Goal: Task Accomplishment & Management: Check status

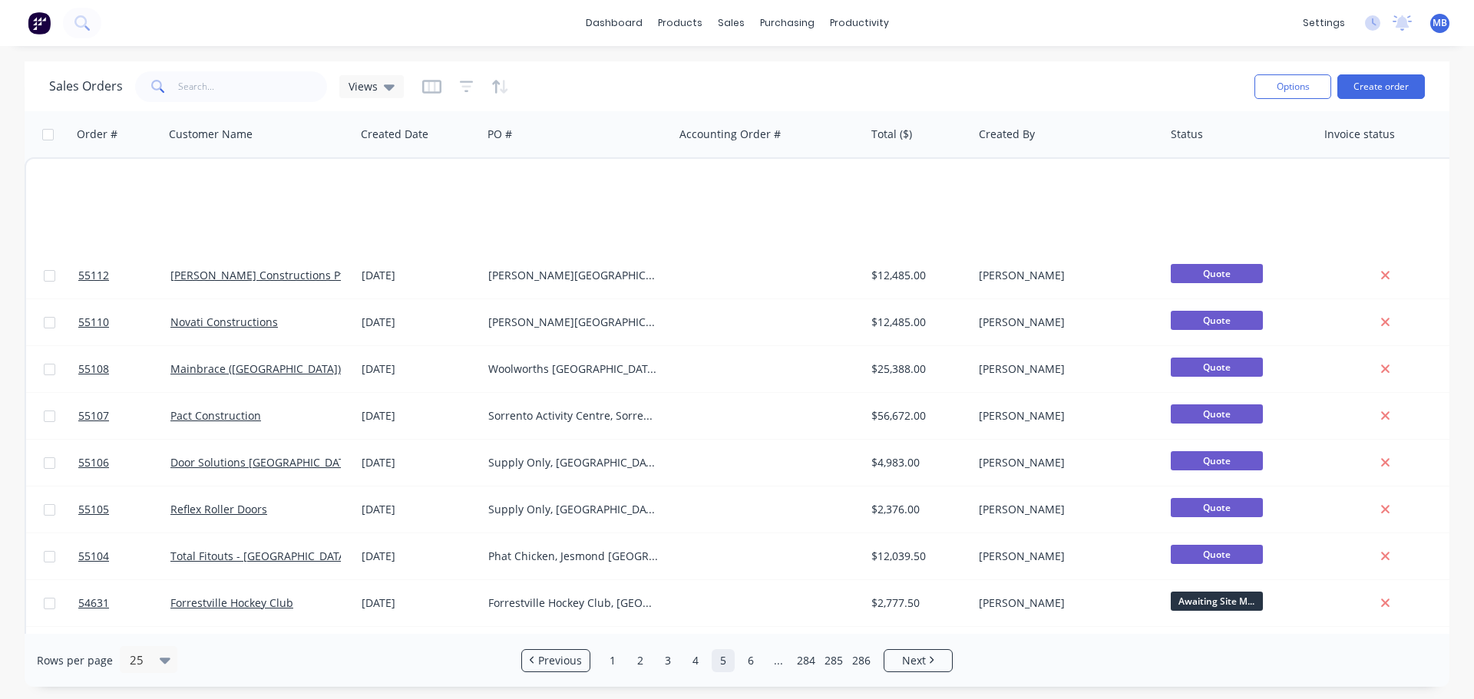
scroll to position [702, 0]
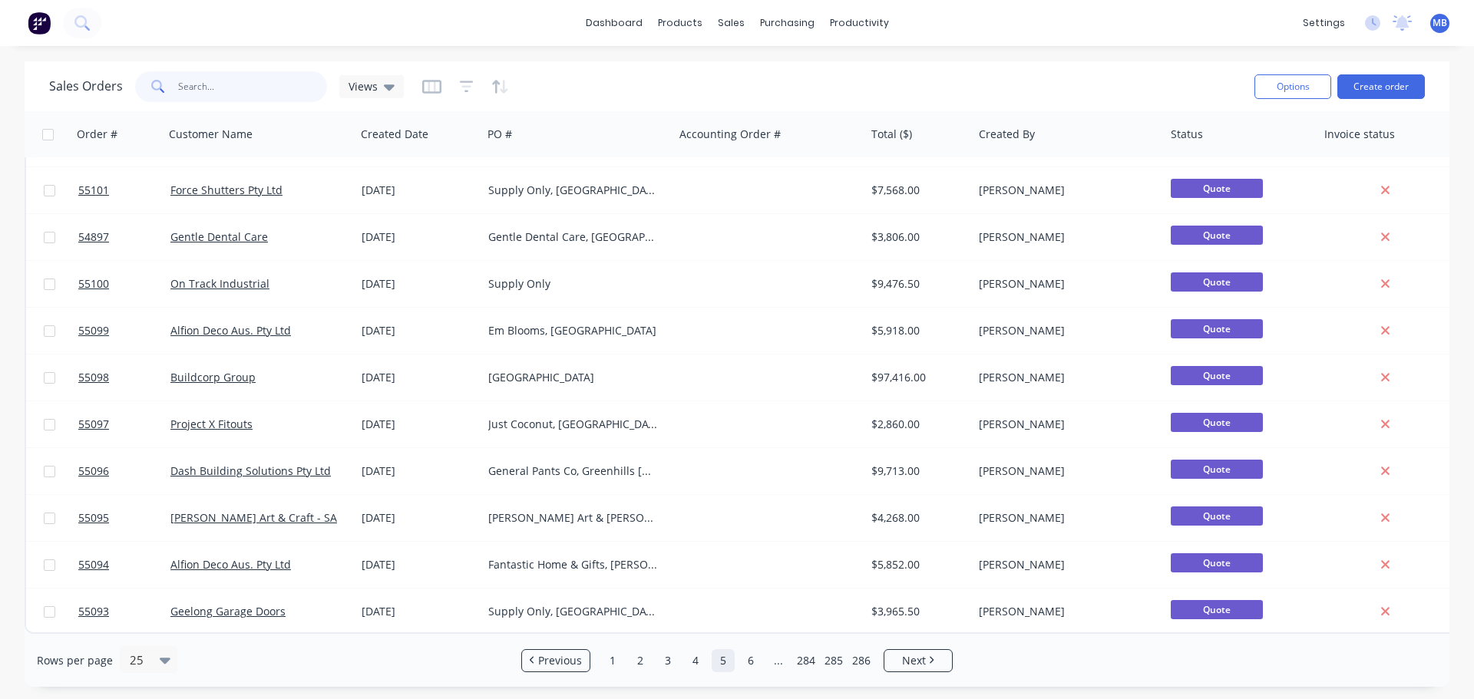
click at [232, 83] on input "text" at bounding box center [253, 86] width 150 height 31
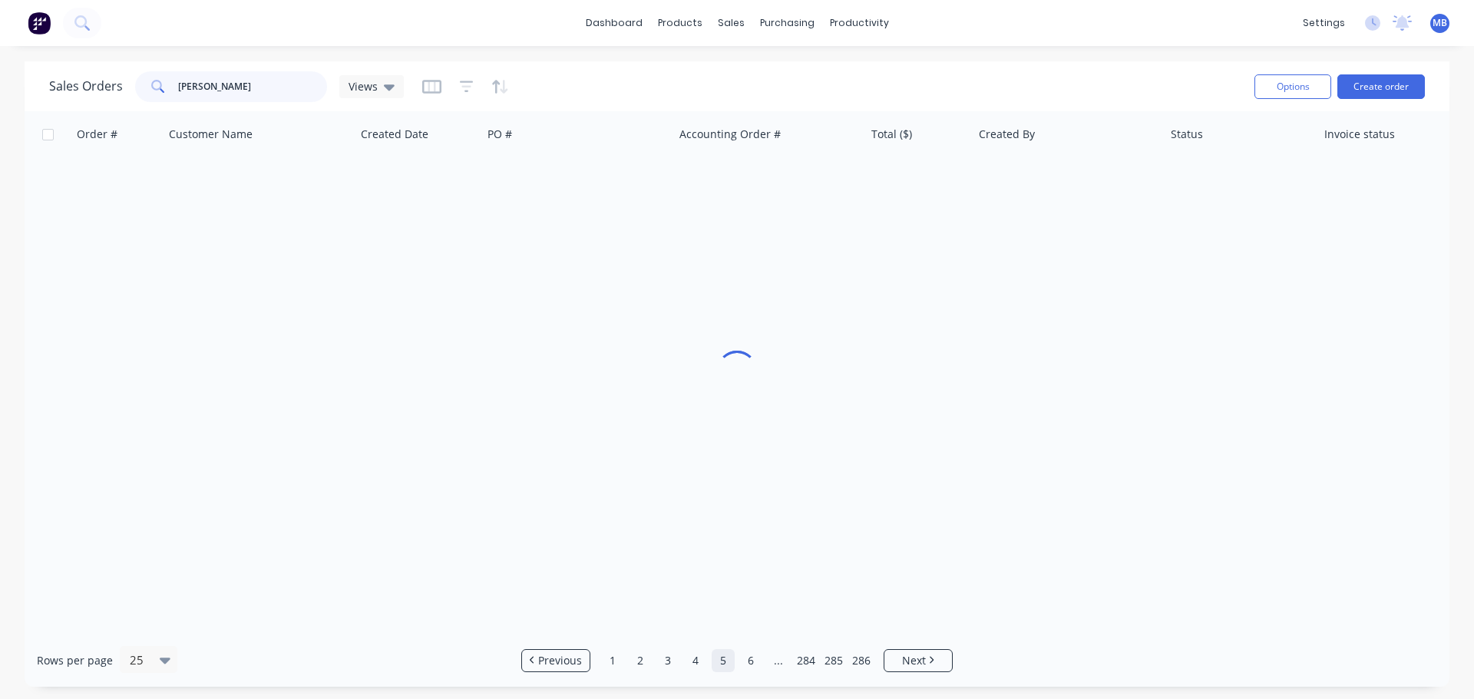
scroll to position [0, 0]
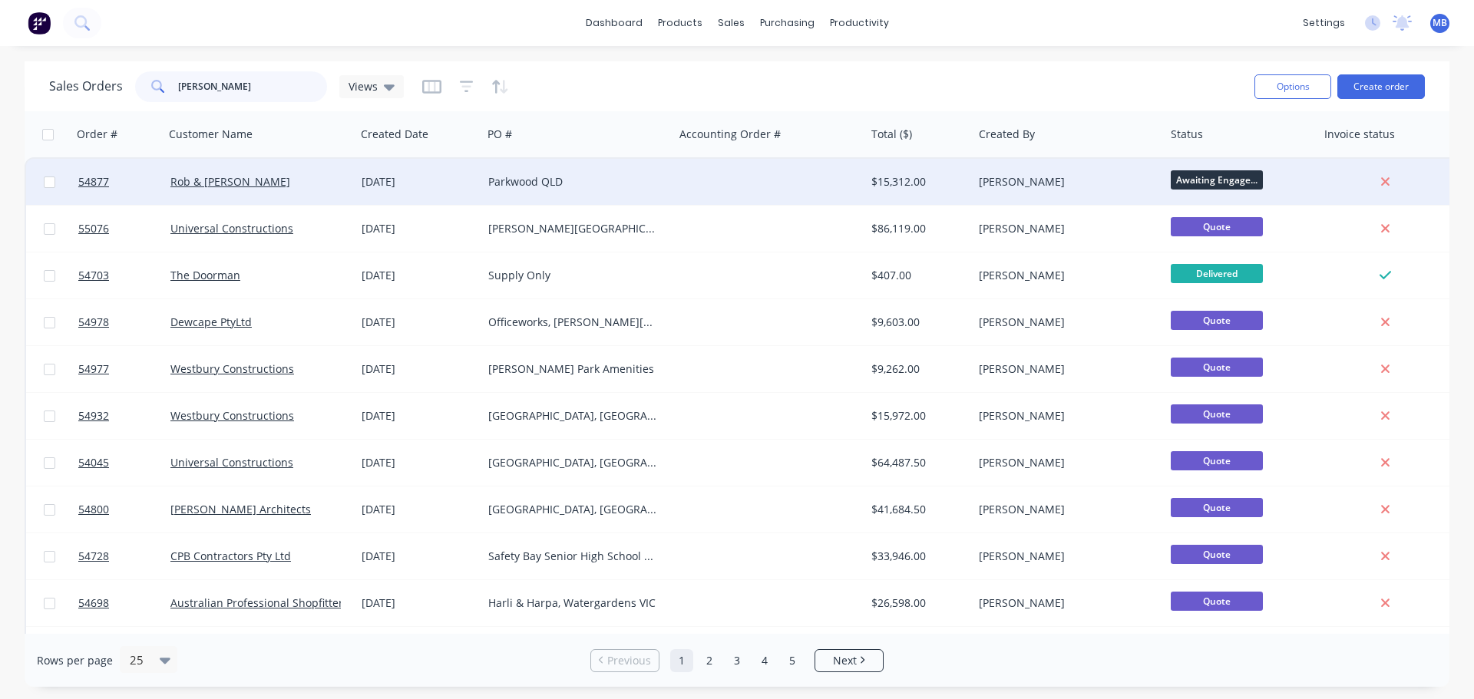
type input "[PERSON_NAME]"
click at [831, 177] on div at bounding box center [770, 182] width 192 height 46
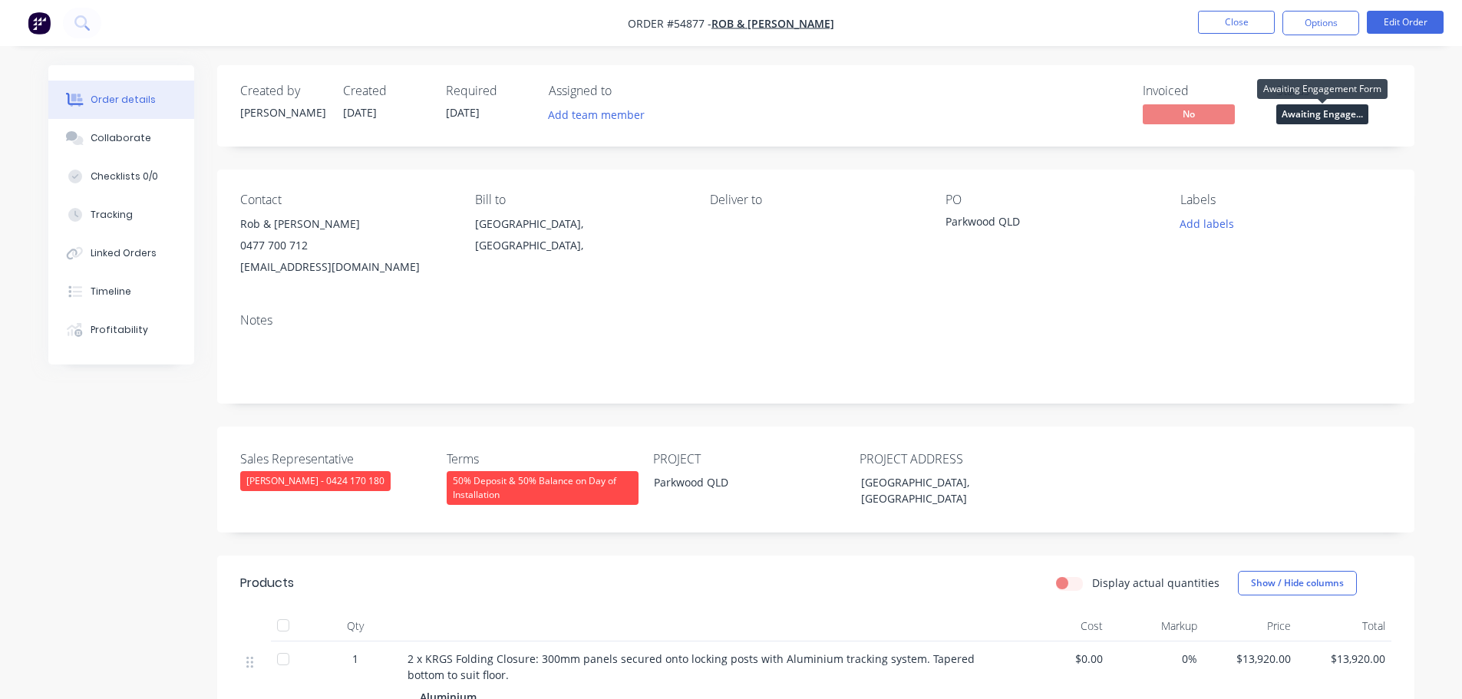
click at [1308, 116] on span "Awaiting Engage..." at bounding box center [1323, 113] width 92 height 19
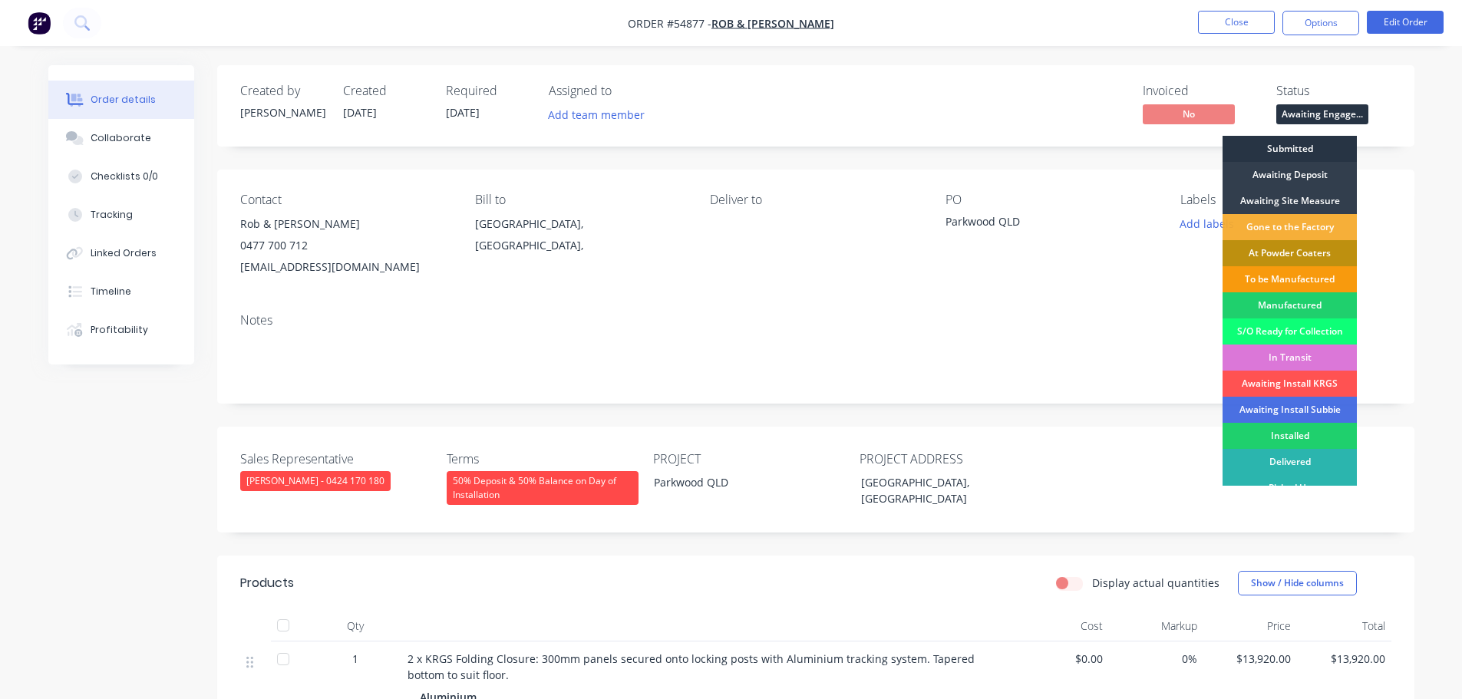
click at [1285, 150] on div "Submitted" at bounding box center [1290, 149] width 134 height 26
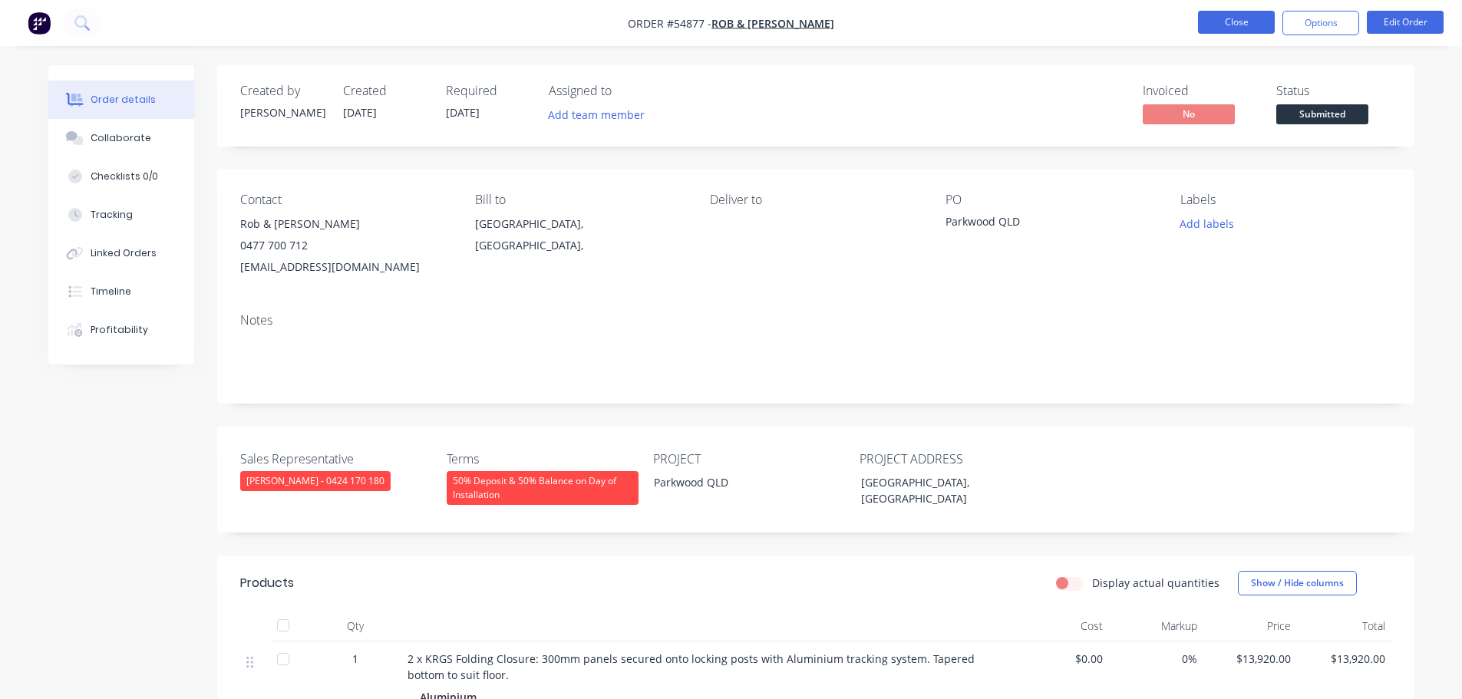
click at [1236, 25] on button "Close" at bounding box center [1236, 22] width 77 height 23
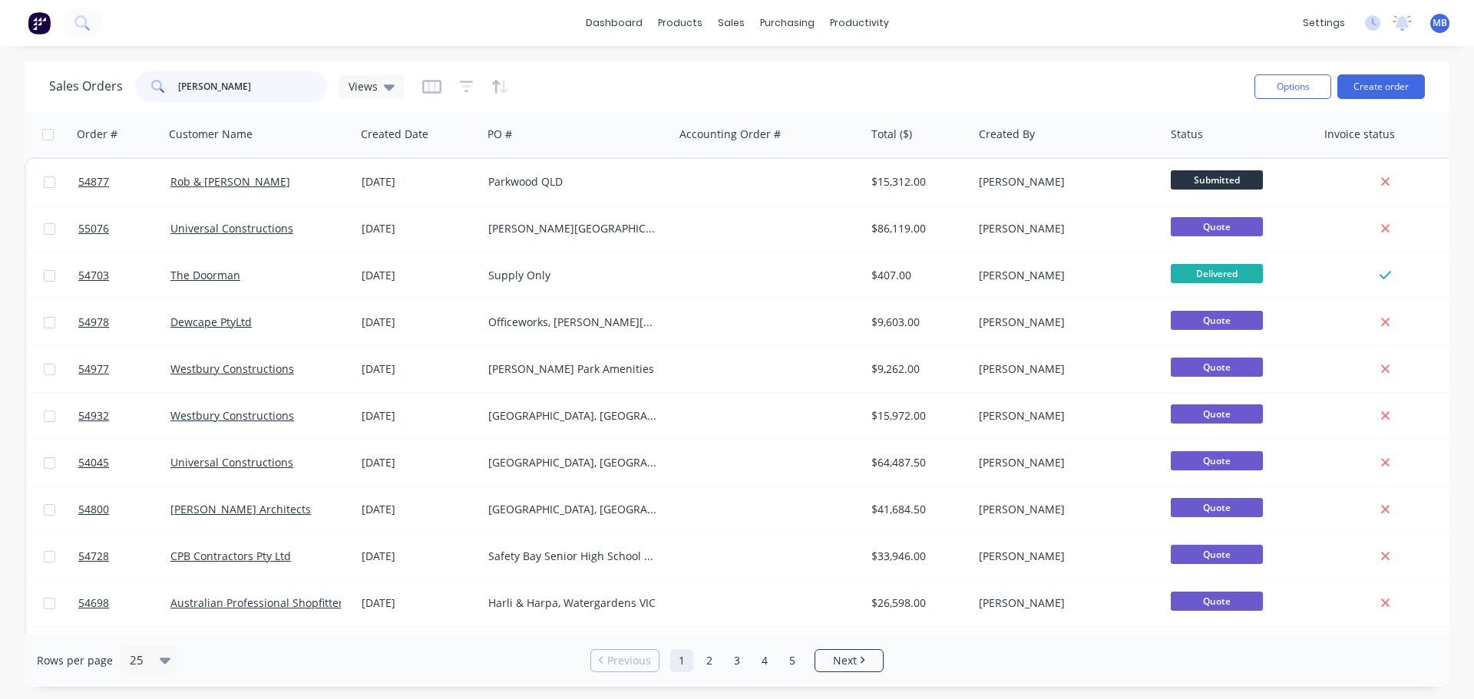
drag, startPoint x: 211, startPoint y: 94, endPoint x: 0, endPoint y: 38, distance: 218.4
click at [59, 67] on div "Sales Orders Rob Views Options Create order" at bounding box center [737, 86] width 1425 height 50
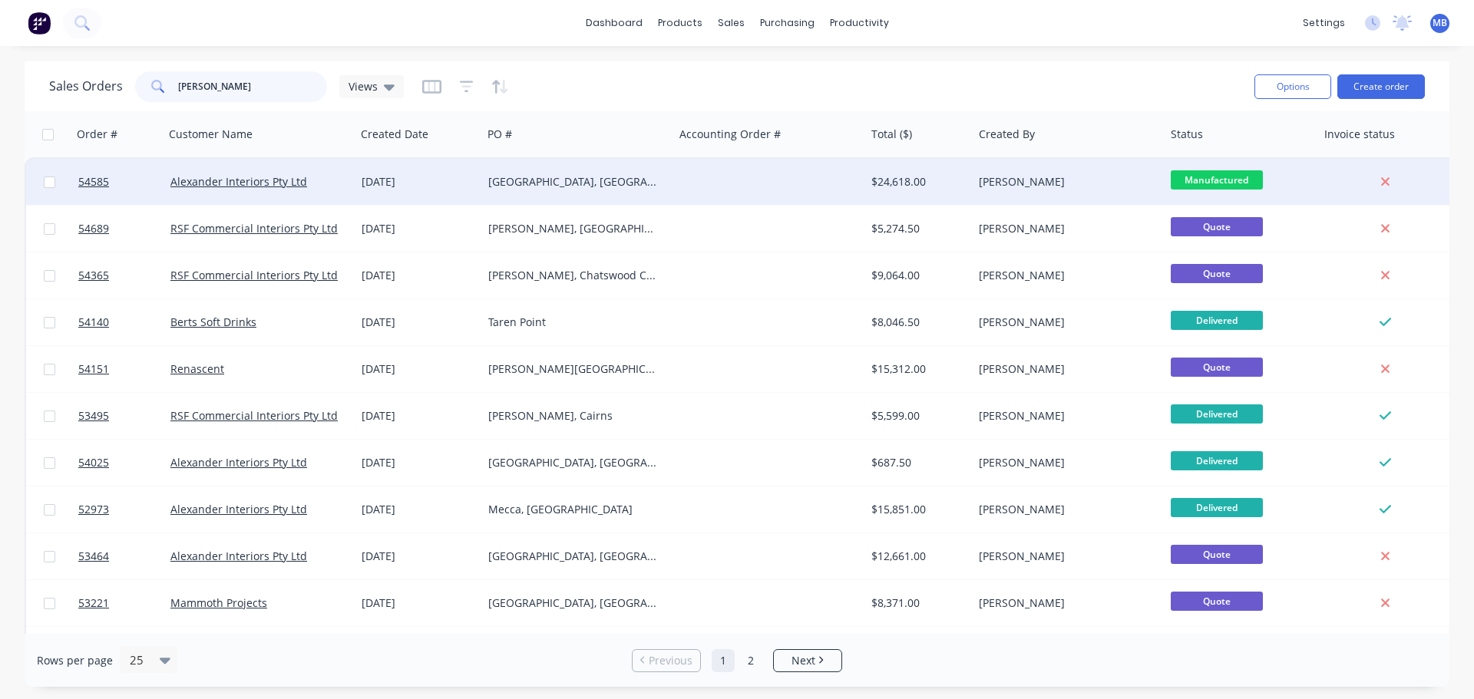
type input "alexander"
click at [986, 182] on div "[PERSON_NAME]" at bounding box center [1064, 181] width 170 height 15
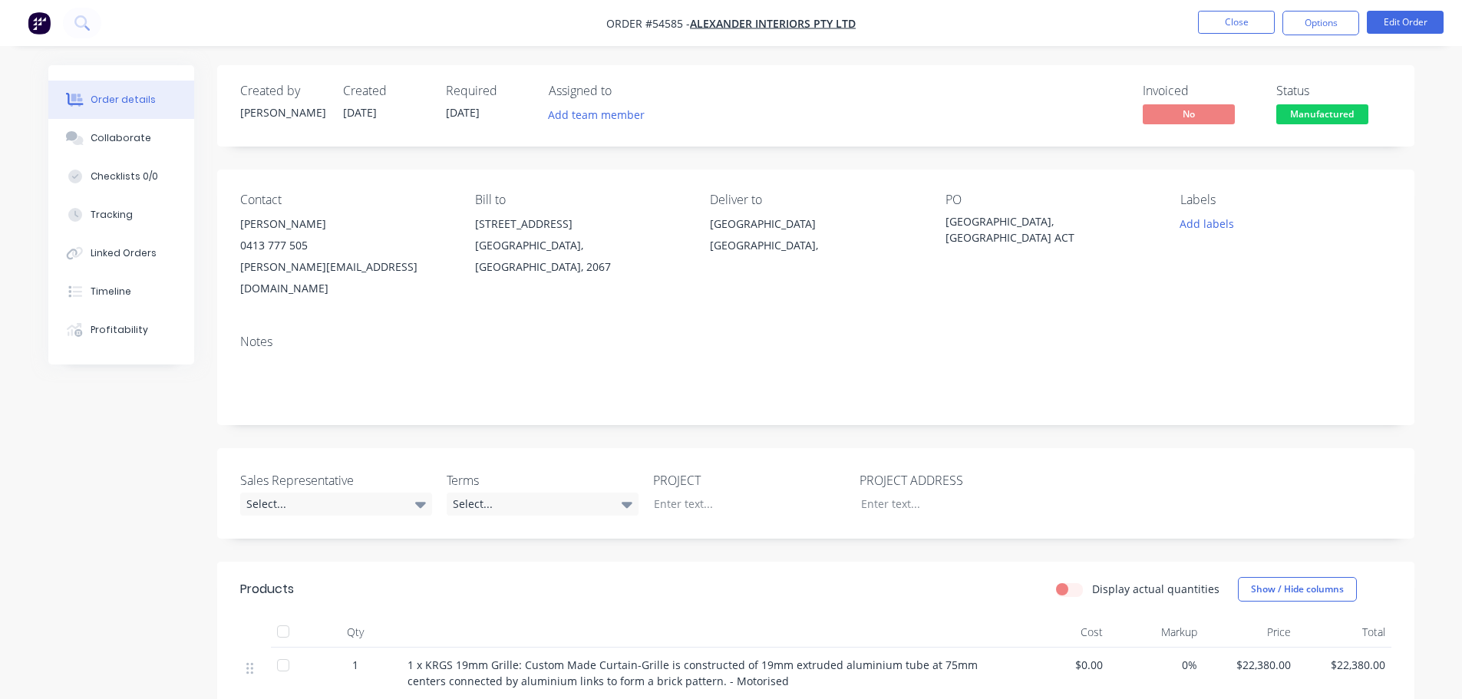
click at [1313, 116] on span "Manufactured" at bounding box center [1323, 113] width 92 height 19
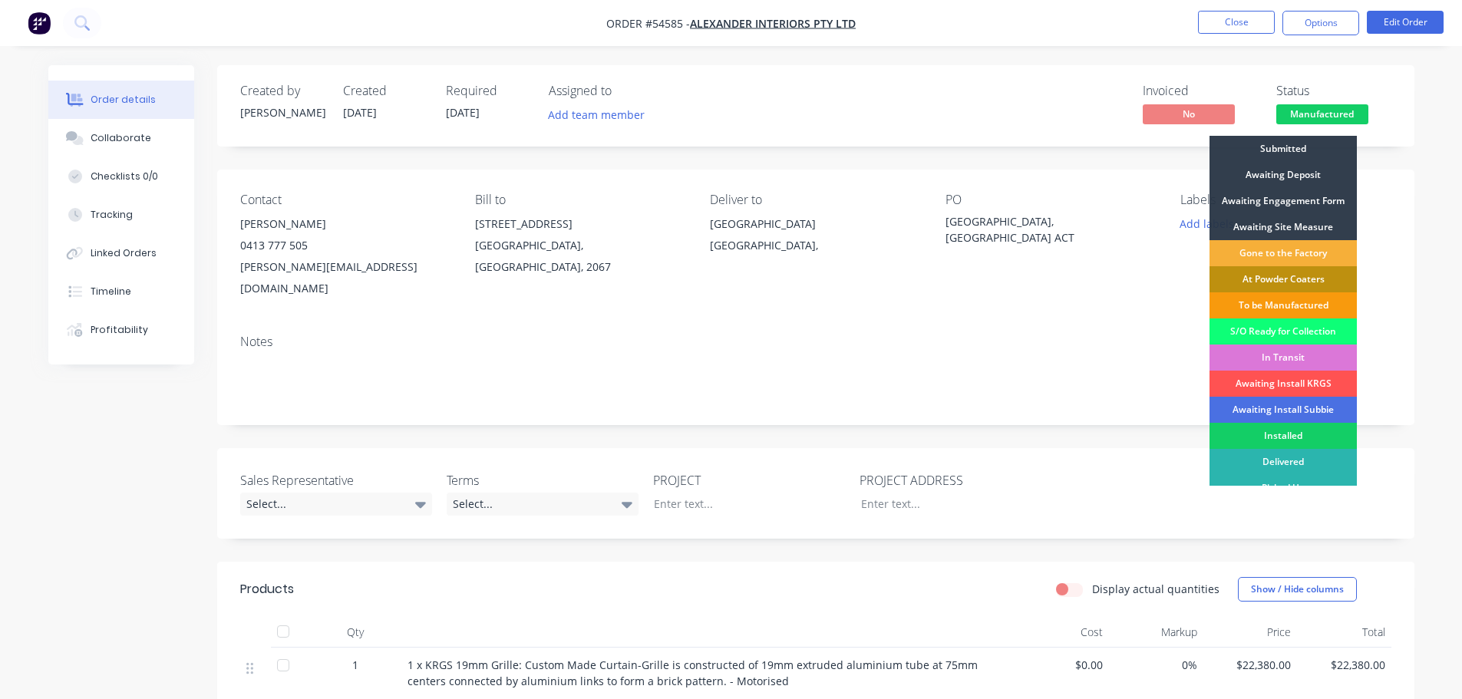
click at [1284, 435] on div "Installed" at bounding box center [1283, 436] width 147 height 26
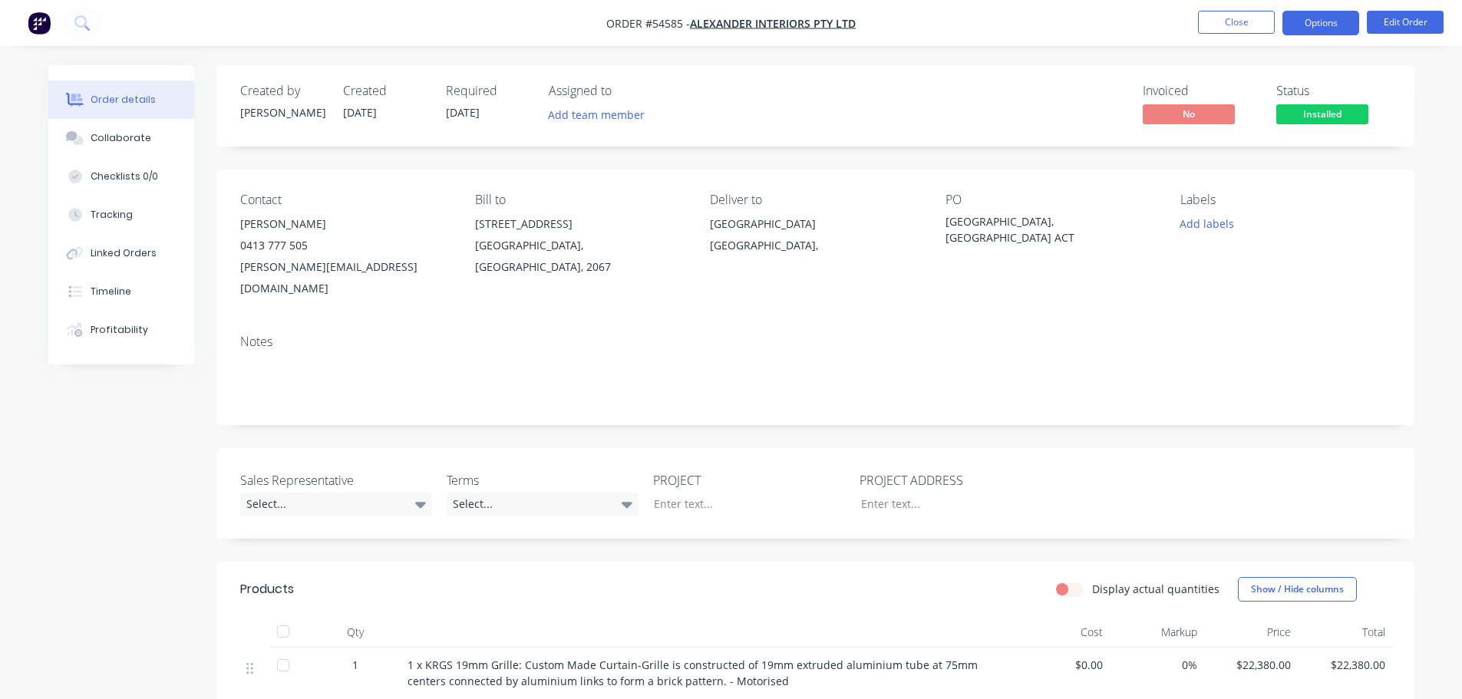
click at [1312, 24] on button "Options" at bounding box center [1321, 23] width 77 height 25
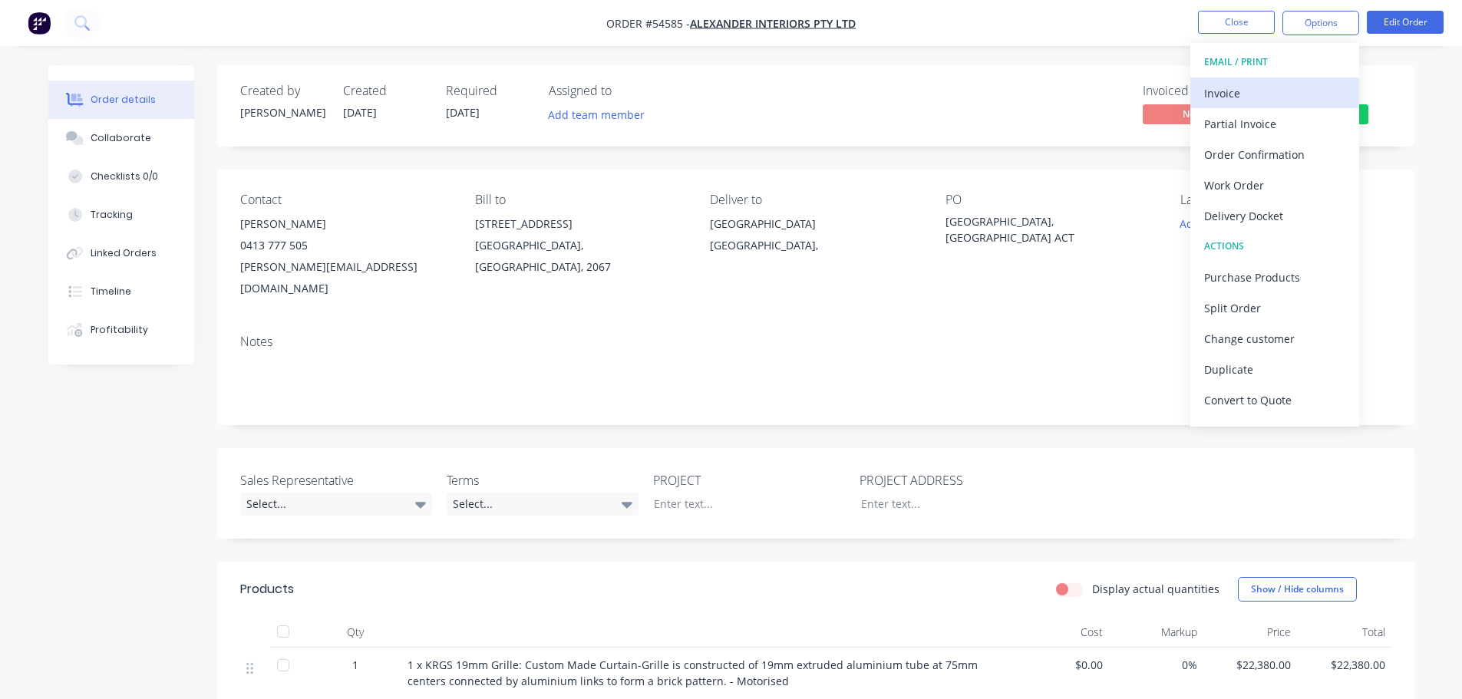
click at [1232, 95] on div "Invoice" at bounding box center [1275, 93] width 141 height 22
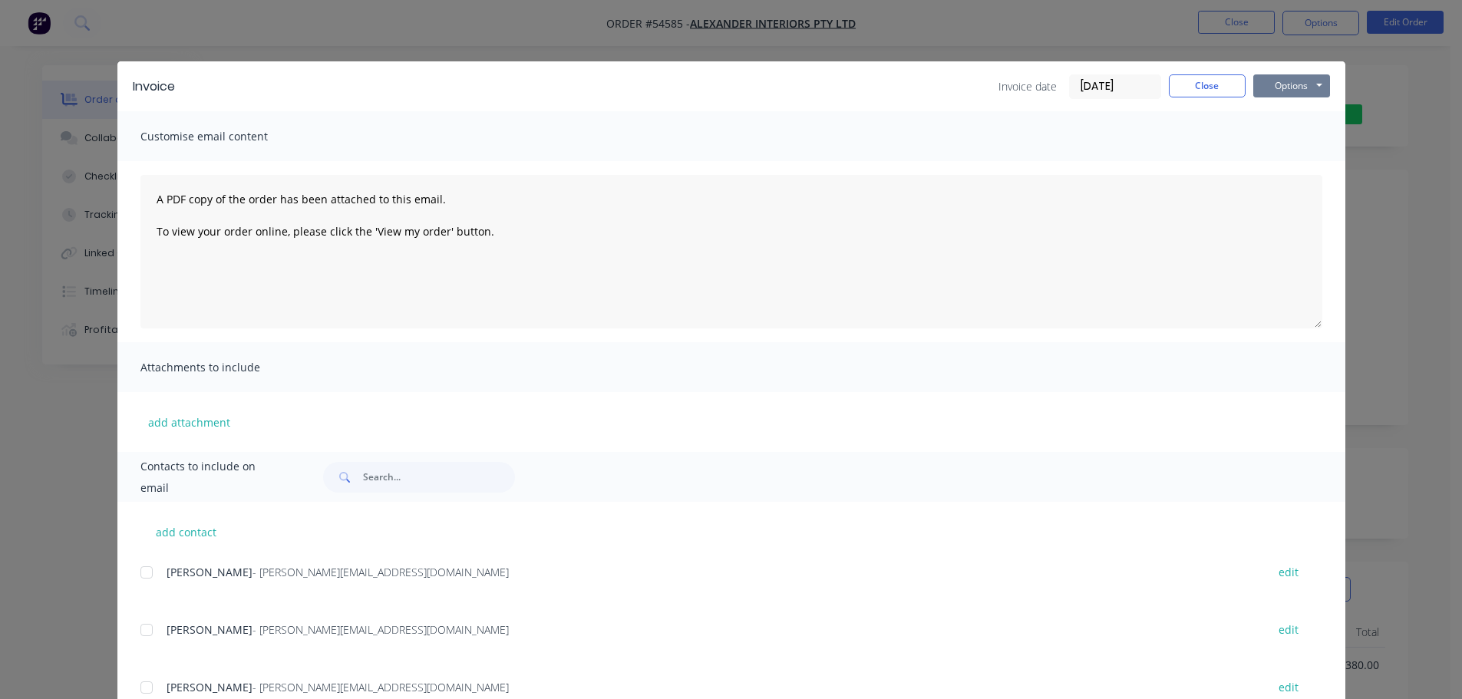
click at [1274, 85] on button "Options" at bounding box center [1292, 85] width 77 height 23
click at [1269, 135] on button "Print" at bounding box center [1303, 138] width 98 height 25
click at [1198, 87] on button "Close" at bounding box center [1207, 85] width 77 height 23
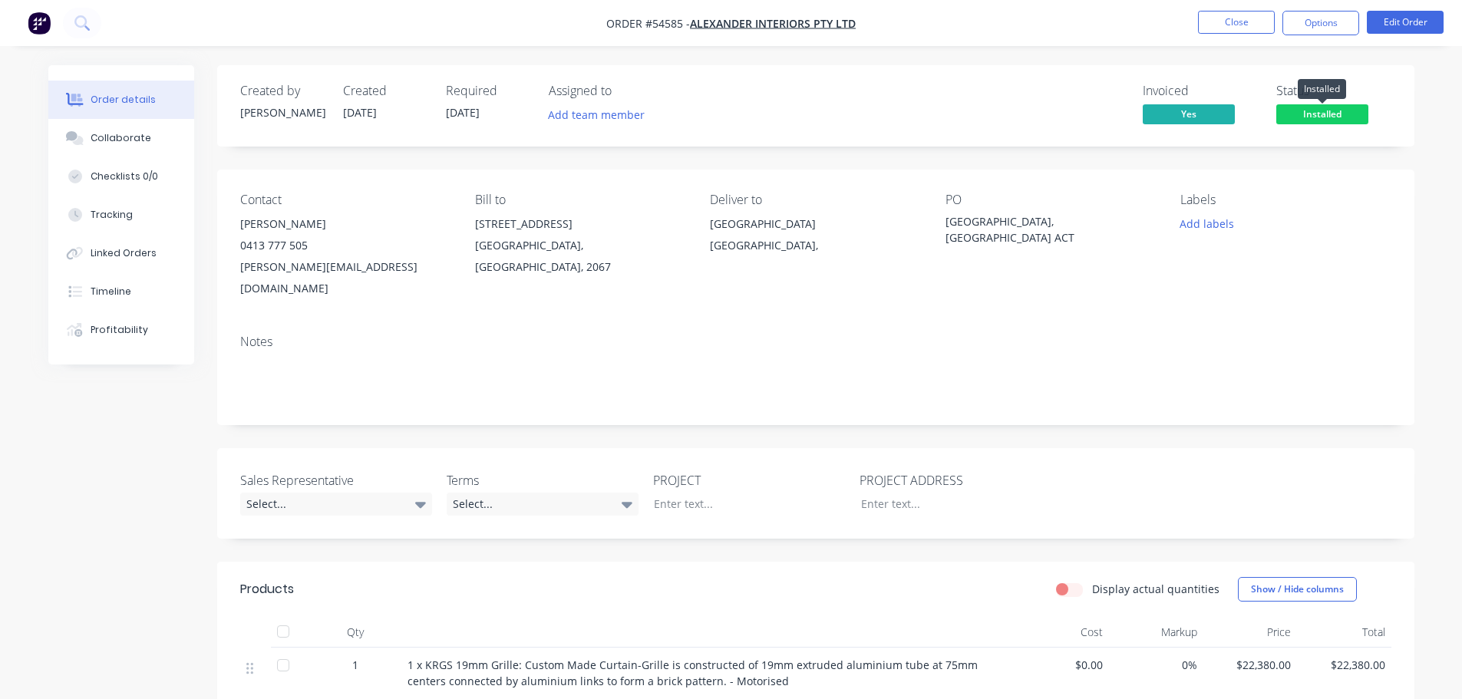
click at [1302, 114] on span "Installed" at bounding box center [1323, 113] width 92 height 19
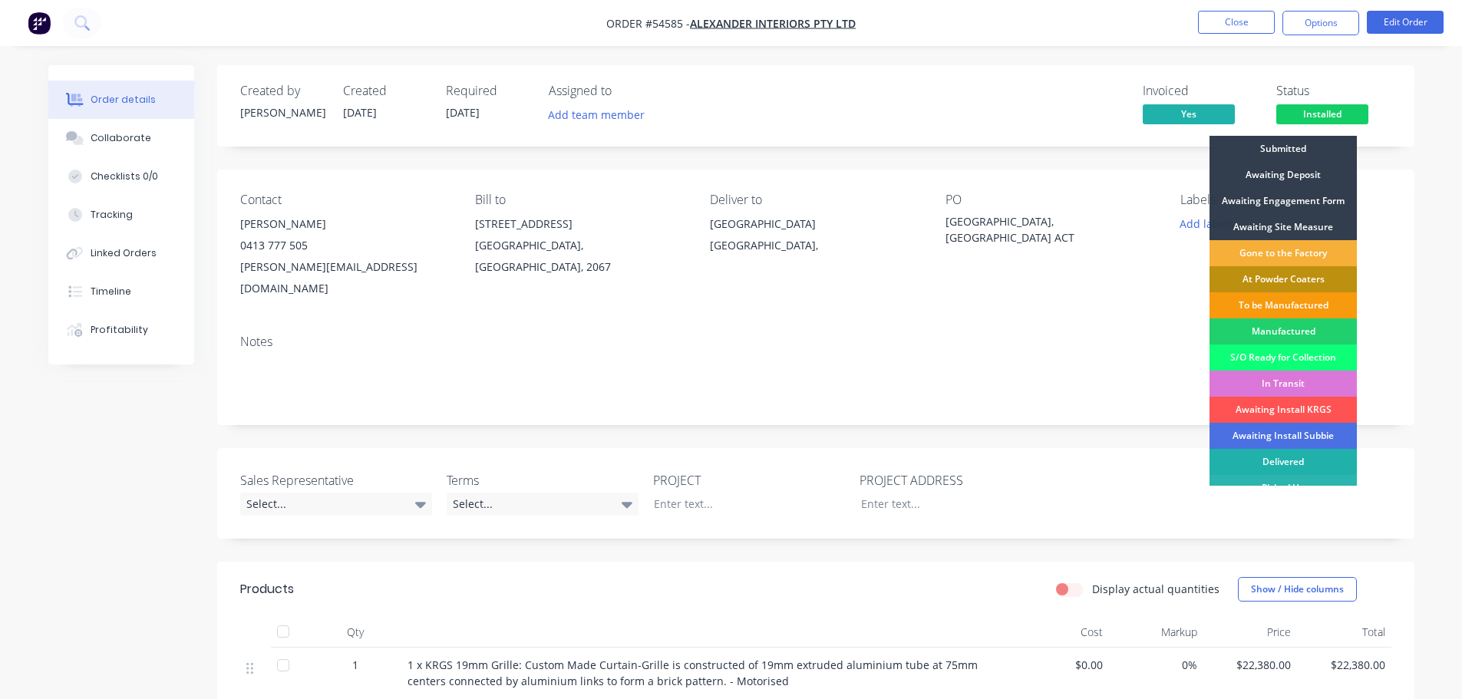
click at [1276, 460] on div "Delivered" at bounding box center [1283, 462] width 147 height 26
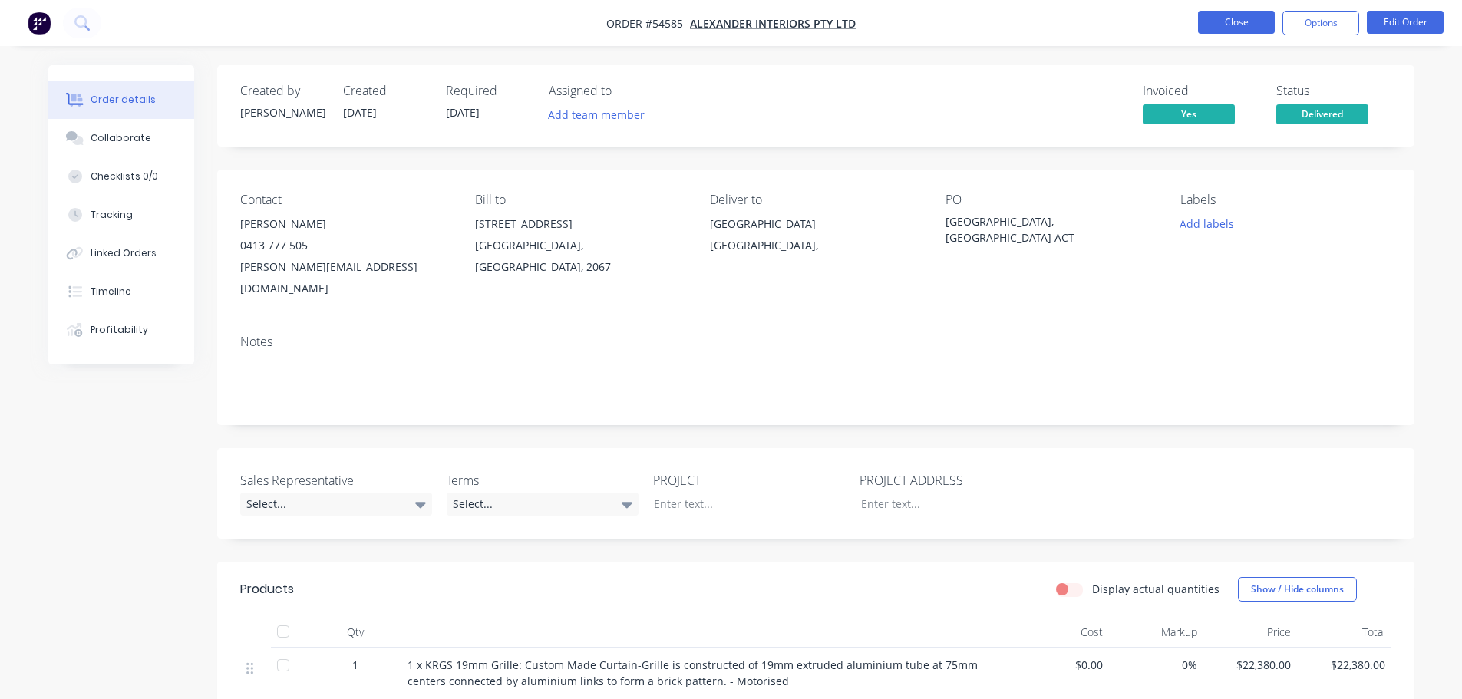
click at [1214, 23] on button "Close" at bounding box center [1236, 22] width 77 height 23
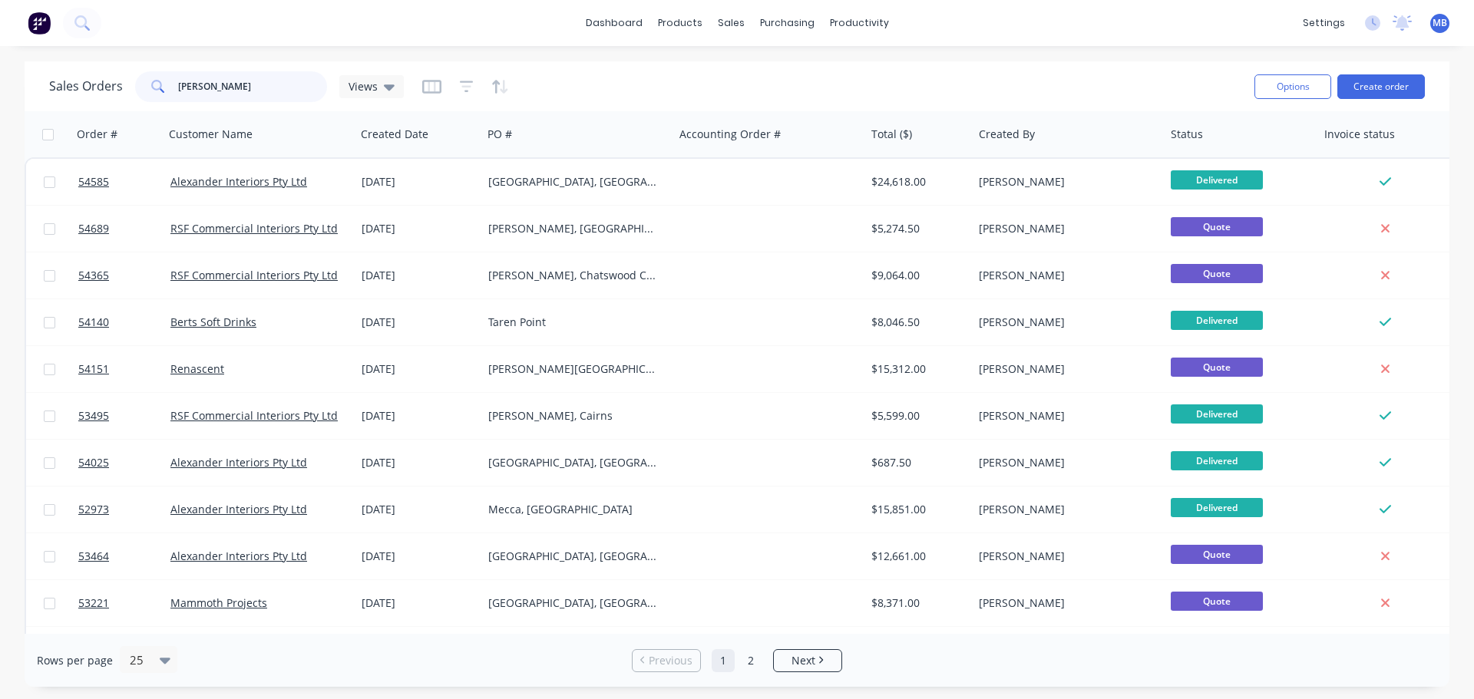
drag, startPoint x: 233, startPoint y: 81, endPoint x: 0, endPoint y: 61, distance: 234.2
click at [33, 78] on div "Sales Orders alexander Views Options Create order" at bounding box center [737, 86] width 1425 height 50
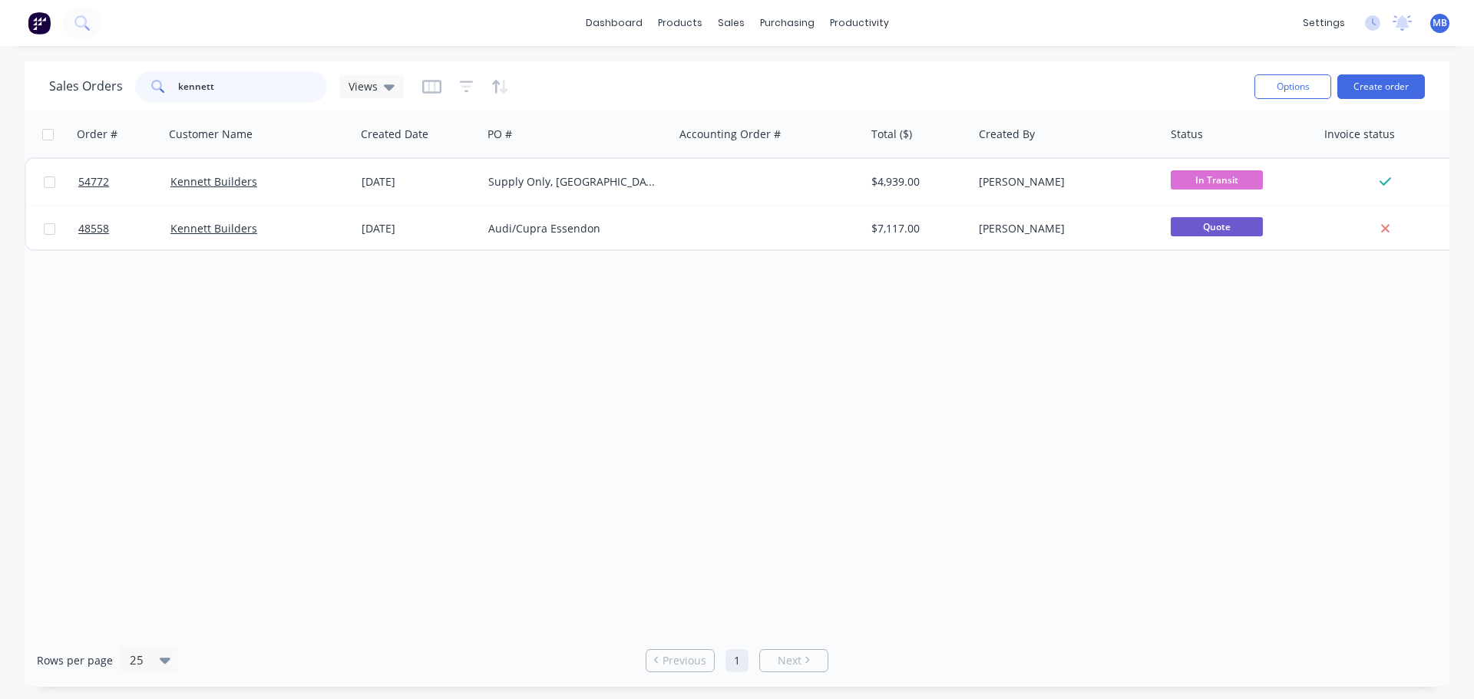
drag, startPoint x: 223, startPoint y: 92, endPoint x: 120, endPoint y: 78, distance: 103.8
click at [120, 78] on div "Sales Orders kennett Views" at bounding box center [226, 86] width 355 height 31
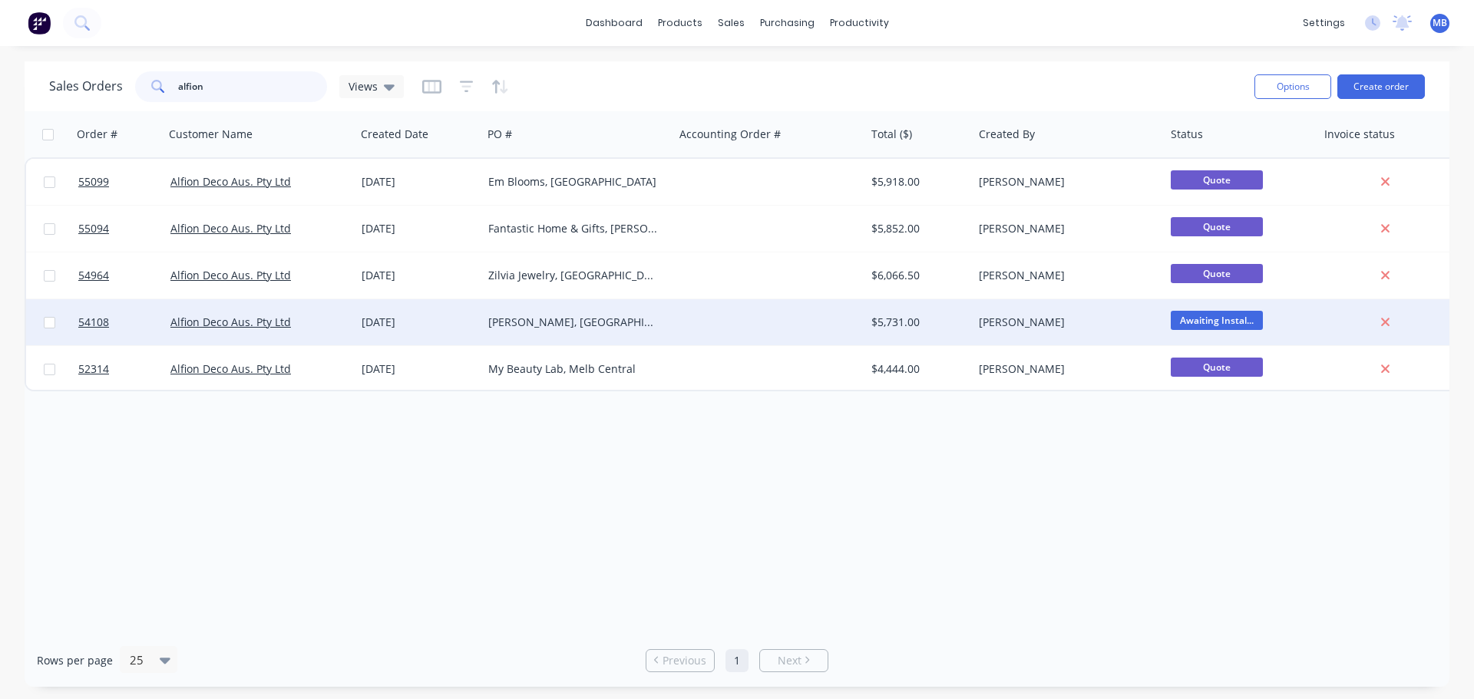
type input "alfion"
click at [847, 328] on div at bounding box center [770, 322] width 192 height 46
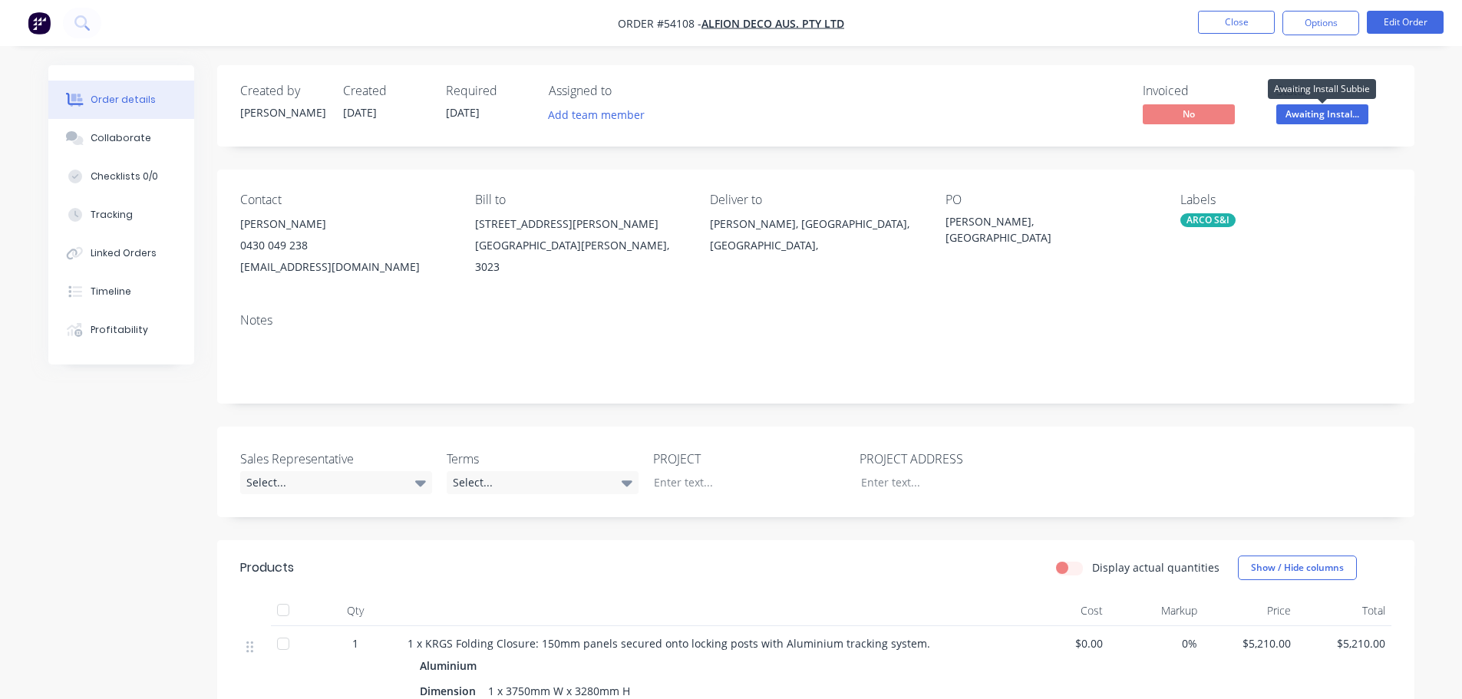
click at [1298, 107] on span "Awaiting Instal..." at bounding box center [1323, 113] width 92 height 19
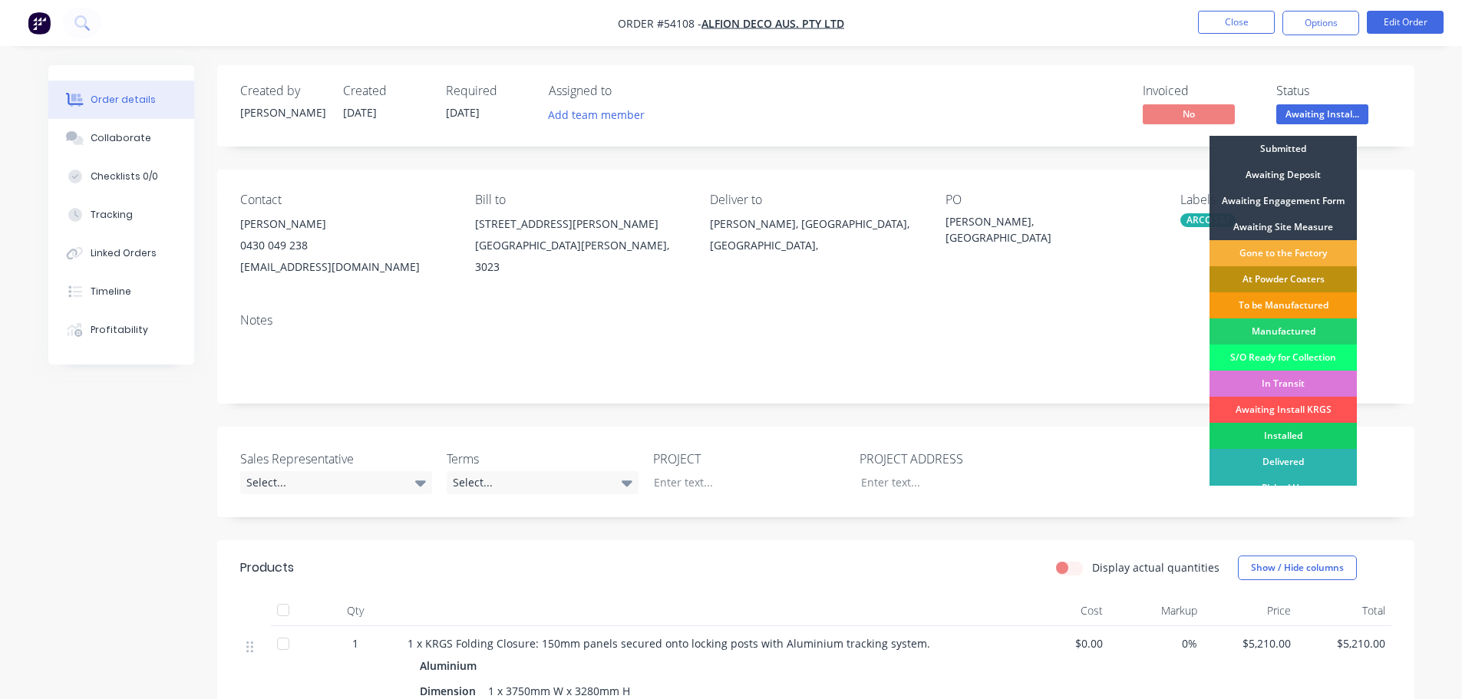
click at [1284, 437] on div "Installed" at bounding box center [1283, 436] width 147 height 26
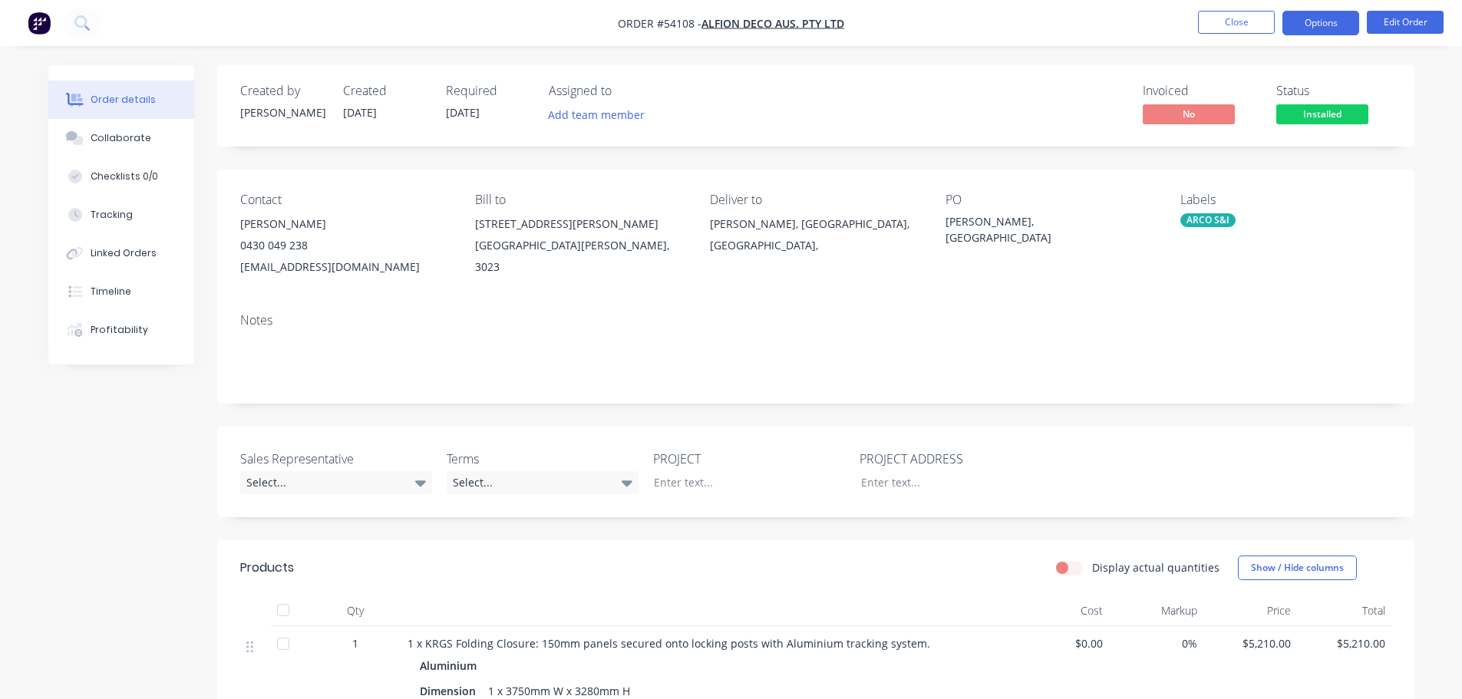
click at [1307, 23] on button "Options" at bounding box center [1321, 23] width 77 height 25
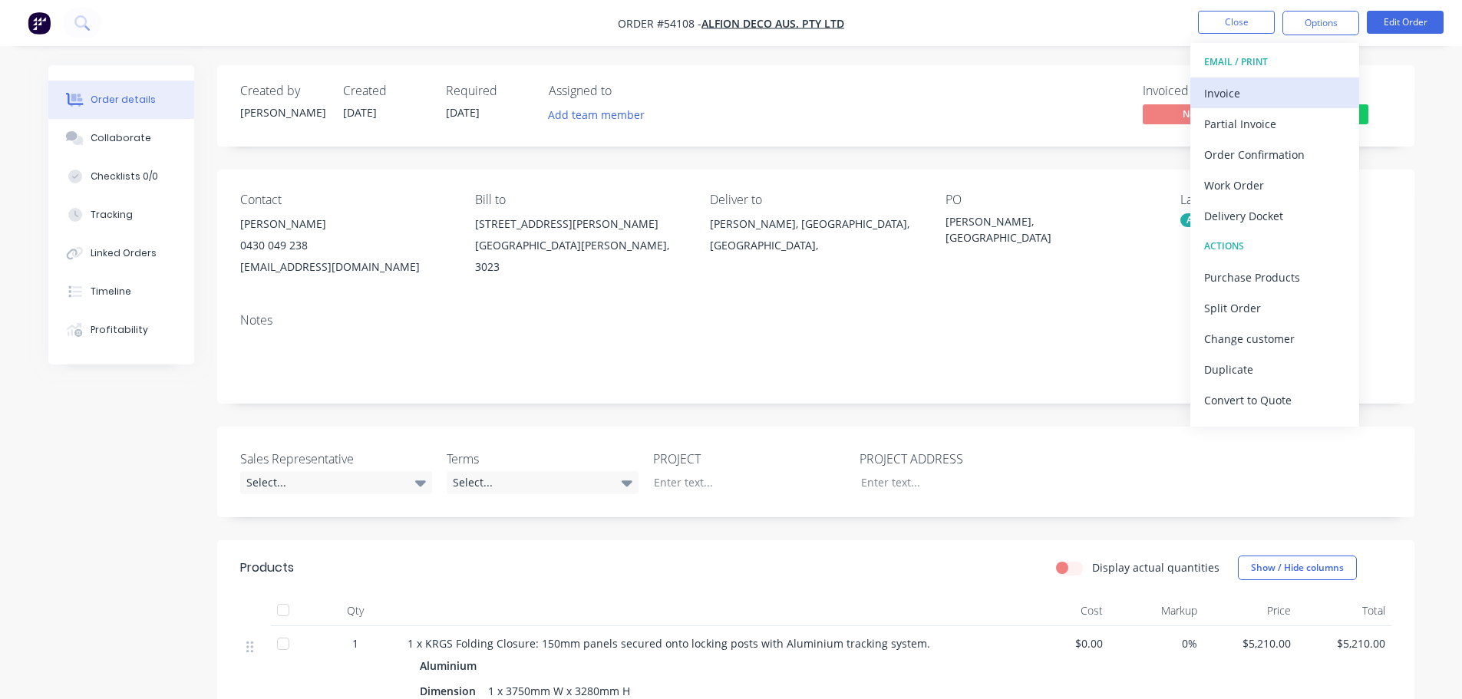
click at [1224, 94] on div "Invoice" at bounding box center [1275, 93] width 141 height 22
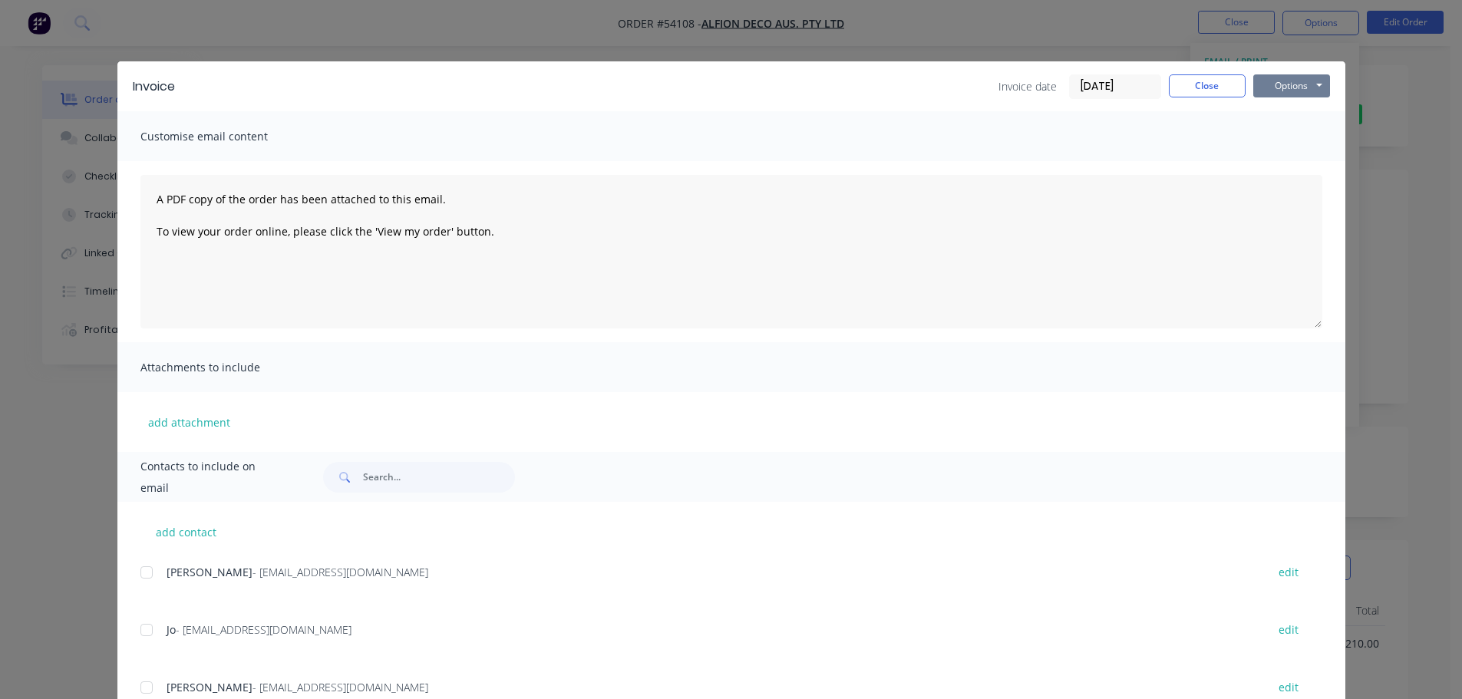
click at [1274, 81] on button "Options" at bounding box center [1292, 85] width 77 height 23
click at [1257, 140] on button "Print" at bounding box center [1303, 138] width 98 height 25
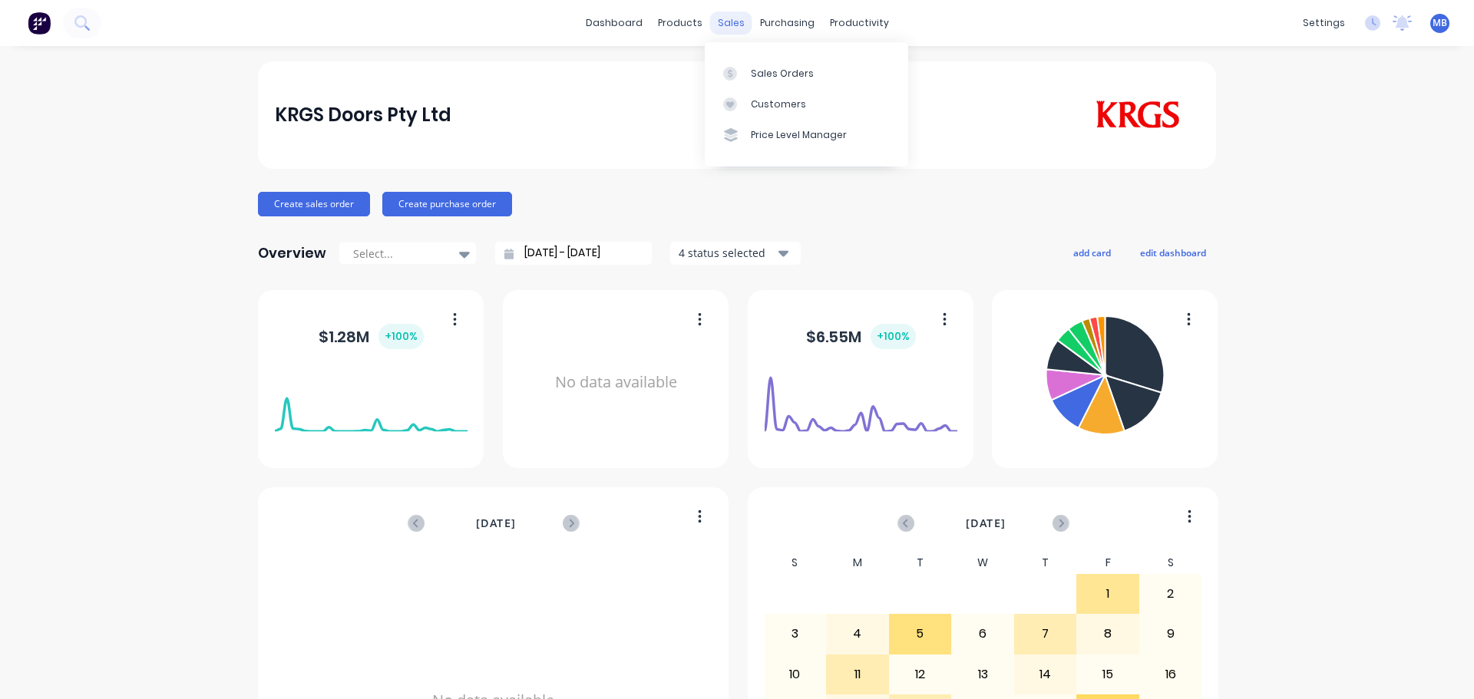
click at [716, 23] on div "sales" at bounding box center [731, 23] width 42 height 23
click at [755, 71] on div "Sales Orders" at bounding box center [782, 74] width 63 height 14
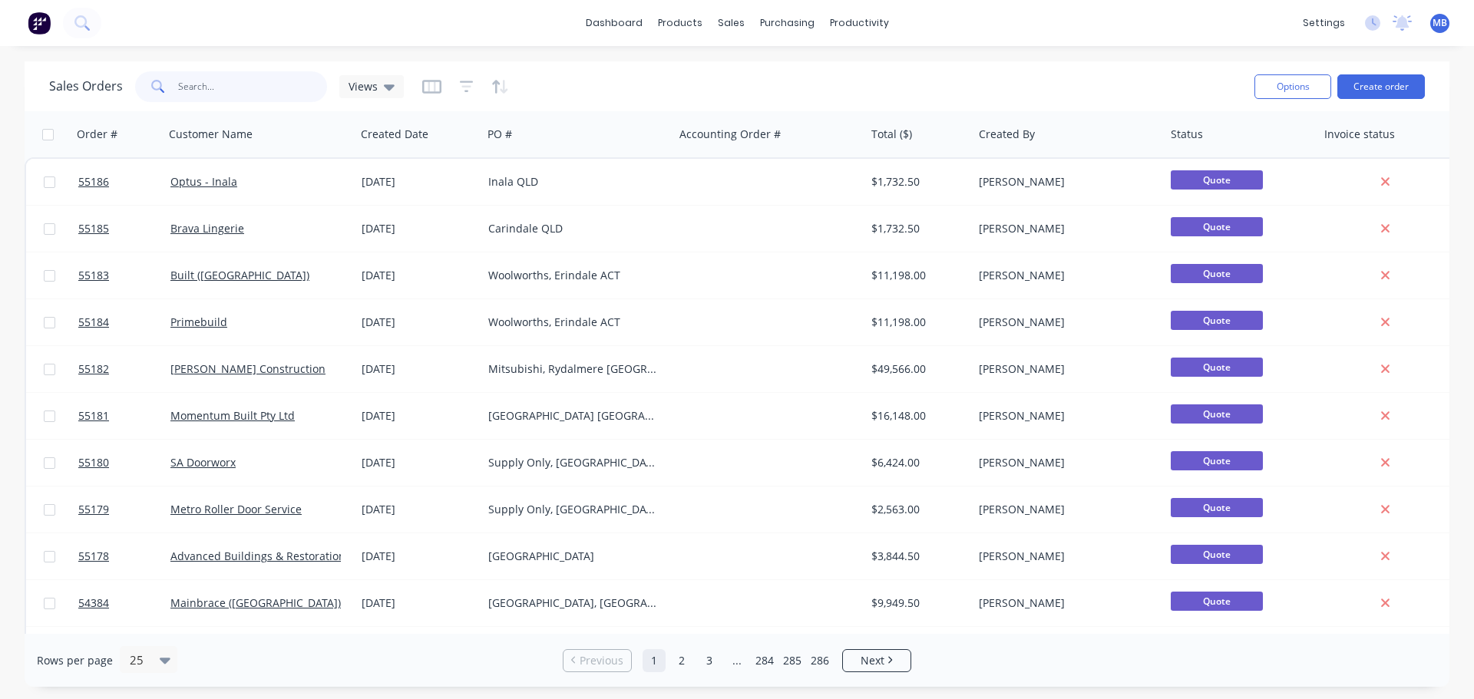
click at [210, 93] on input "text" at bounding box center [253, 86] width 150 height 31
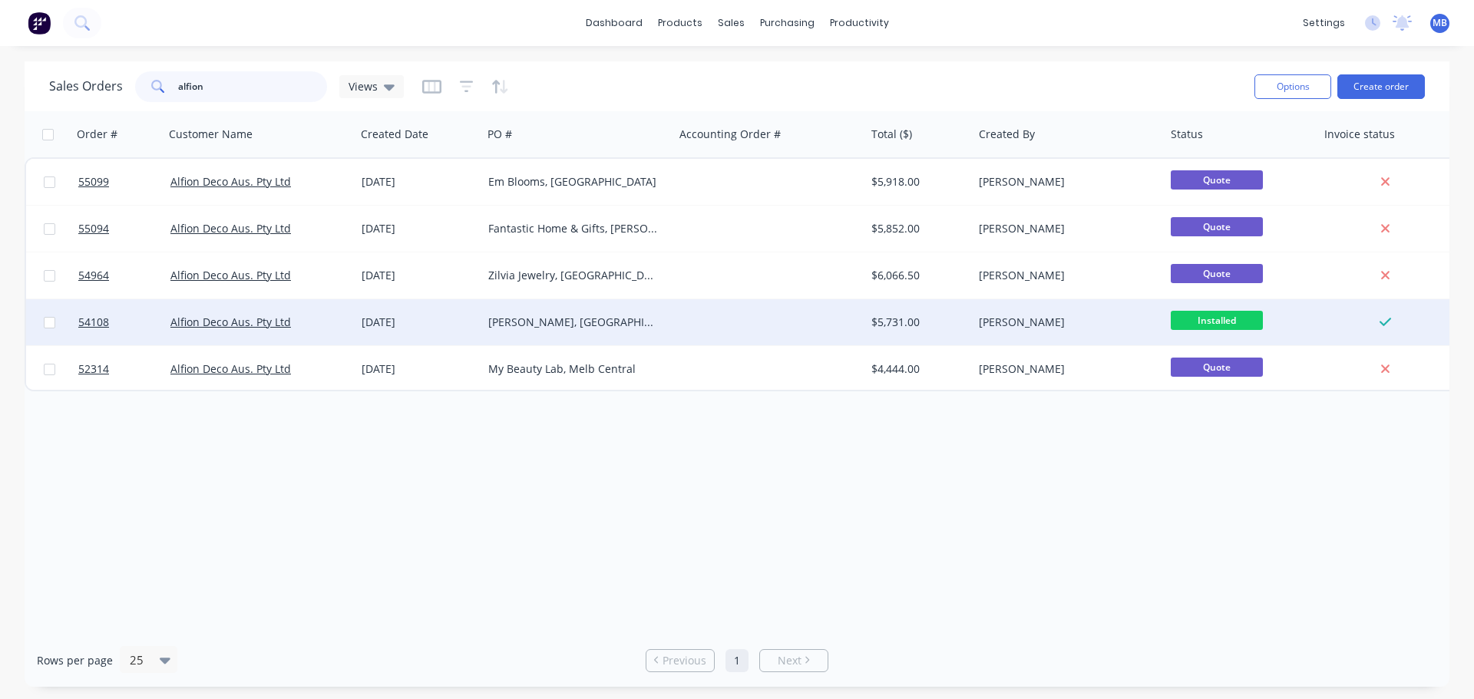
type input "alfion"
click at [1155, 326] on div "[PERSON_NAME]" at bounding box center [1069, 322] width 180 height 15
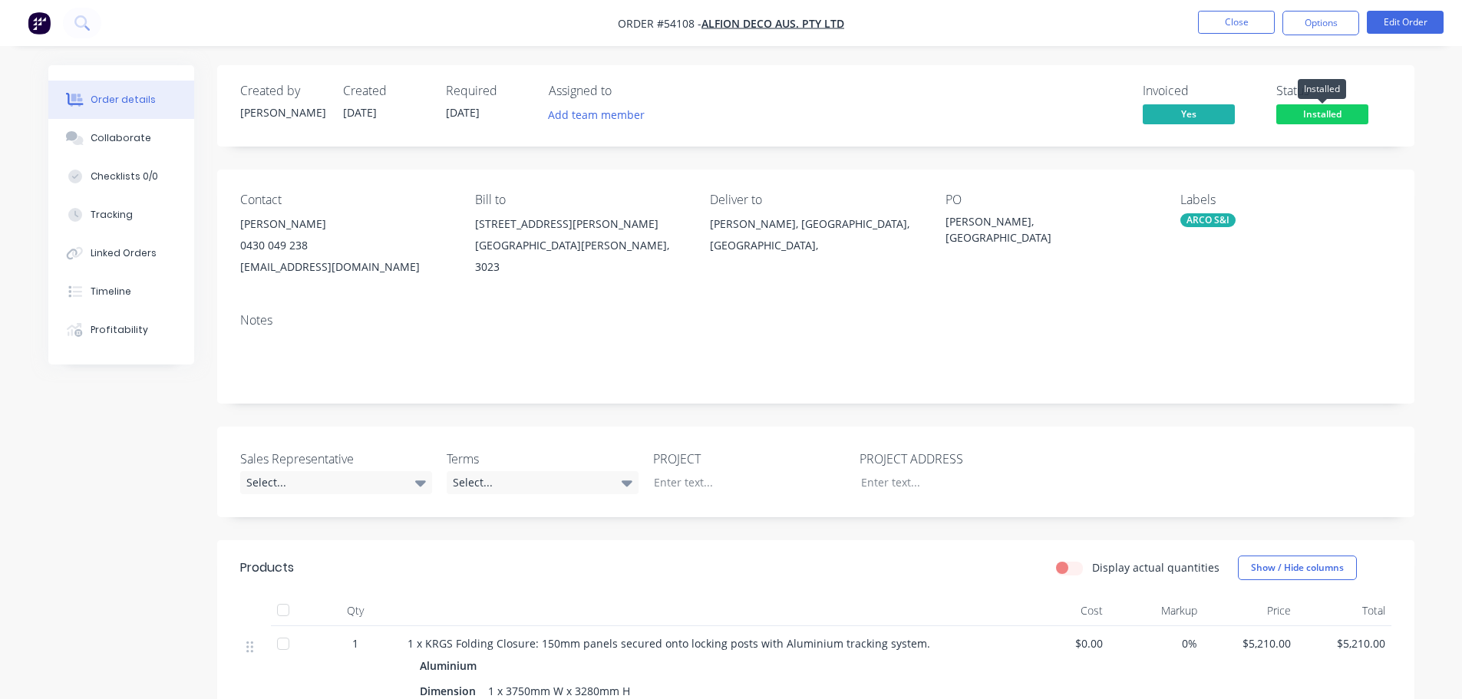
click at [1305, 118] on span "Installed" at bounding box center [1323, 113] width 92 height 19
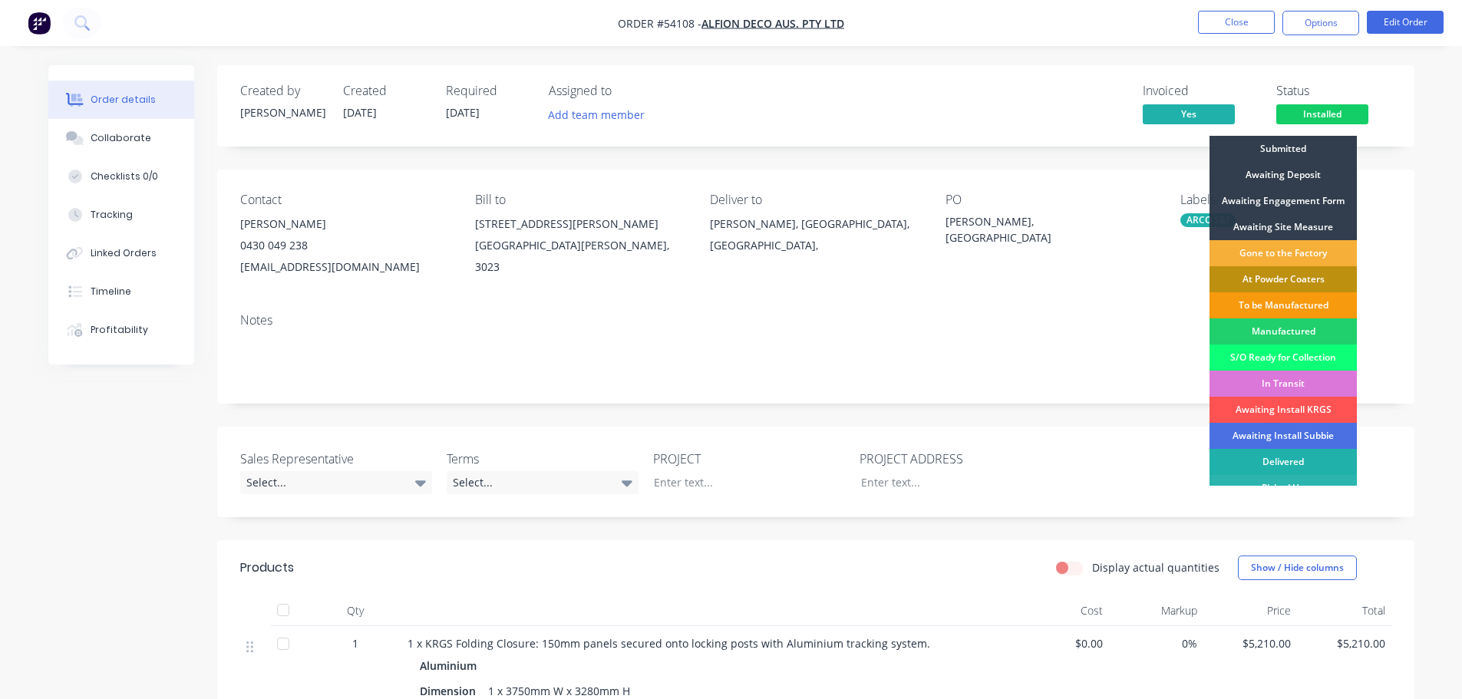
click at [1266, 460] on div "Delivered" at bounding box center [1283, 462] width 147 height 26
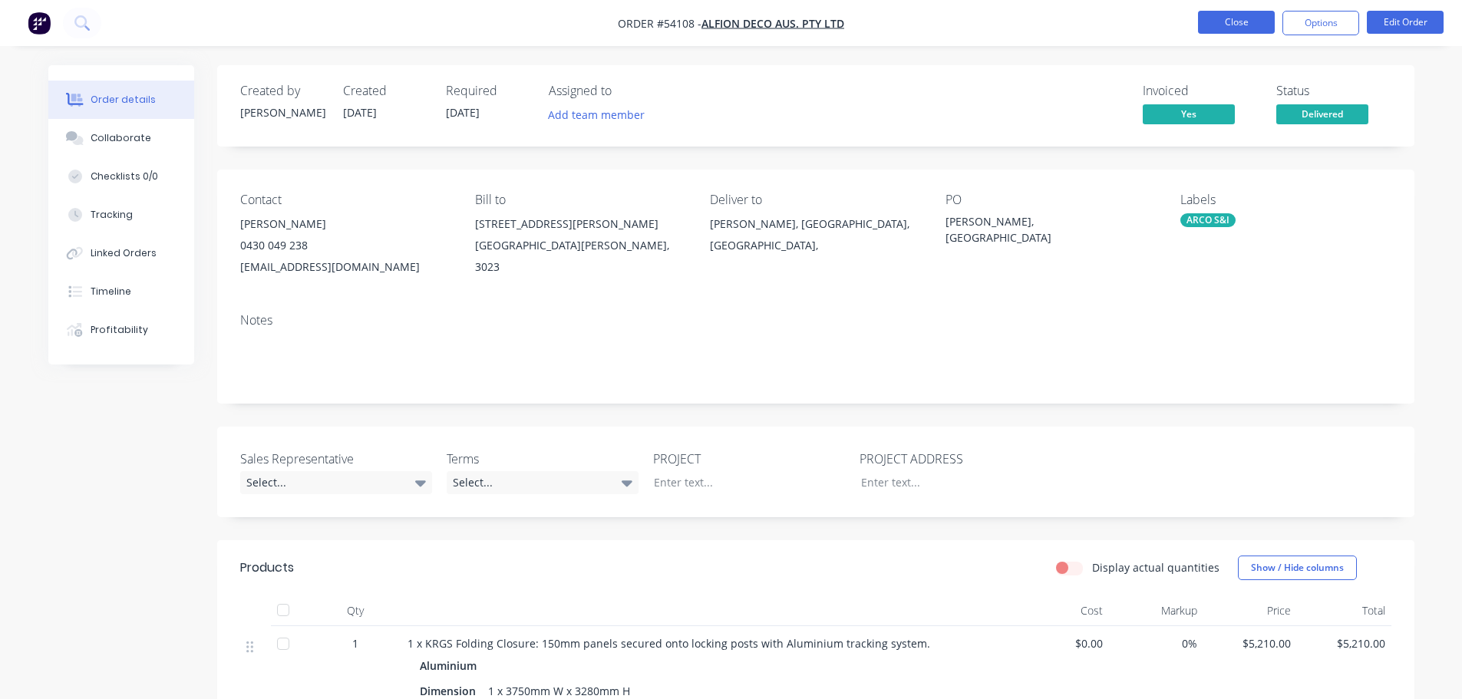
click at [1236, 25] on button "Close" at bounding box center [1236, 22] width 77 height 23
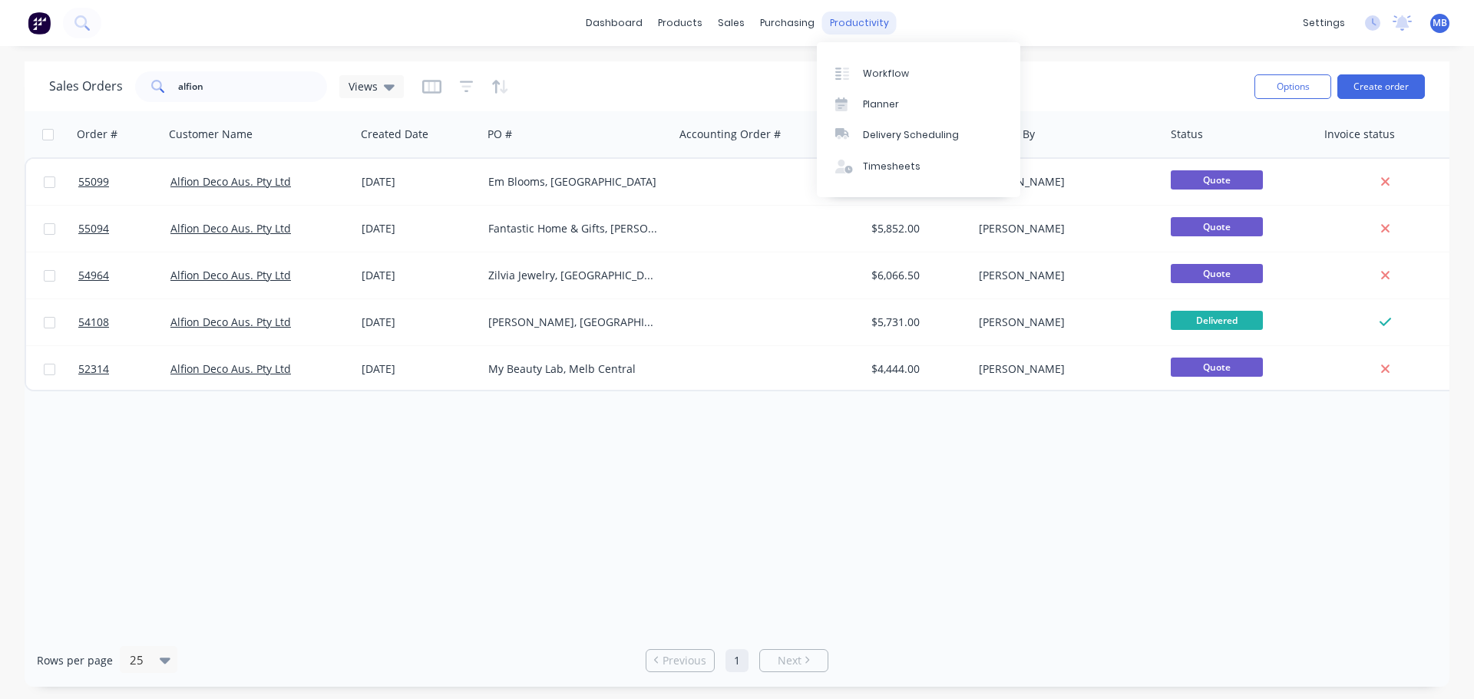
click at [842, 17] on div "productivity" at bounding box center [859, 23] width 74 height 23
click at [872, 70] on div "Workflow" at bounding box center [886, 74] width 46 height 14
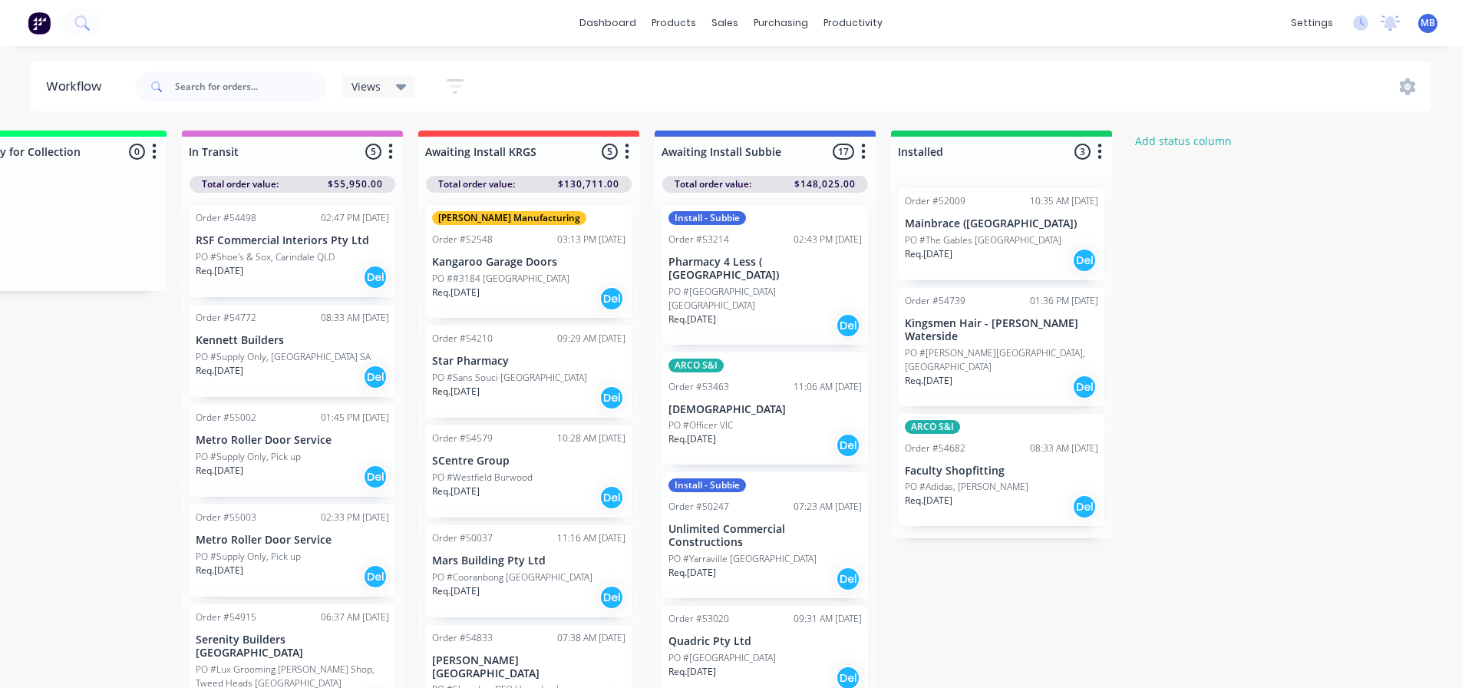
scroll to position [0, 1988]
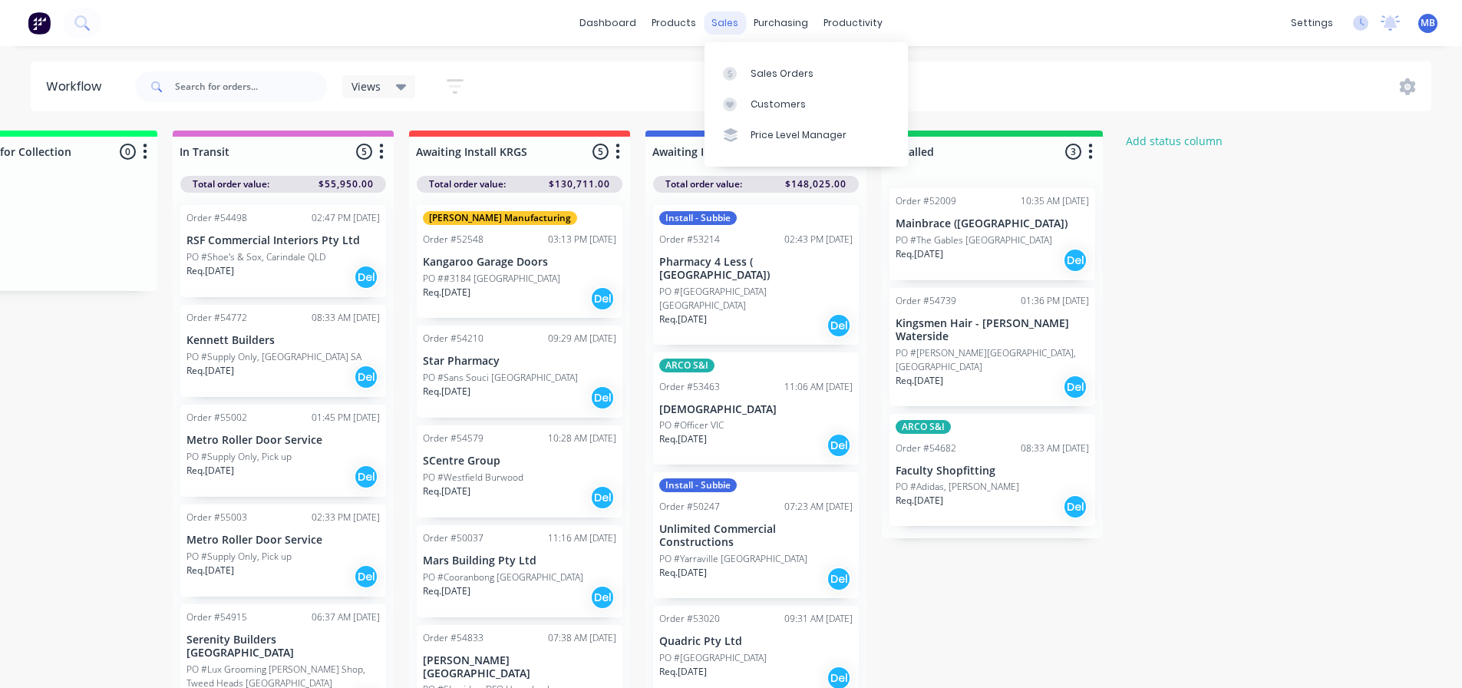
click at [733, 20] on div "sales" at bounding box center [725, 23] width 42 height 23
click at [761, 76] on div "Sales Orders" at bounding box center [782, 74] width 63 height 14
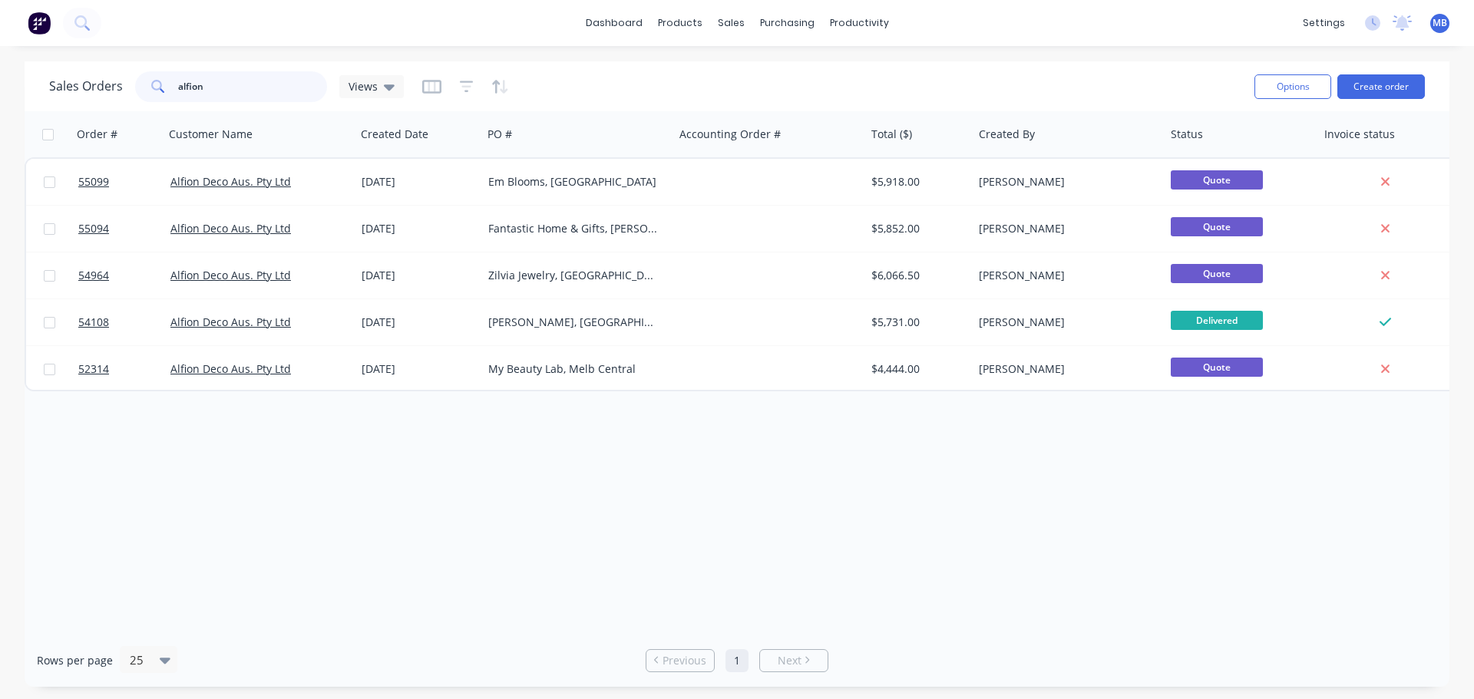
drag, startPoint x: 219, startPoint y: 86, endPoint x: 2, endPoint y: 30, distance: 224.4
click at [34, 45] on div "dashboard products sales purchasing productivity dashboard products Product Cat…" at bounding box center [737, 349] width 1474 height 699
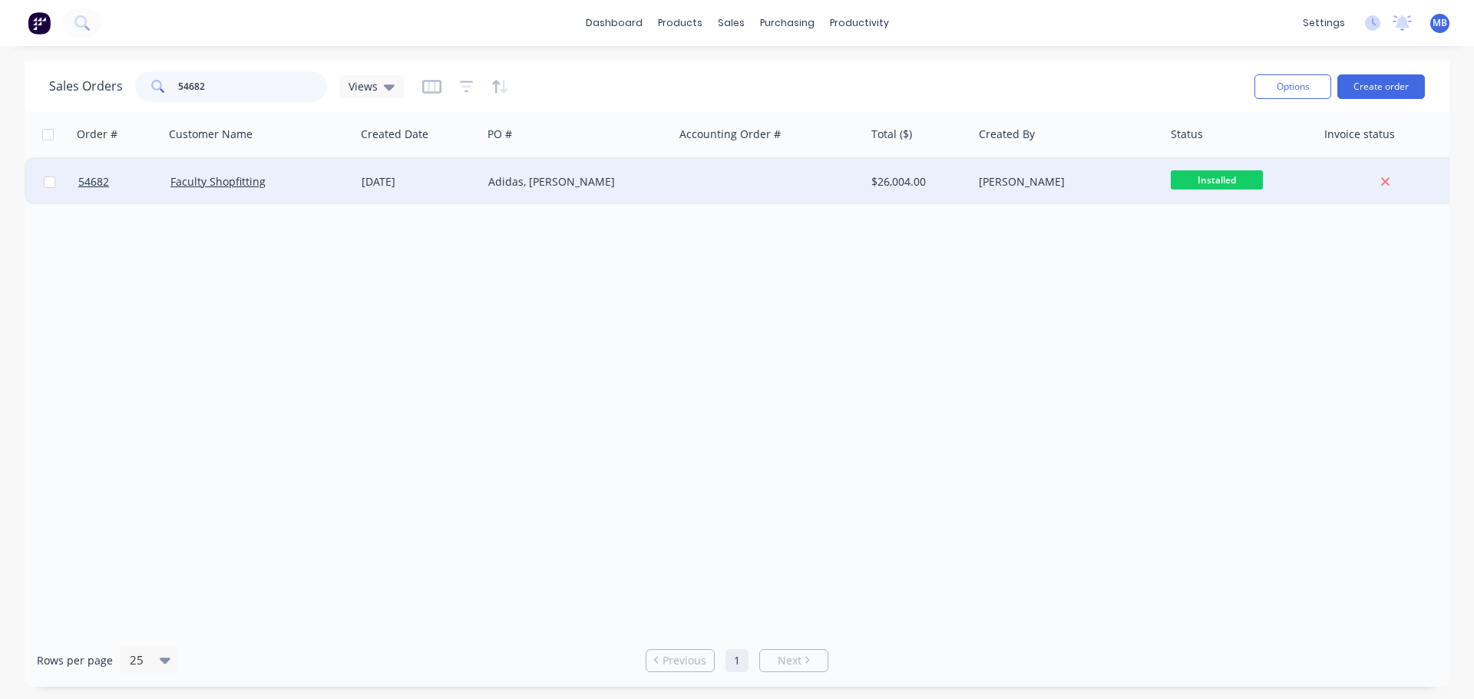
type input "54682"
click at [985, 185] on div "[PERSON_NAME]" at bounding box center [1064, 181] width 170 height 15
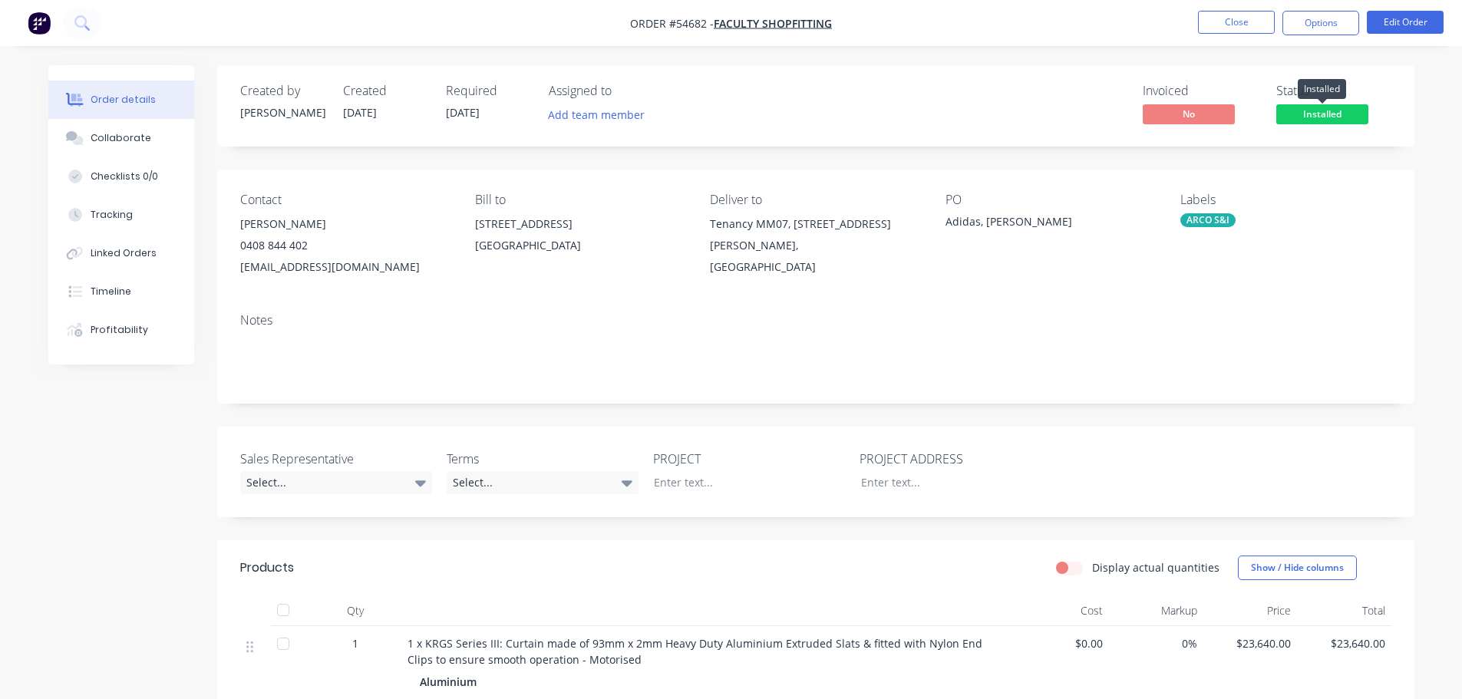
click at [1295, 111] on span "Installed" at bounding box center [1323, 113] width 92 height 19
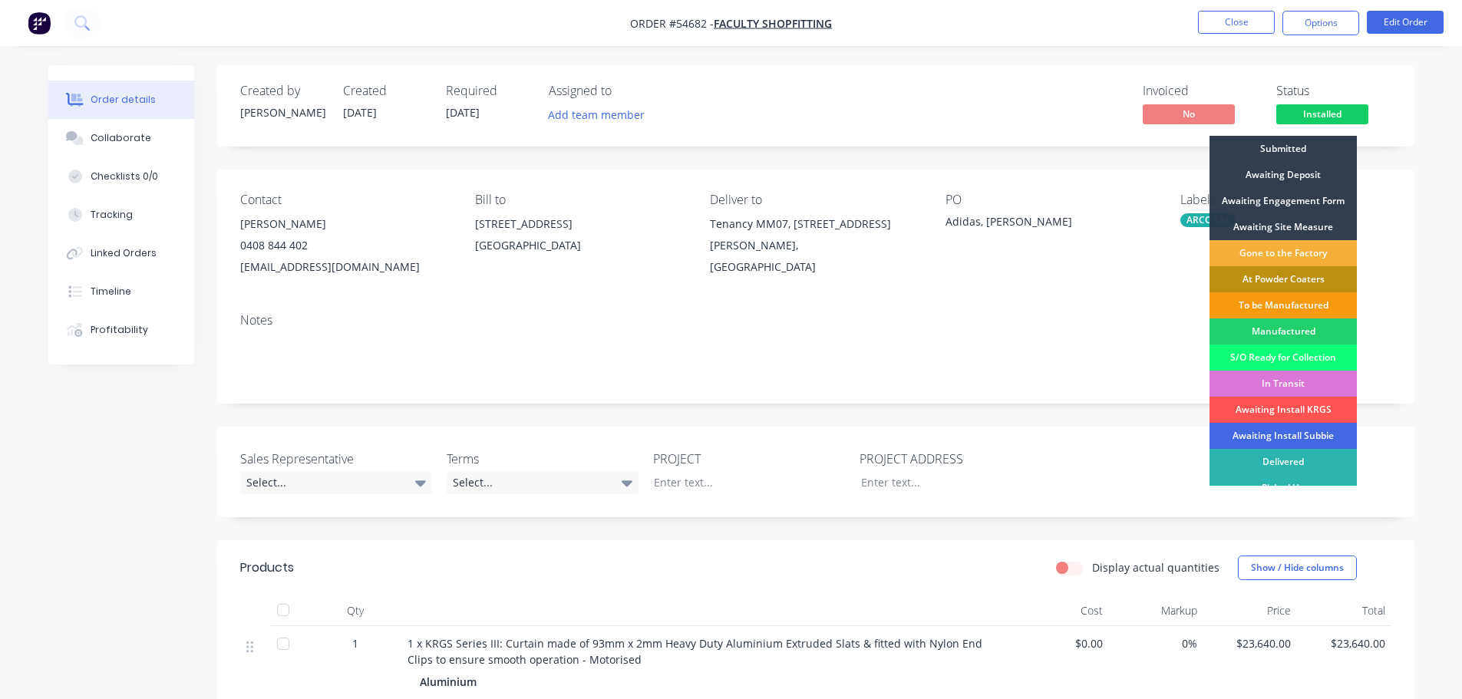
click at [1298, 434] on div "Awaiting Install Subbie" at bounding box center [1283, 436] width 147 height 26
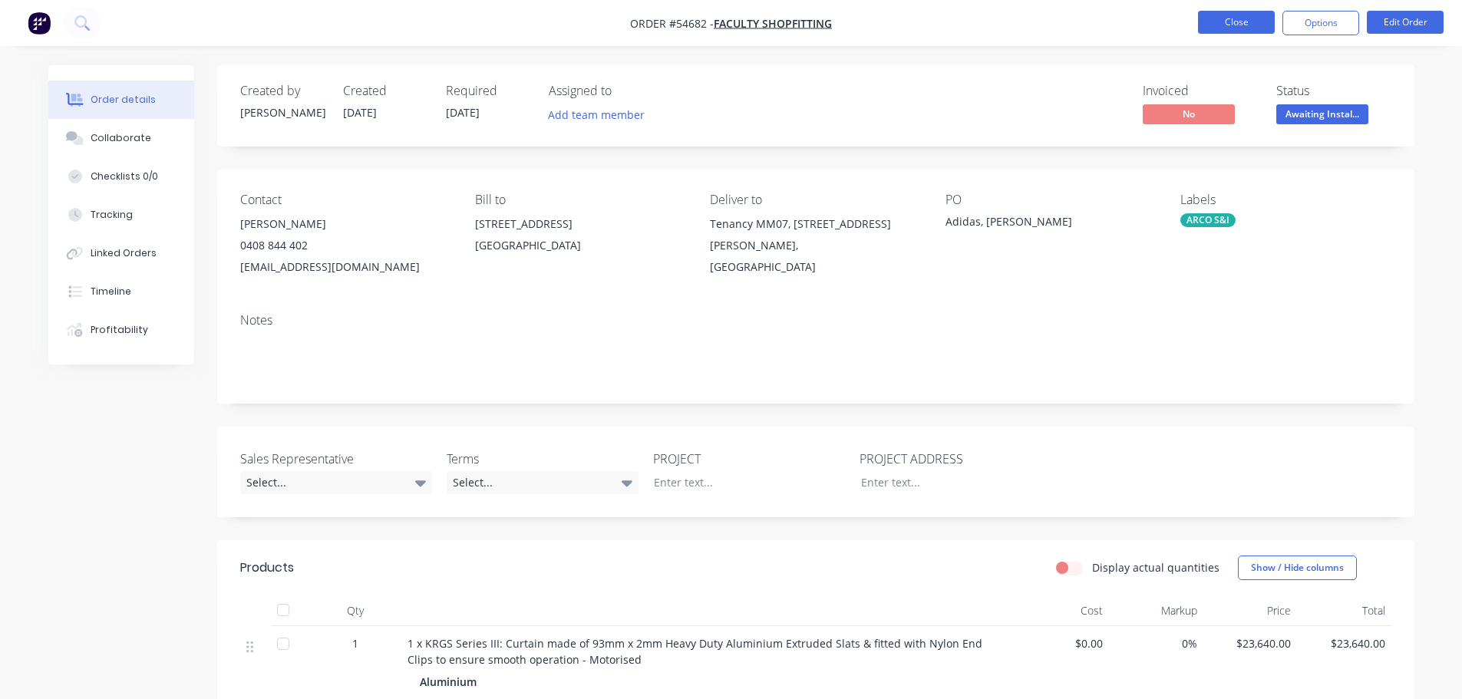
click at [1224, 20] on button "Close" at bounding box center [1236, 22] width 77 height 23
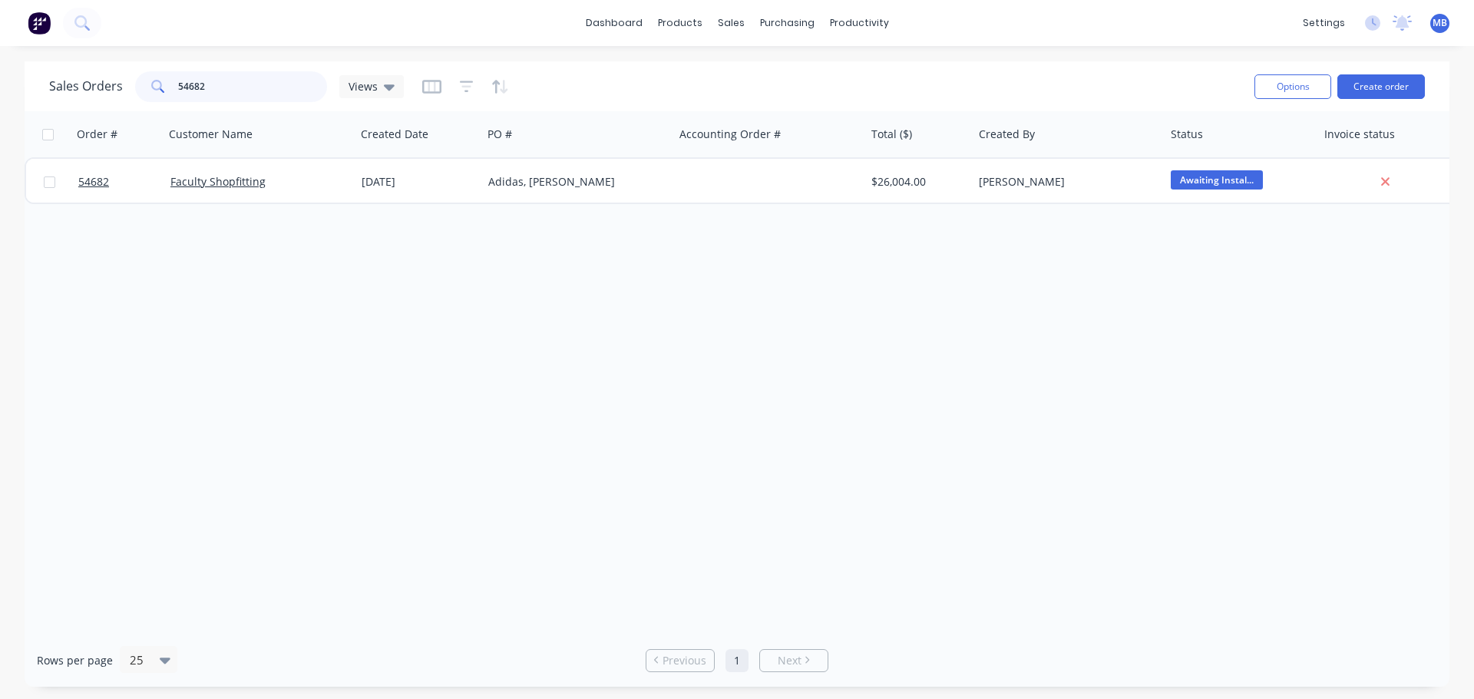
drag, startPoint x: 242, startPoint y: 94, endPoint x: 116, endPoint y: 66, distance: 129.1
click at [116, 66] on div "Sales Orders 54682 Views Options Create order" at bounding box center [737, 86] width 1425 height 50
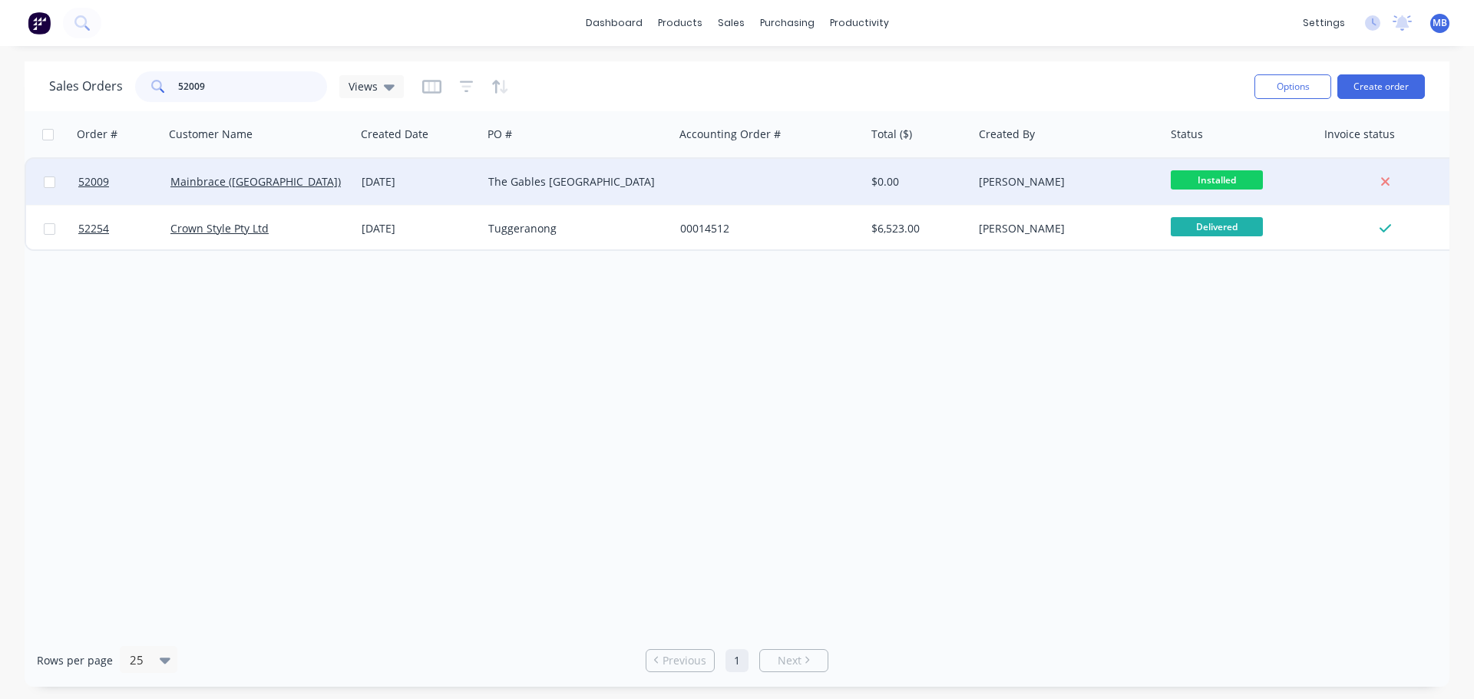
type input "52009"
click at [1227, 179] on span "Installed" at bounding box center [1217, 179] width 92 height 19
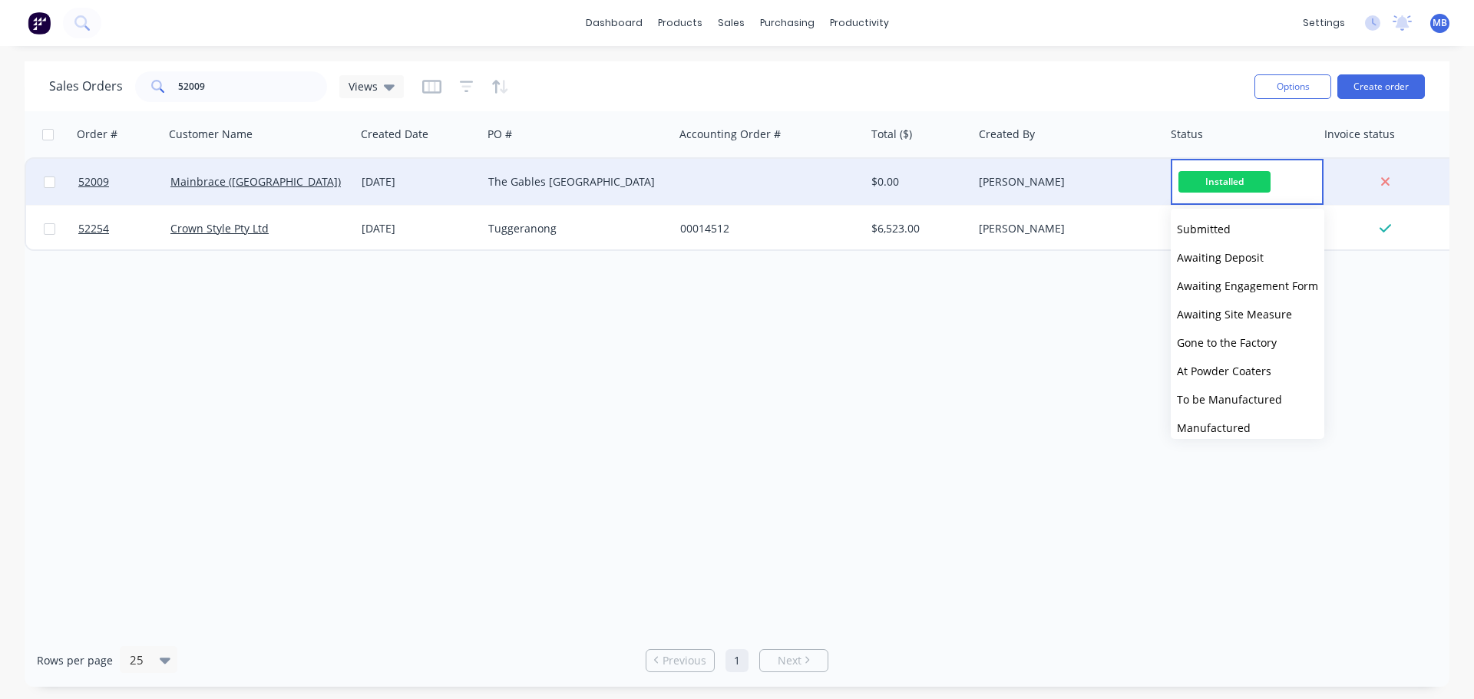
click at [1033, 310] on div "Order # Customer Name Created Date PO # Accounting Order # Total ($) Created By…" at bounding box center [737, 372] width 1425 height 523
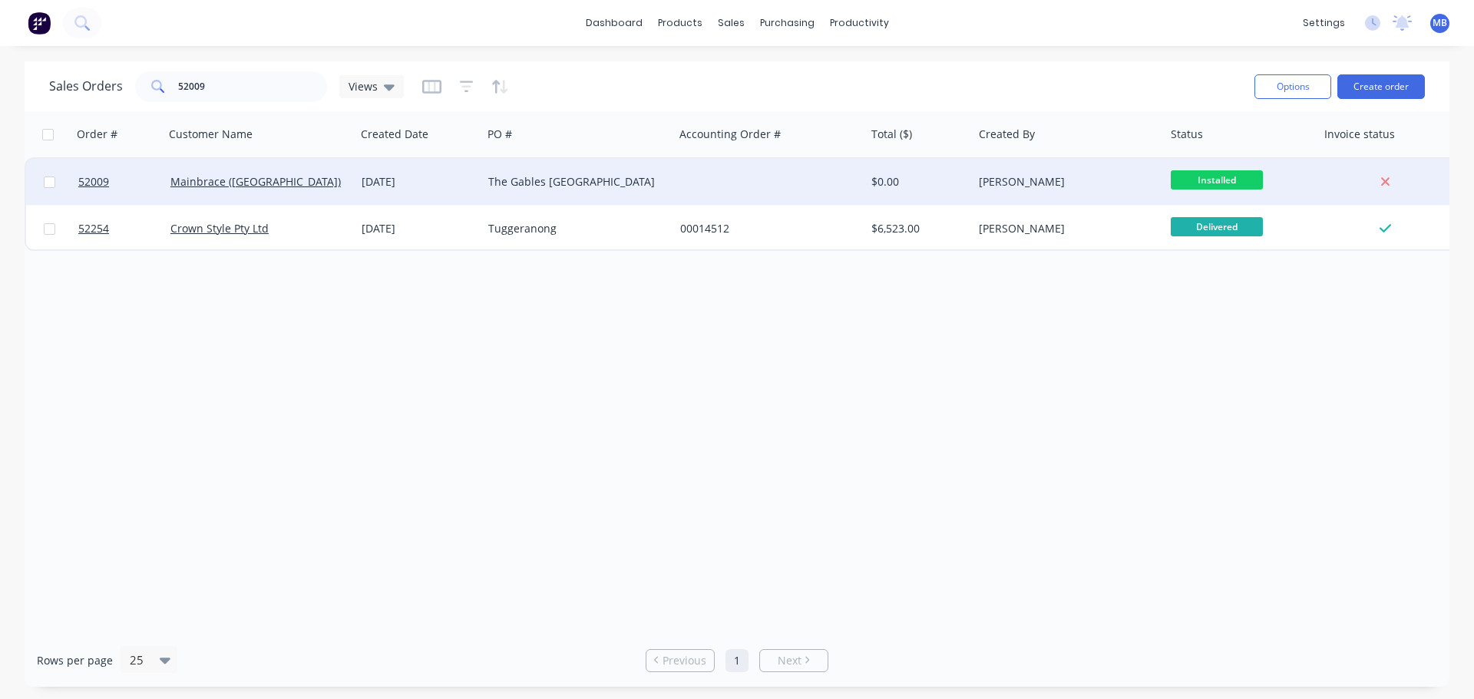
click at [1037, 180] on div "[PERSON_NAME]" at bounding box center [1064, 181] width 170 height 15
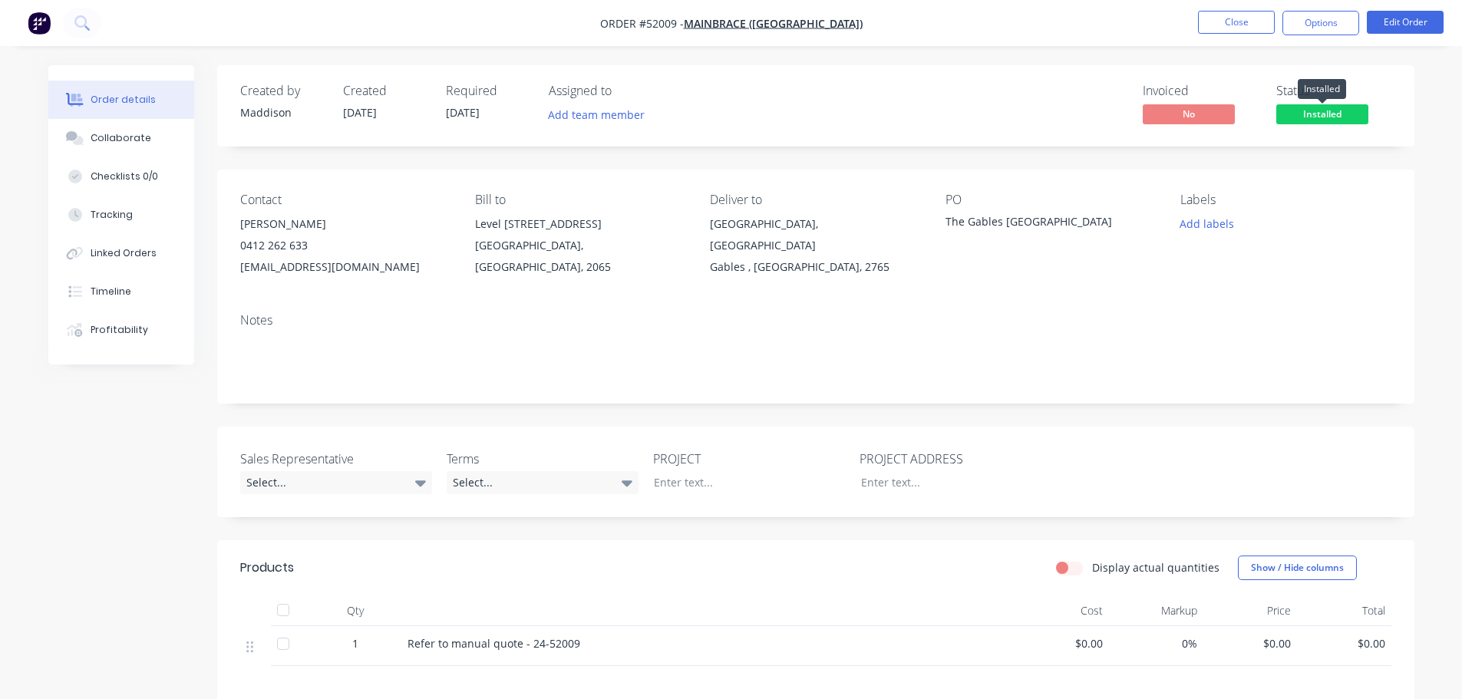
click at [1325, 113] on span "Installed" at bounding box center [1323, 113] width 92 height 19
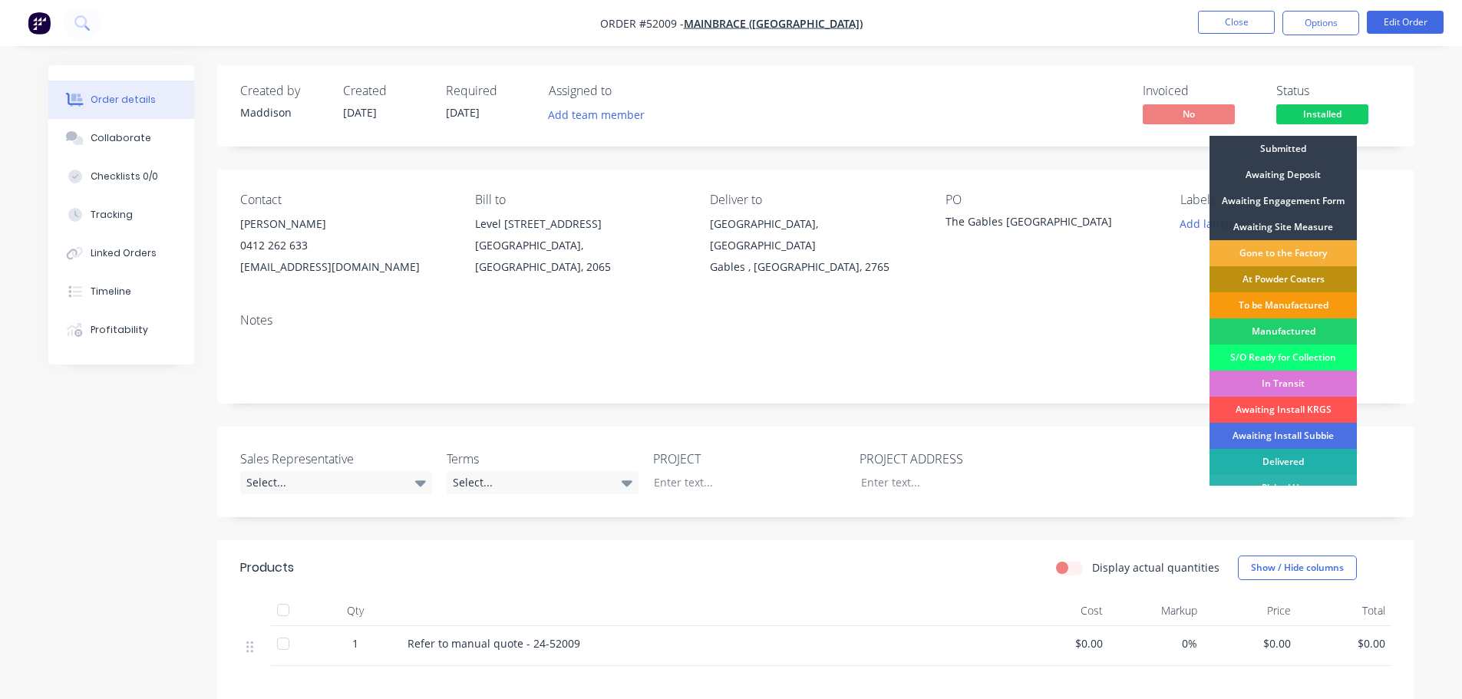
click at [1274, 462] on div "Delivered" at bounding box center [1283, 462] width 147 height 26
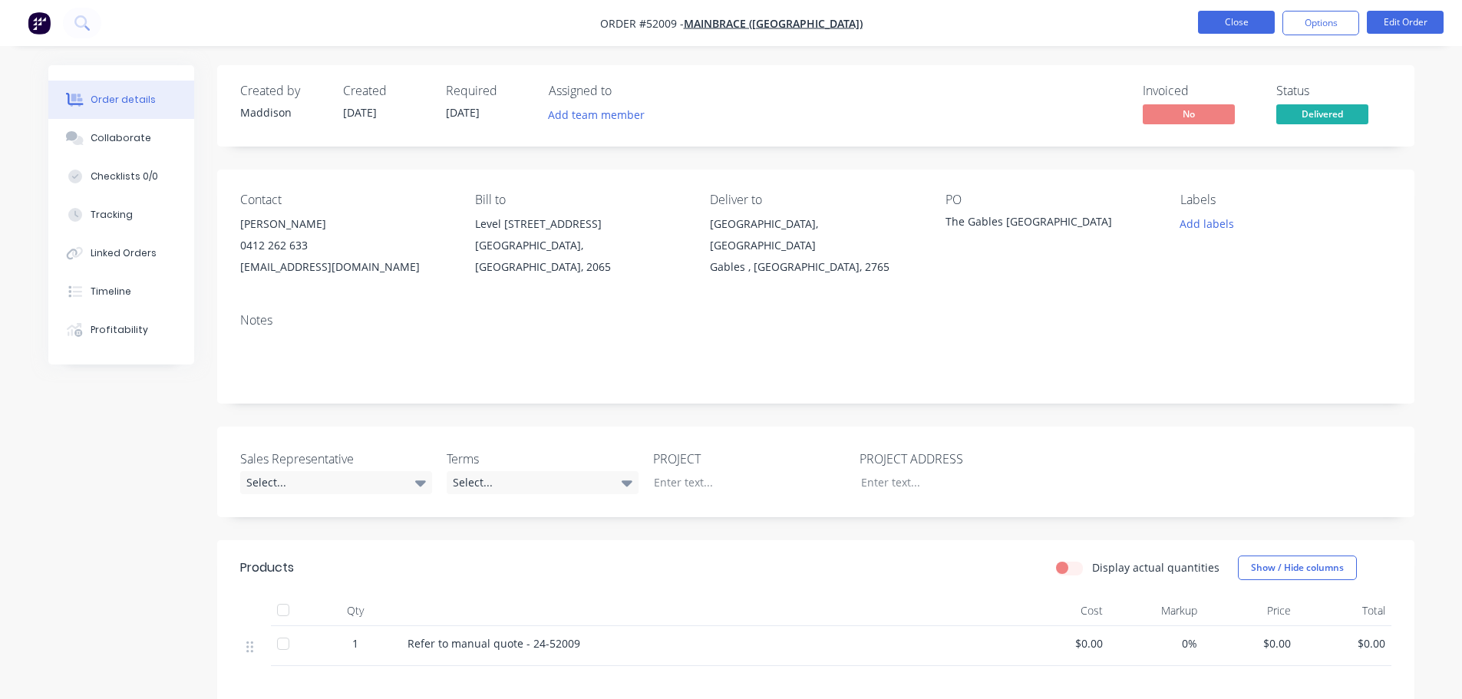
click at [1234, 19] on button "Close" at bounding box center [1236, 22] width 77 height 23
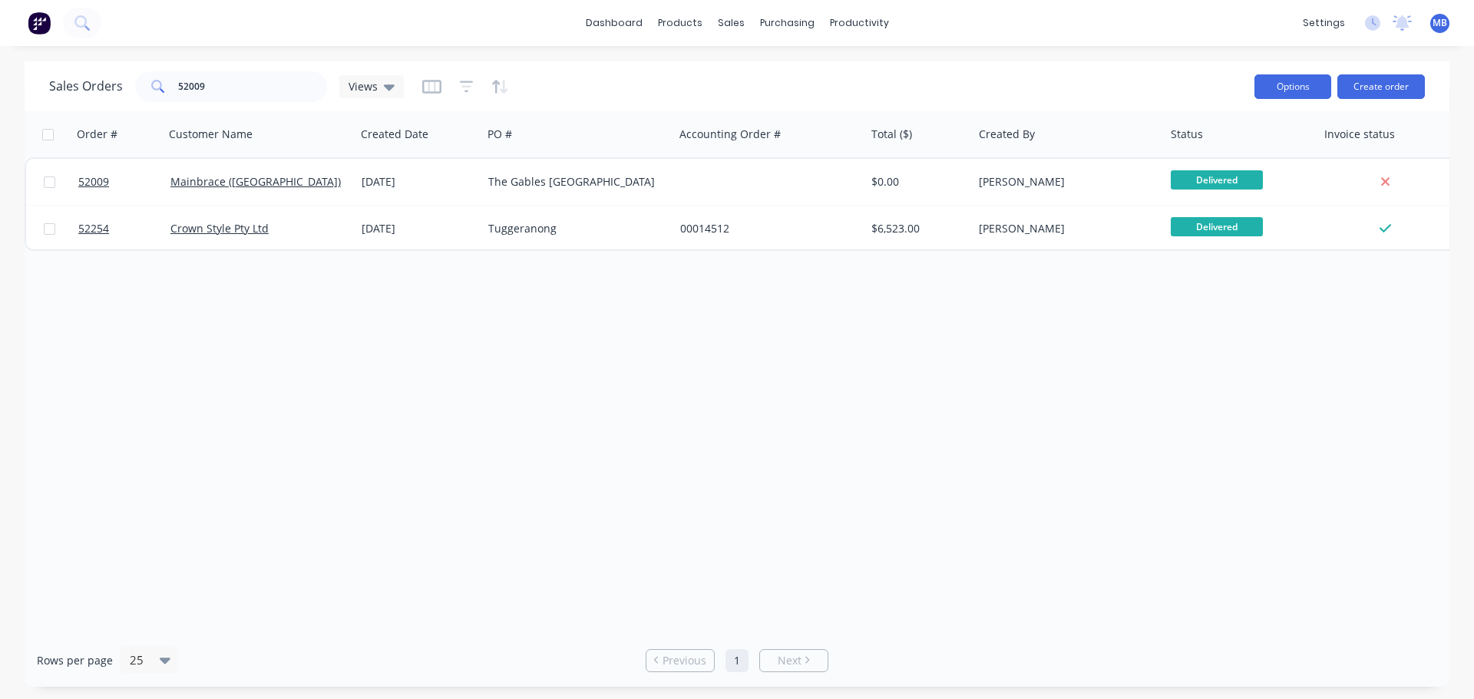
click at [1283, 88] on button "Options" at bounding box center [1292, 86] width 77 height 25
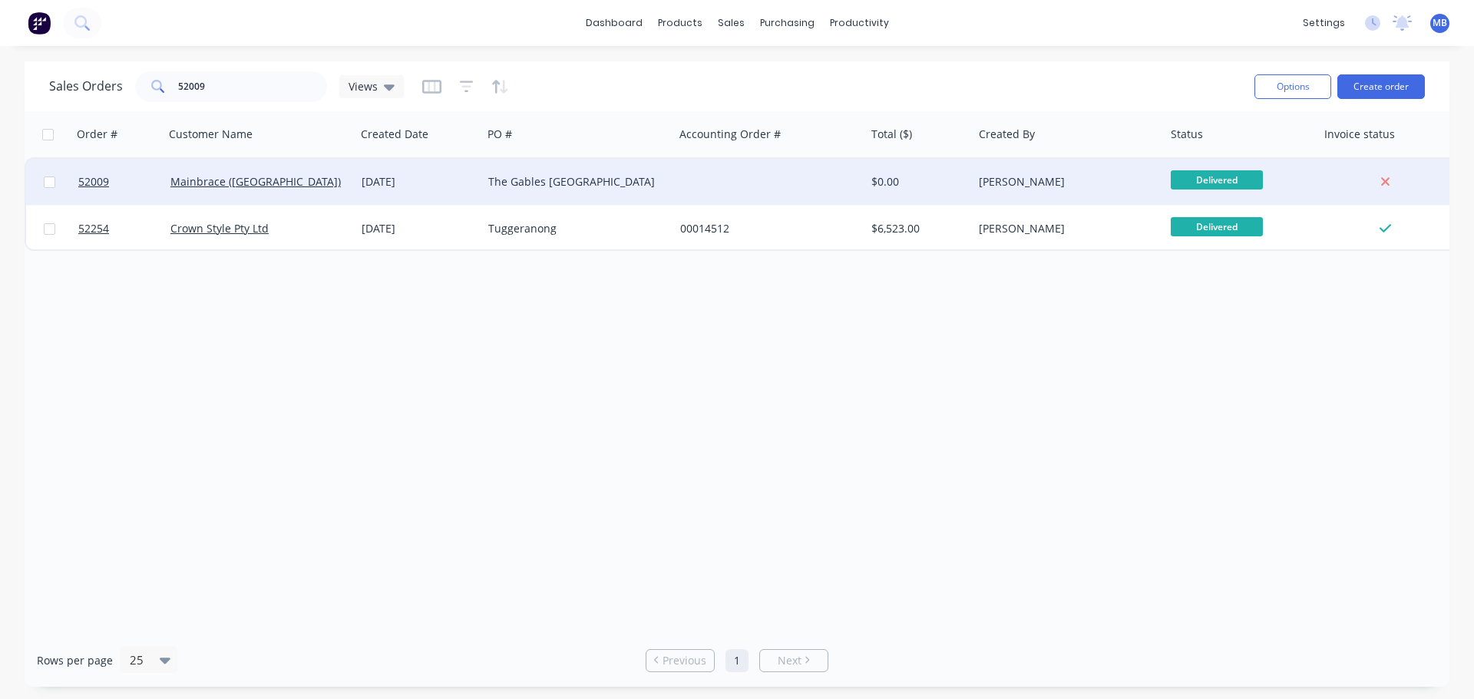
click at [1000, 185] on div "[PERSON_NAME]" at bounding box center [1064, 181] width 170 height 15
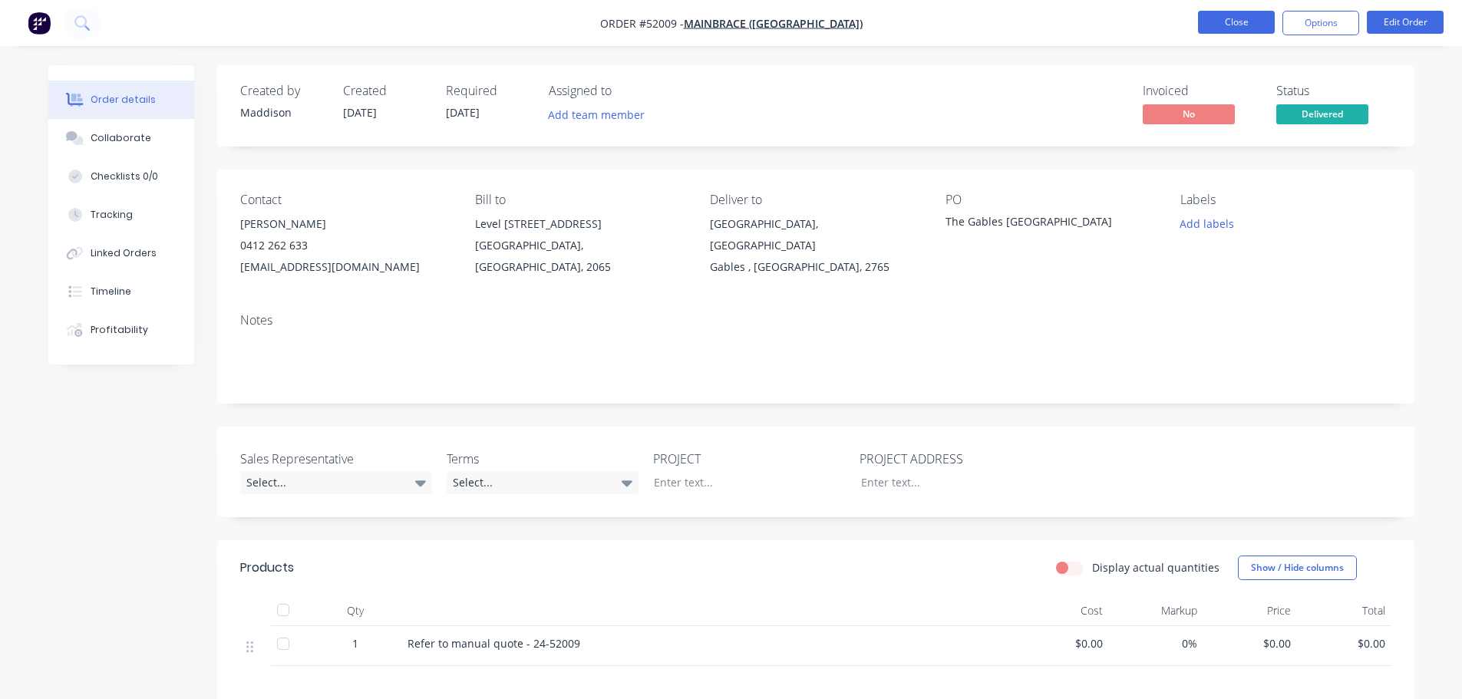
click at [1242, 16] on button "Close" at bounding box center [1236, 22] width 77 height 23
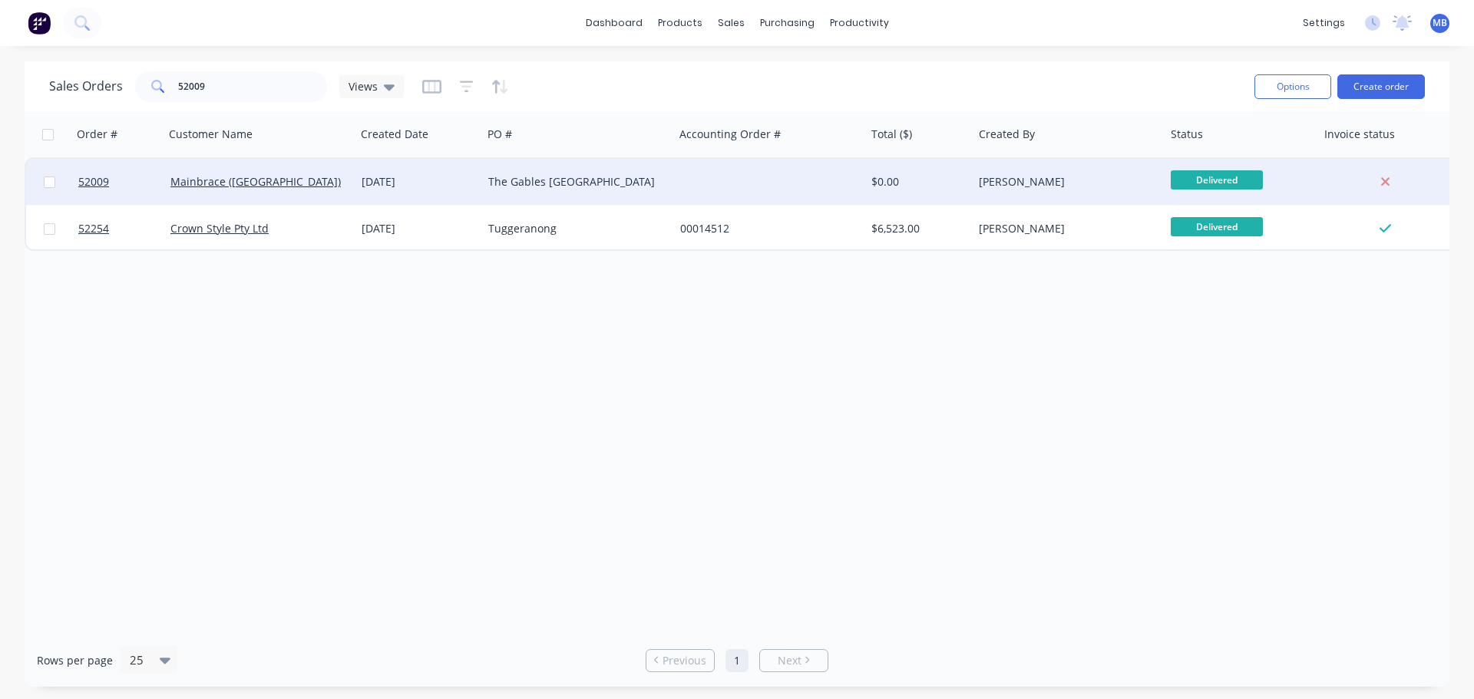
click at [1053, 183] on div "[PERSON_NAME]" at bounding box center [1064, 181] width 170 height 15
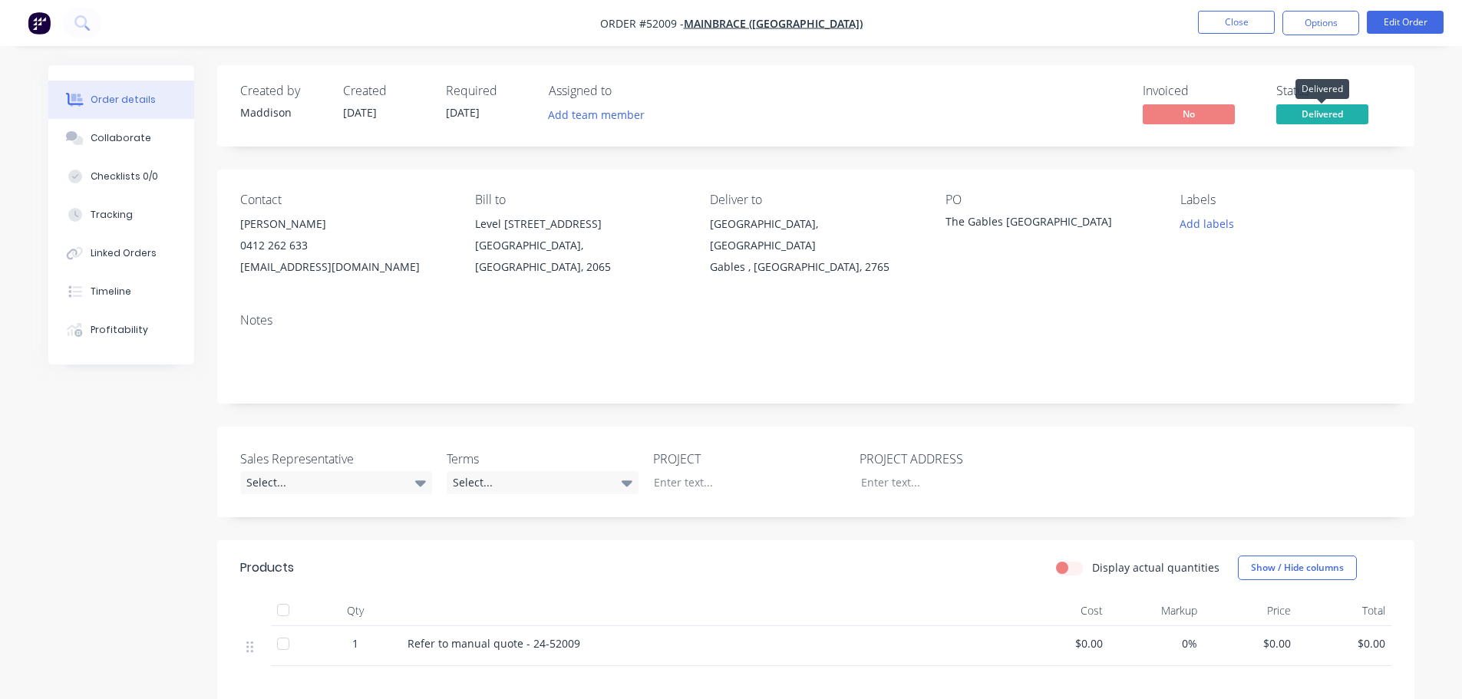
click at [1304, 117] on span "Delivered" at bounding box center [1323, 113] width 92 height 19
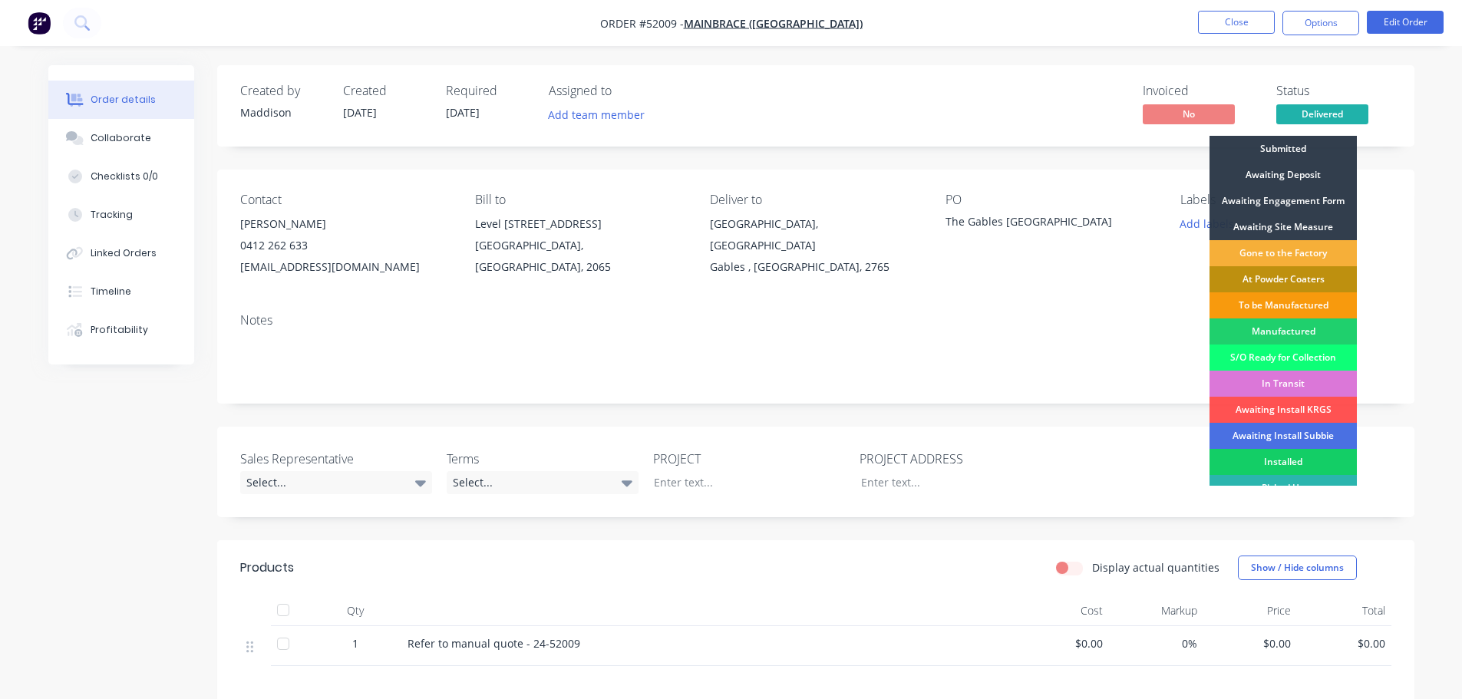
click at [1303, 455] on div "Installed" at bounding box center [1283, 462] width 147 height 26
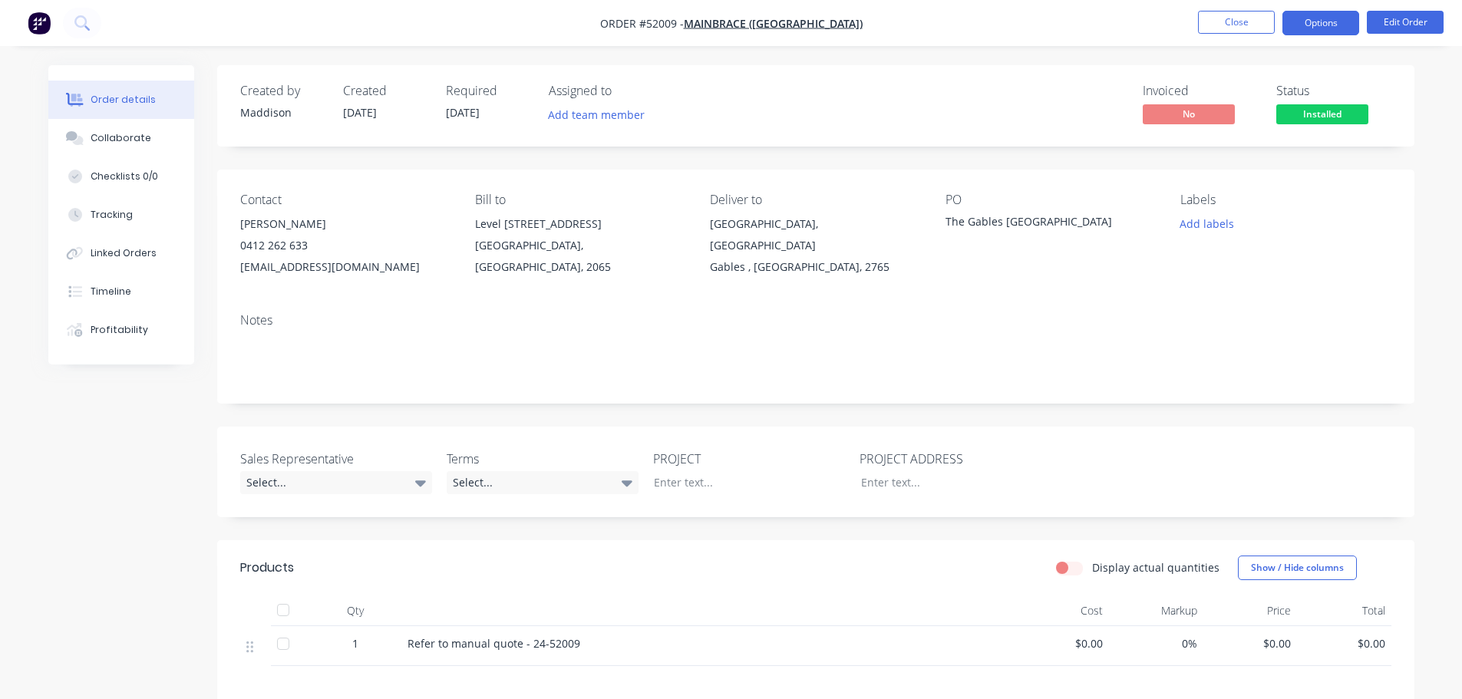
click at [1319, 28] on button "Options" at bounding box center [1321, 23] width 77 height 25
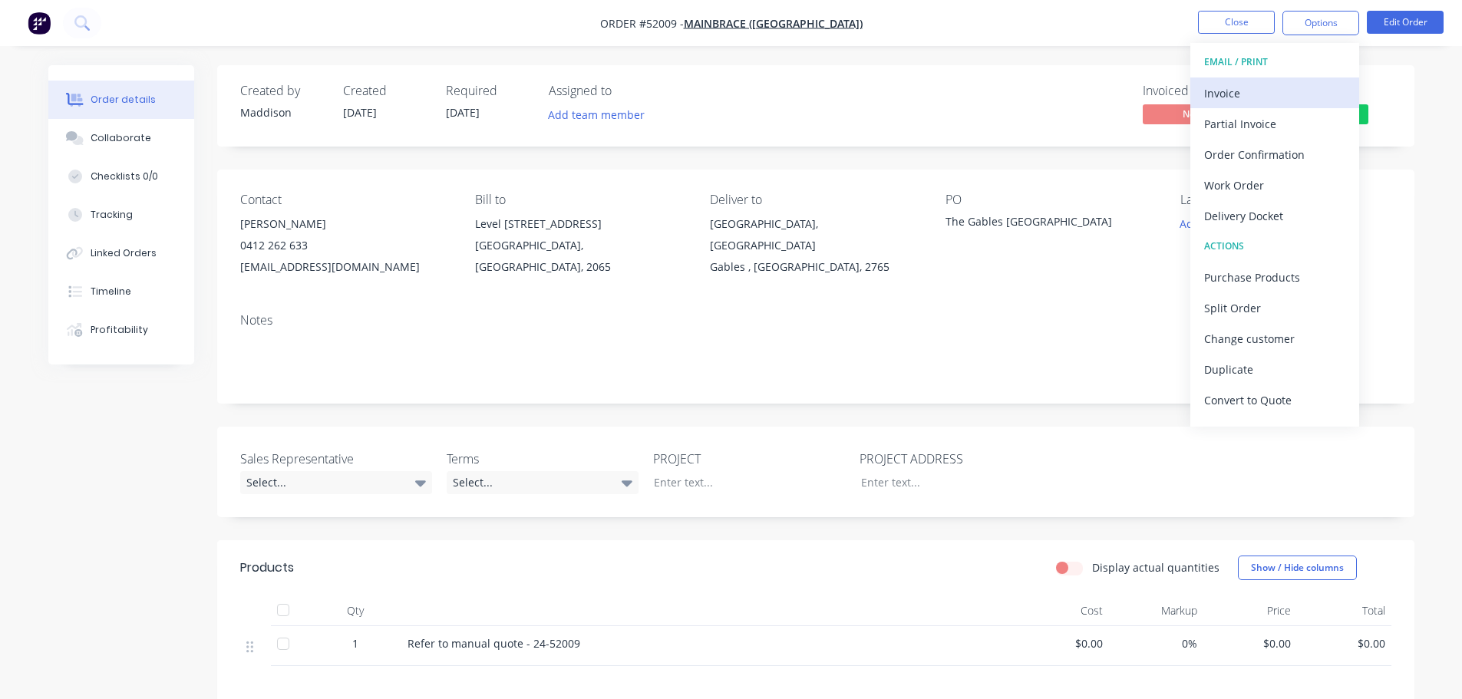
click at [1241, 94] on div "Invoice" at bounding box center [1275, 93] width 141 height 22
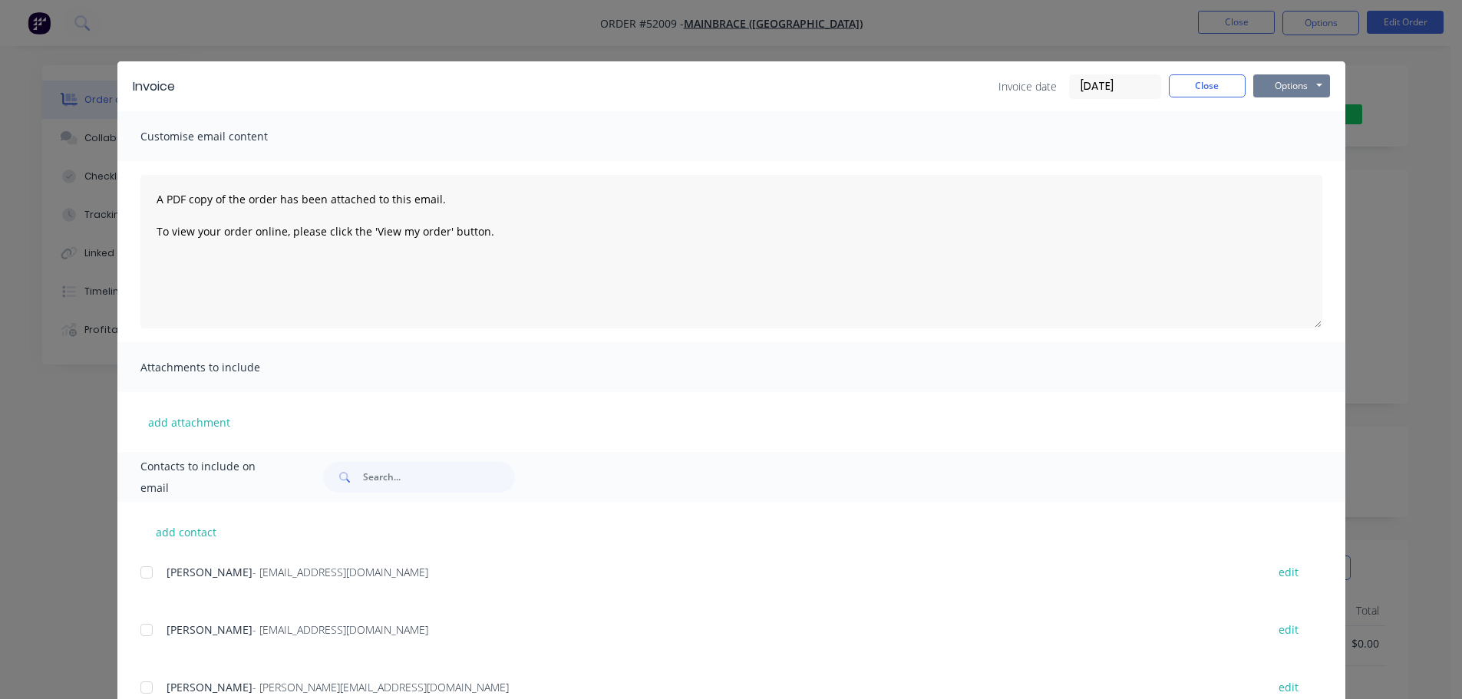
click at [1287, 91] on button "Options" at bounding box center [1292, 85] width 77 height 23
click at [1257, 137] on button "Print" at bounding box center [1303, 138] width 98 height 25
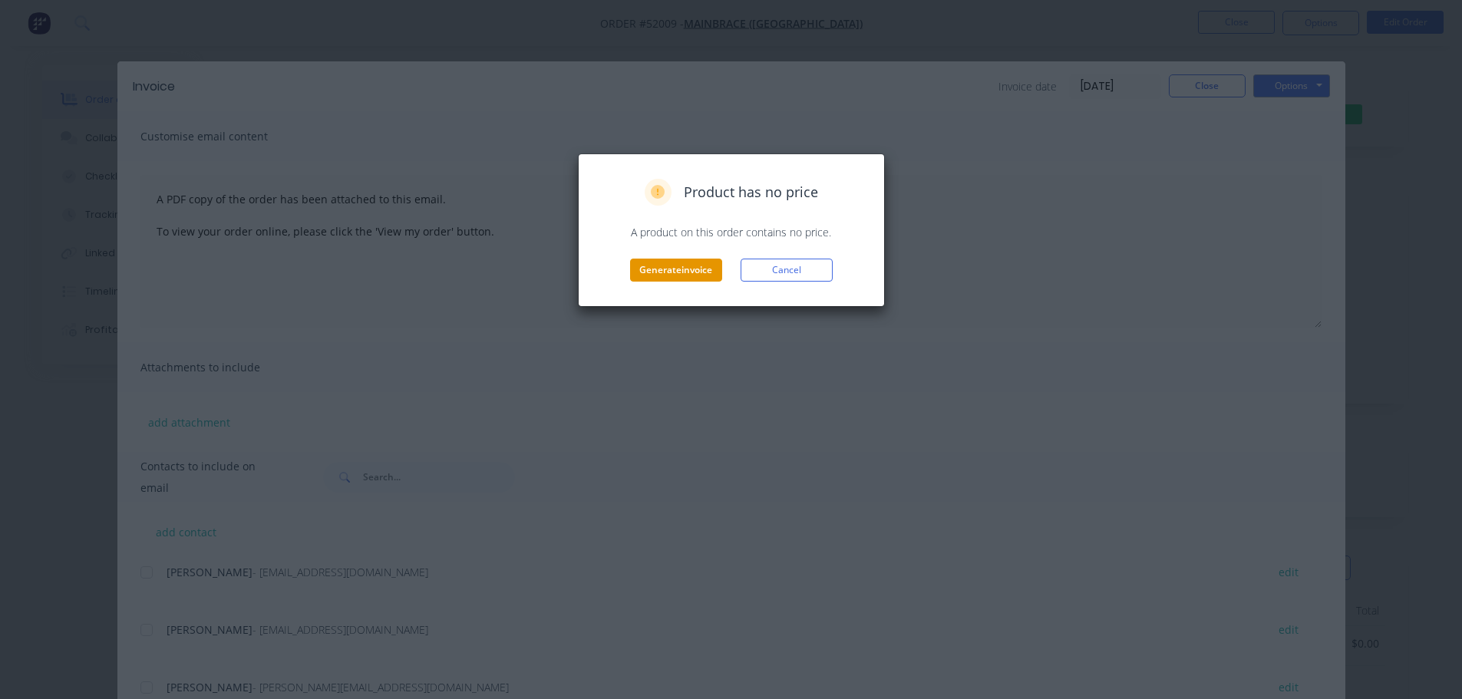
click at [697, 271] on button "Generate invoice" at bounding box center [676, 270] width 92 height 23
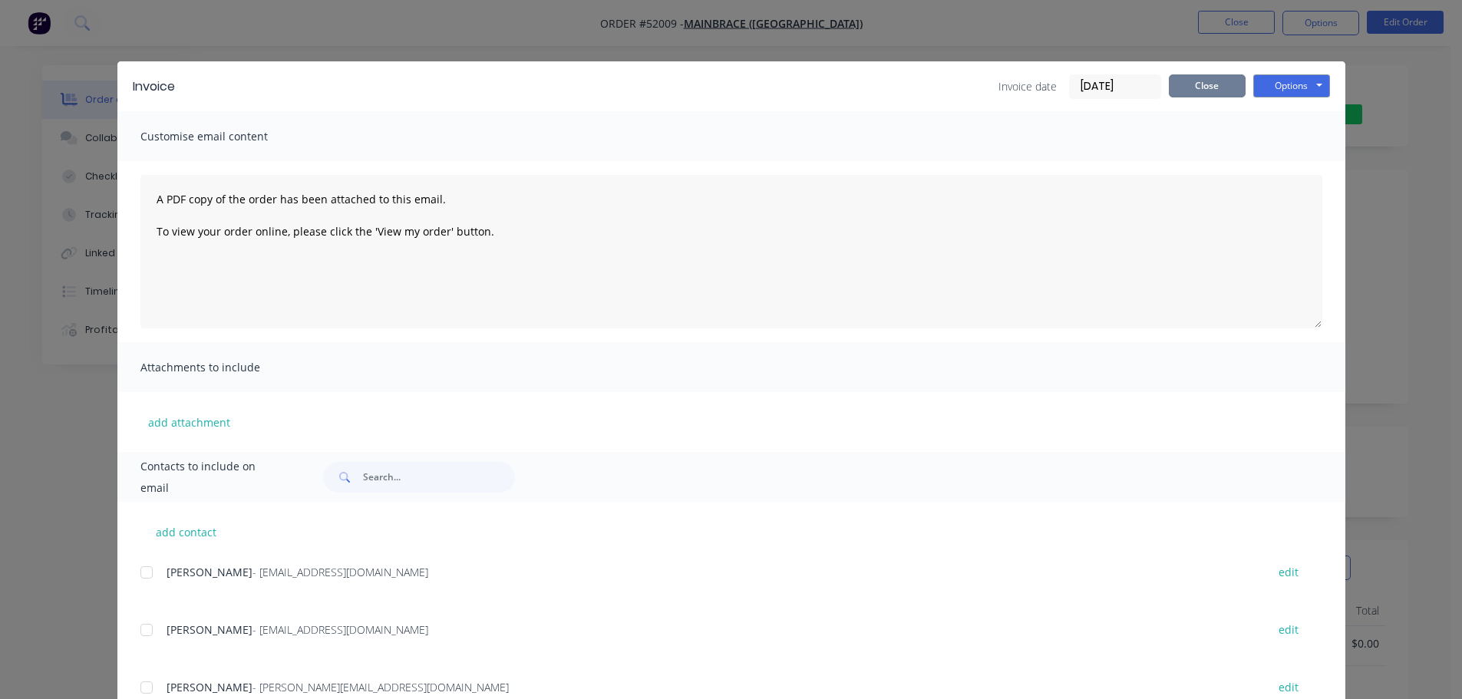
click at [1212, 87] on button "Close" at bounding box center [1207, 85] width 77 height 23
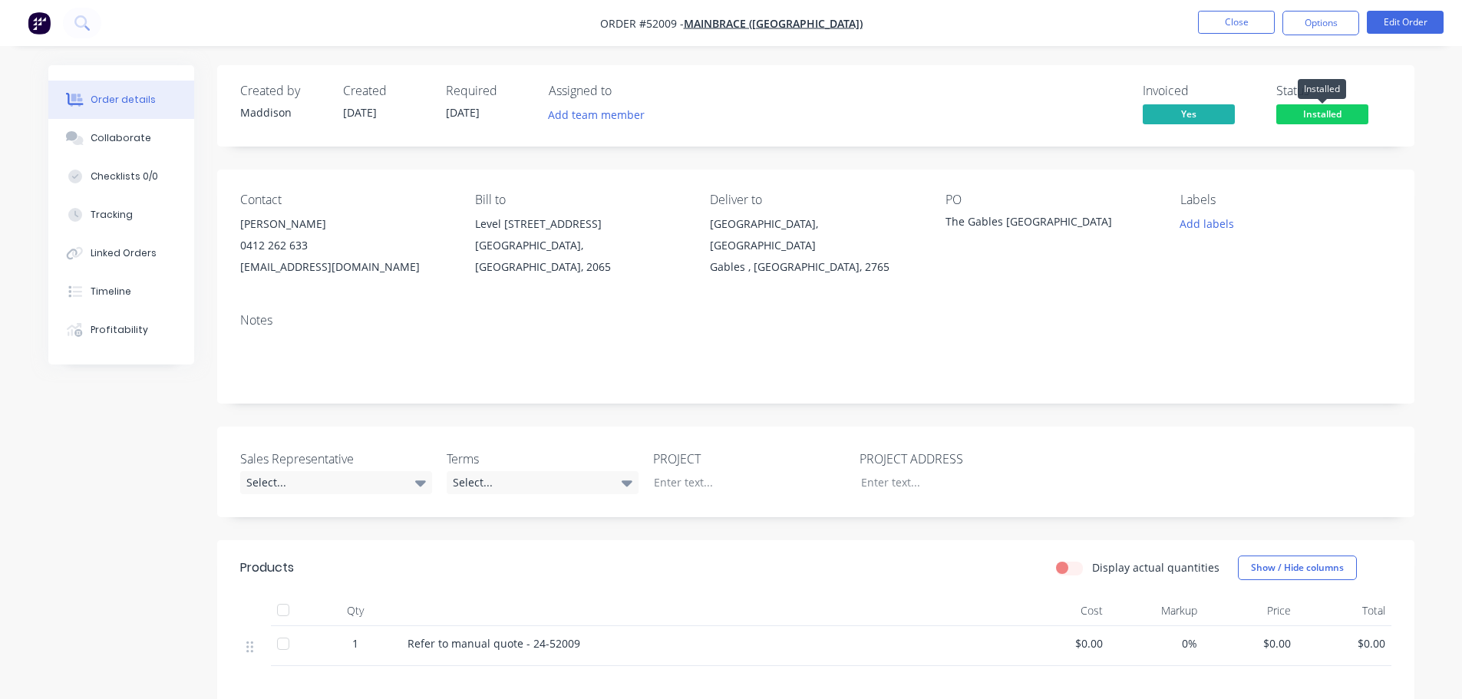
click at [1280, 111] on span "Installed" at bounding box center [1323, 113] width 92 height 19
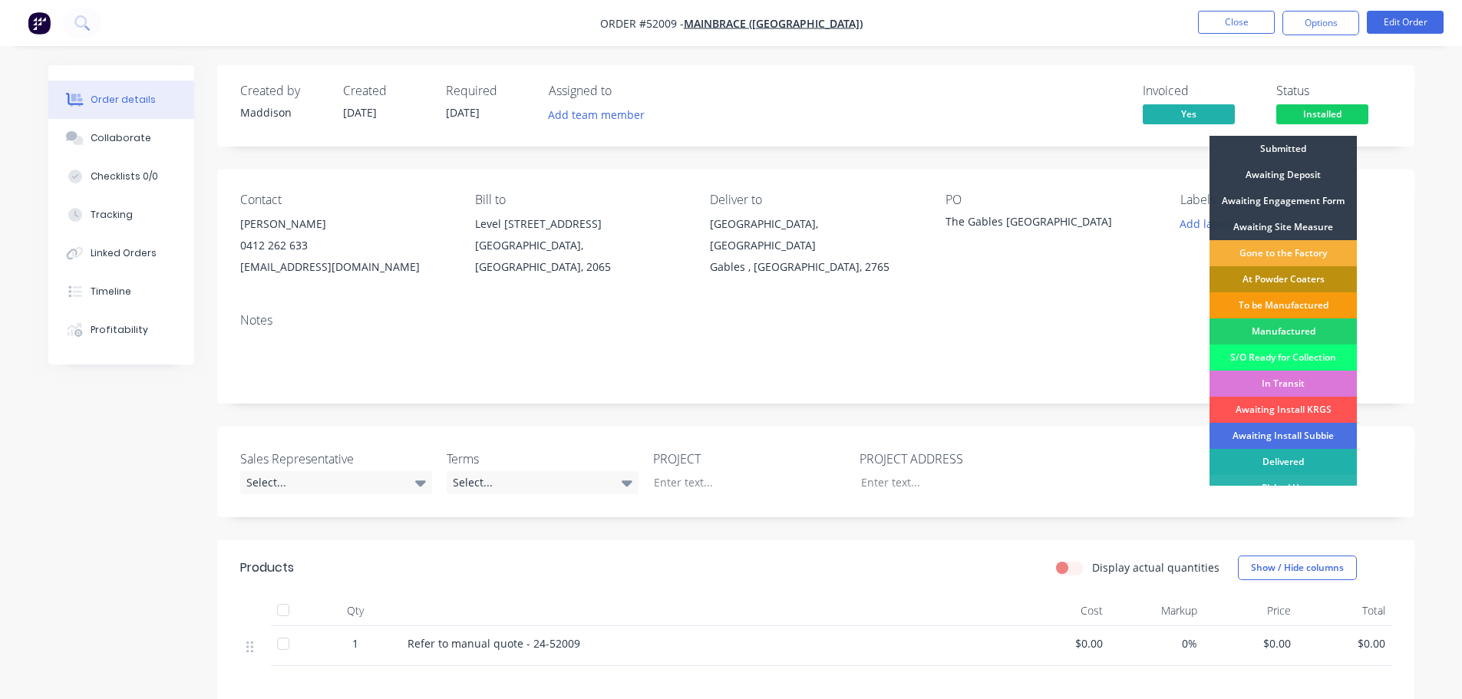
click at [1286, 460] on div "Delivered" at bounding box center [1283, 462] width 147 height 26
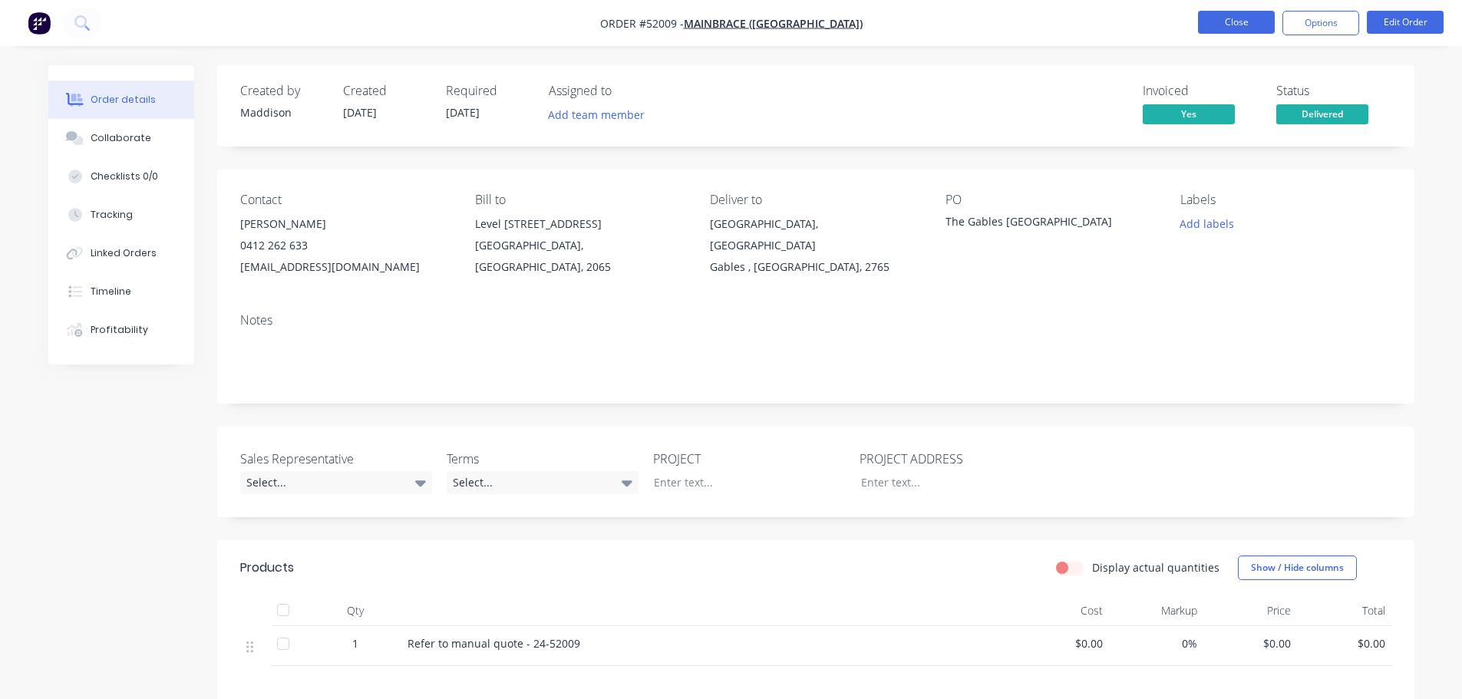
click at [1231, 24] on button "Close" at bounding box center [1236, 22] width 77 height 23
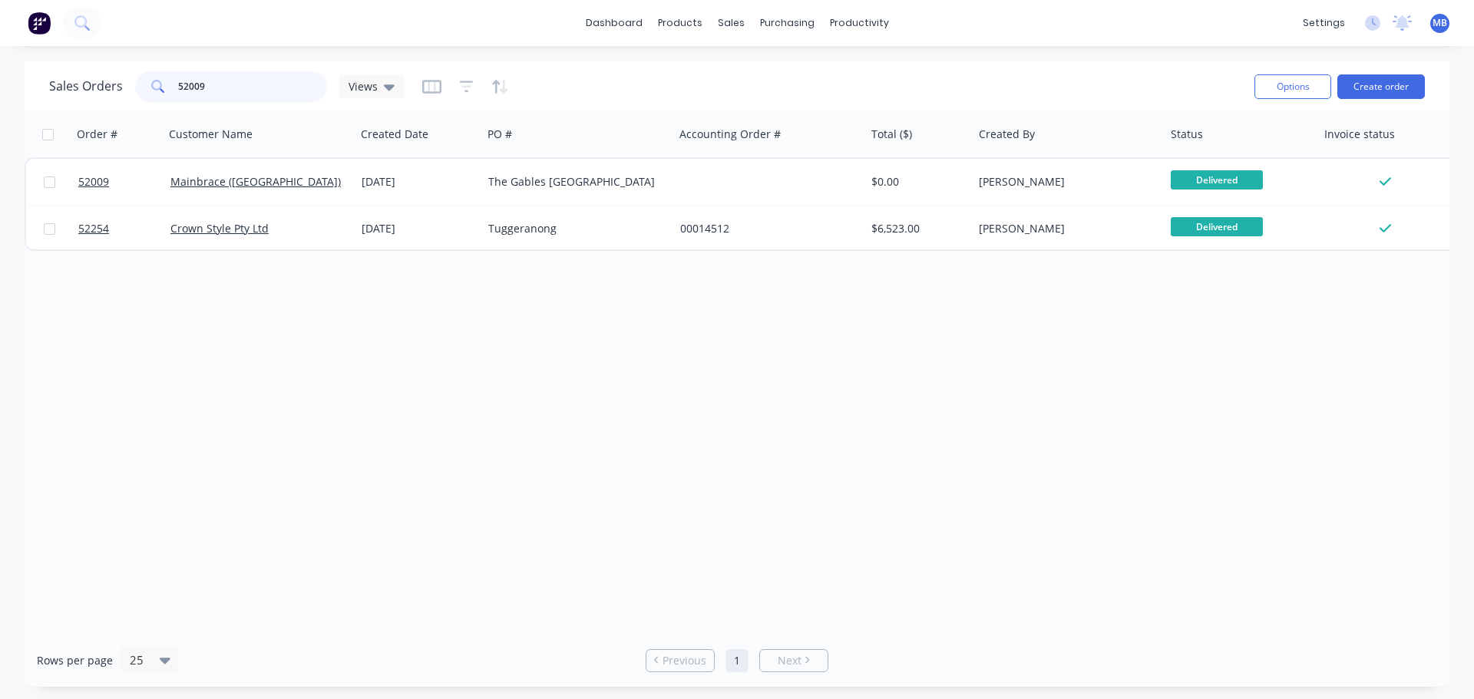
drag, startPoint x: 230, startPoint y: 90, endPoint x: 126, endPoint y: 87, distance: 103.7
click at [138, 90] on div "52009" at bounding box center [231, 86] width 192 height 31
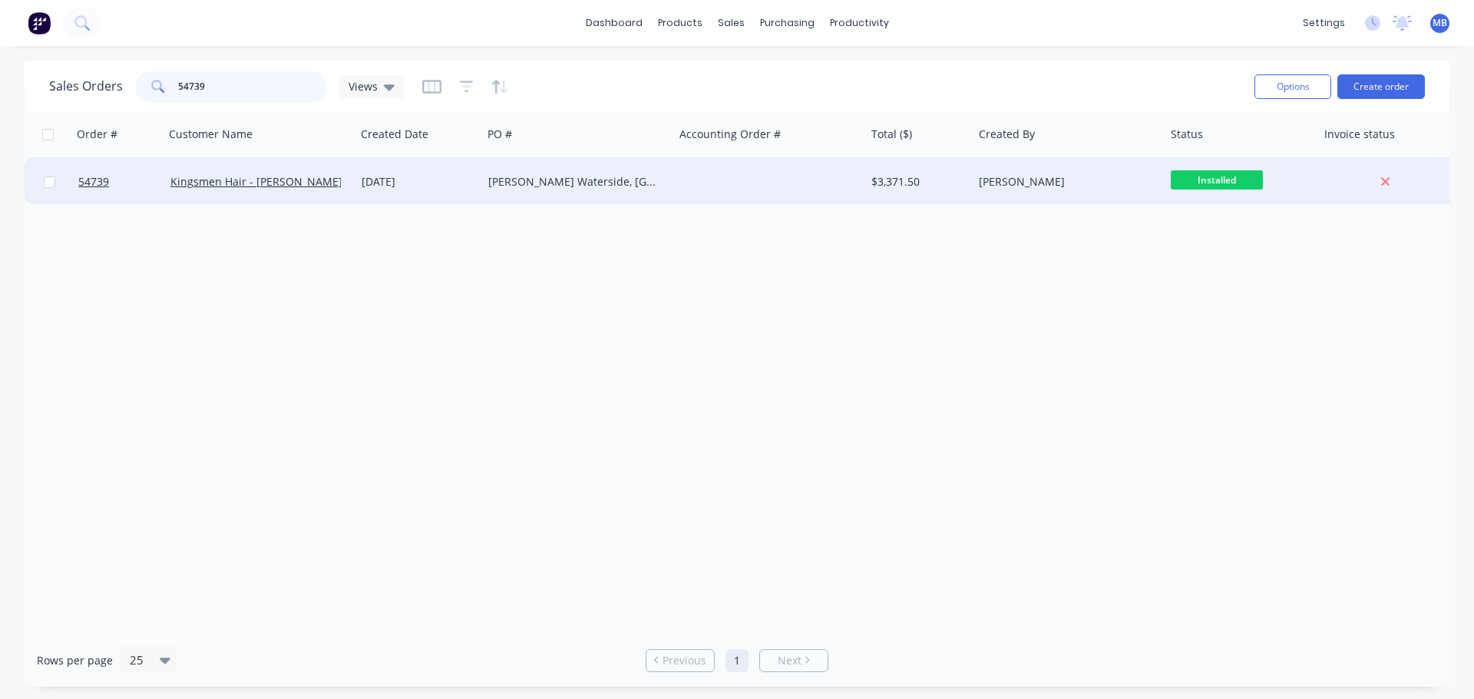
type input "54739"
click at [1026, 181] on div "[PERSON_NAME]" at bounding box center [1064, 181] width 170 height 15
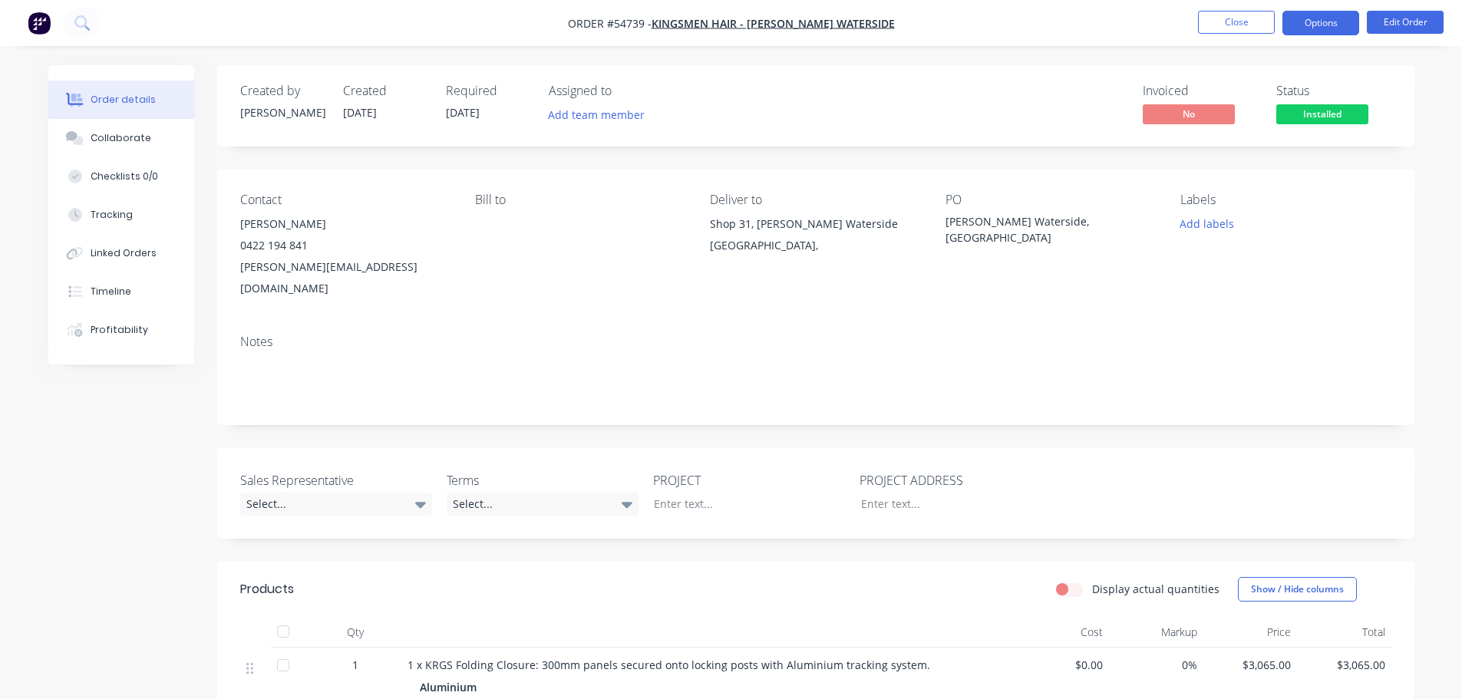
click at [1308, 21] on button "Options" at bounding box center [1321, 23] width 77 height 25
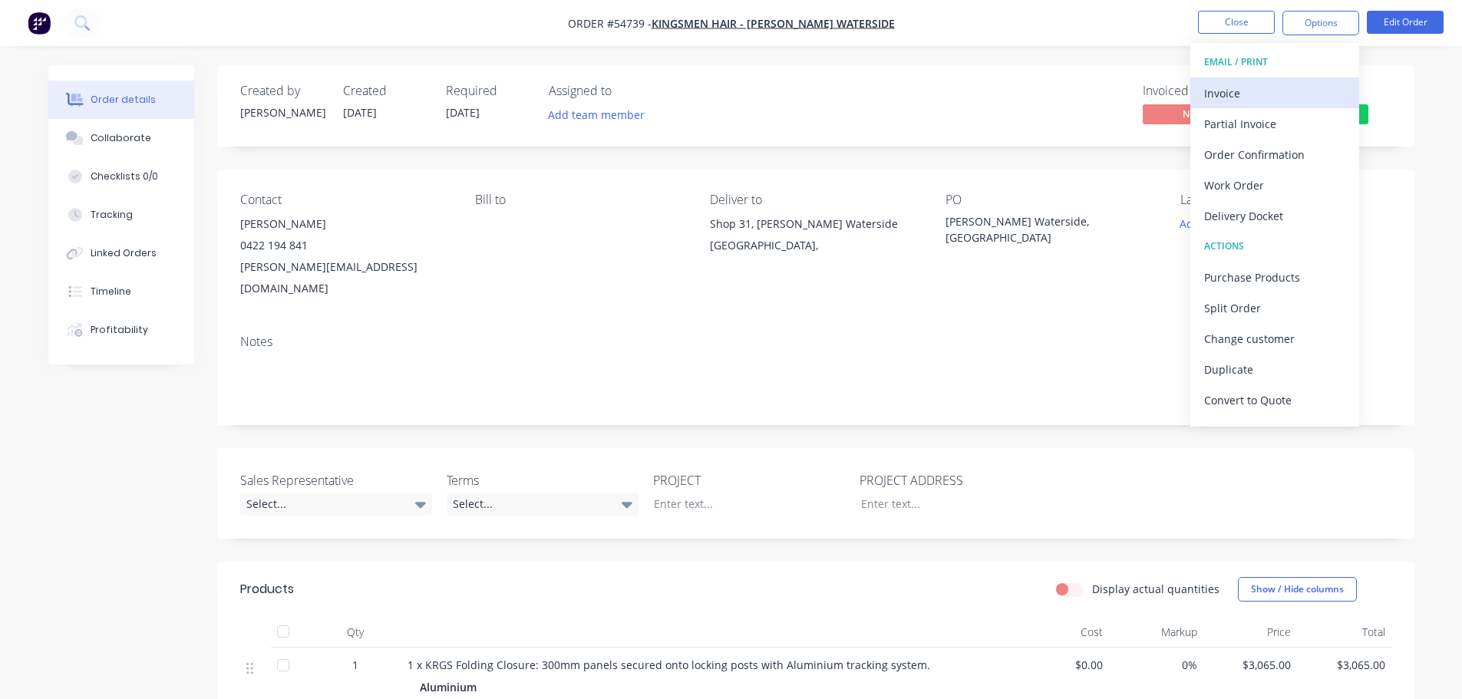
click at [1243, 94] on div "Invoice" at bounding box center [1275, 93] width 141 height 22
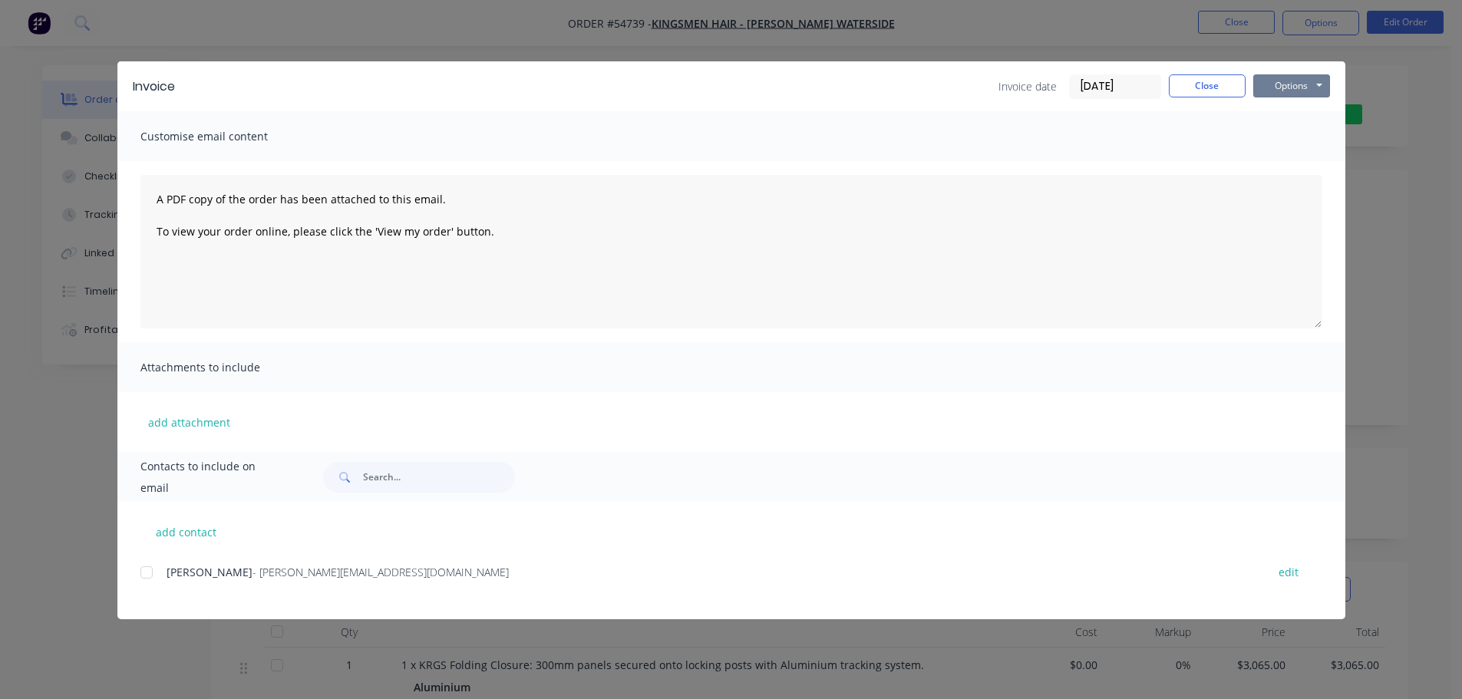
drag, startPoint x: 1286, startPoint y: 85, endPoint x: 1281, endPoint y: 100, distance: 15.3
click at [1285, 91] on button "Options" at bounding box center [1292, 85] width 77 height 23
click at [1267, 137] on button "Print" at bounding box center [1303, 138] width 98 height 25
click at [1208, 84] on button "Close" at bounding box center [1207, 85] width 77 height 23
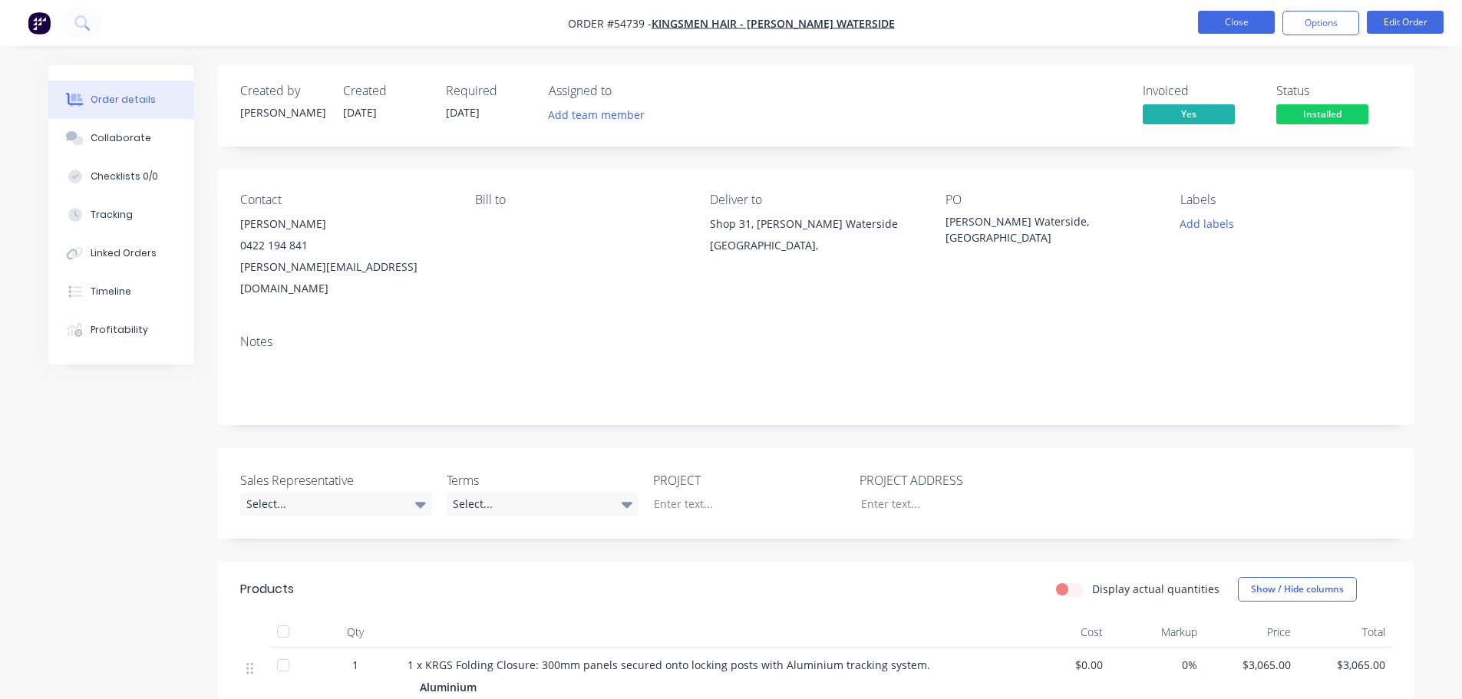
click at [1221, 23] on button "Close" at bounding box center [1236, 22] width 77 height 23
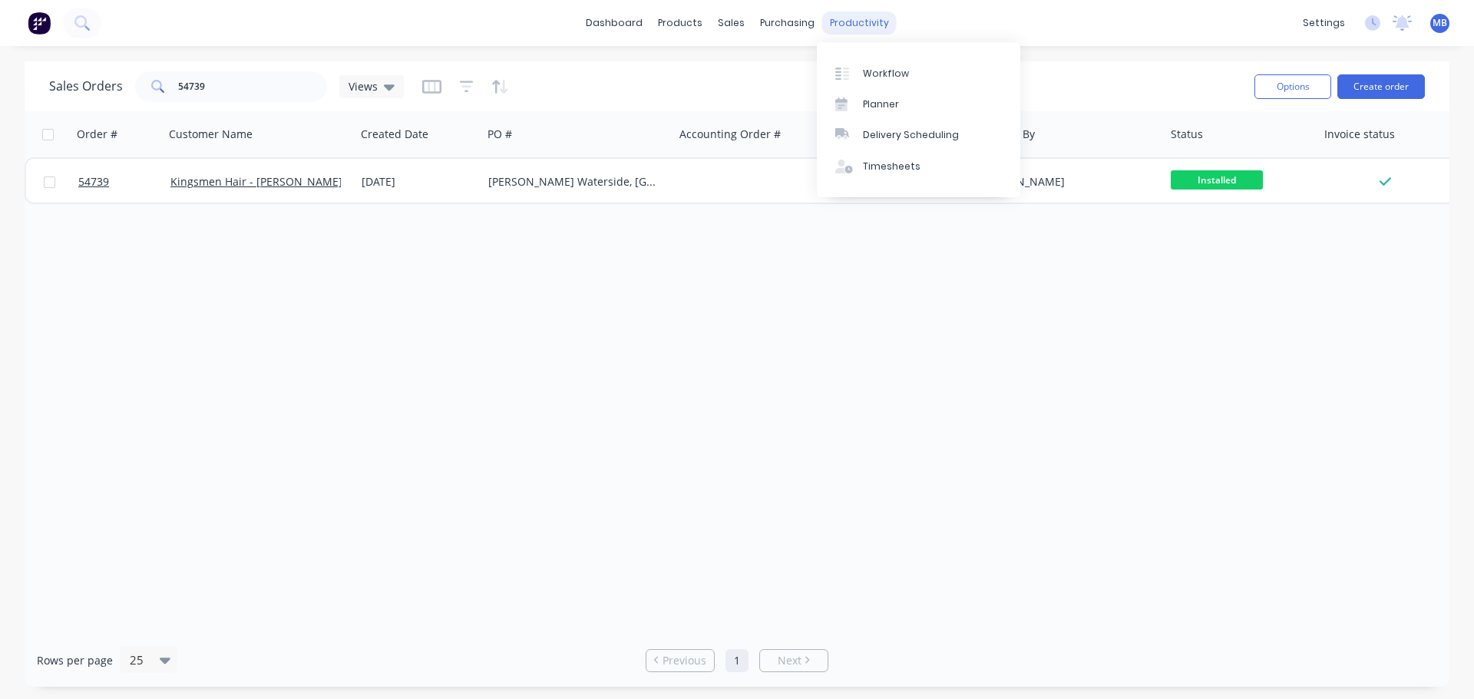
click at [868, 24] on div "productivity" at bounding box center [859, 23] width 74 height 23
click at [875, 72] on div "Workflow" at bounding box center [886, 74] width 46 height 14
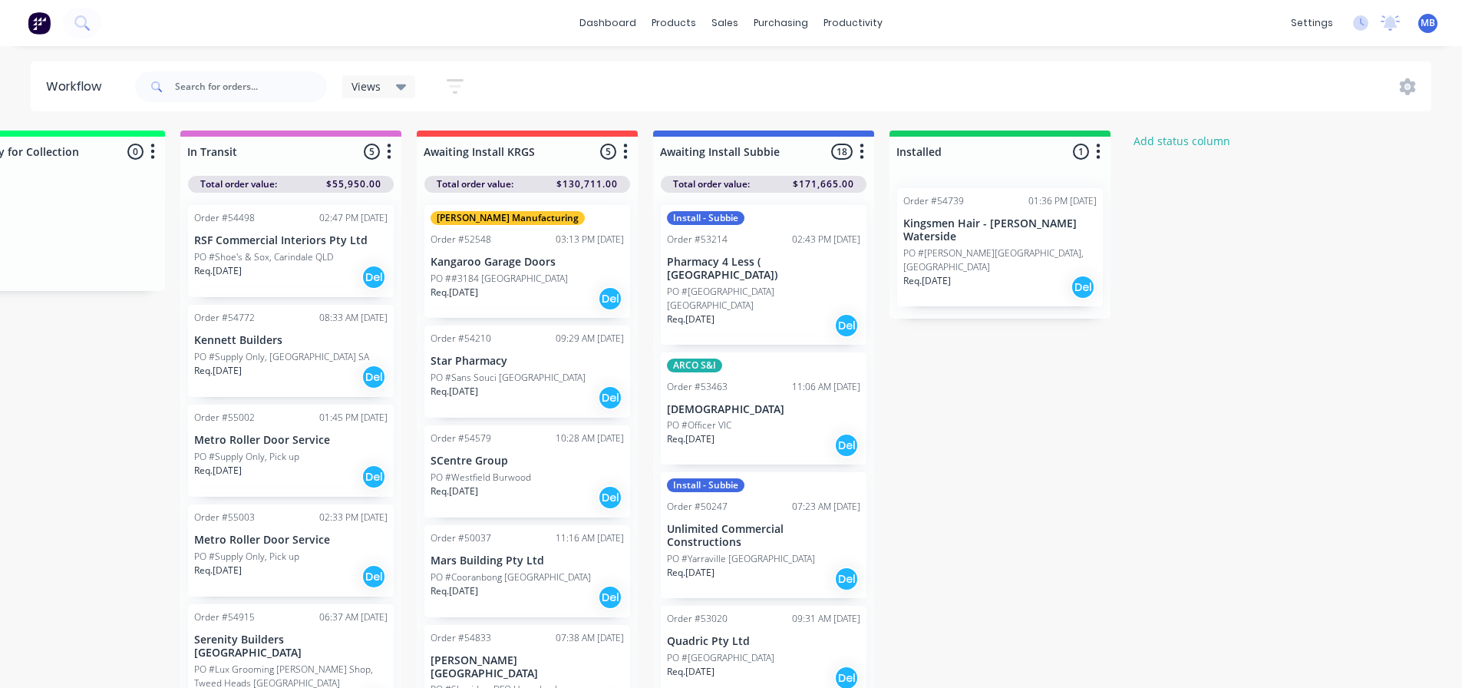
scroll to position [0, 1988]
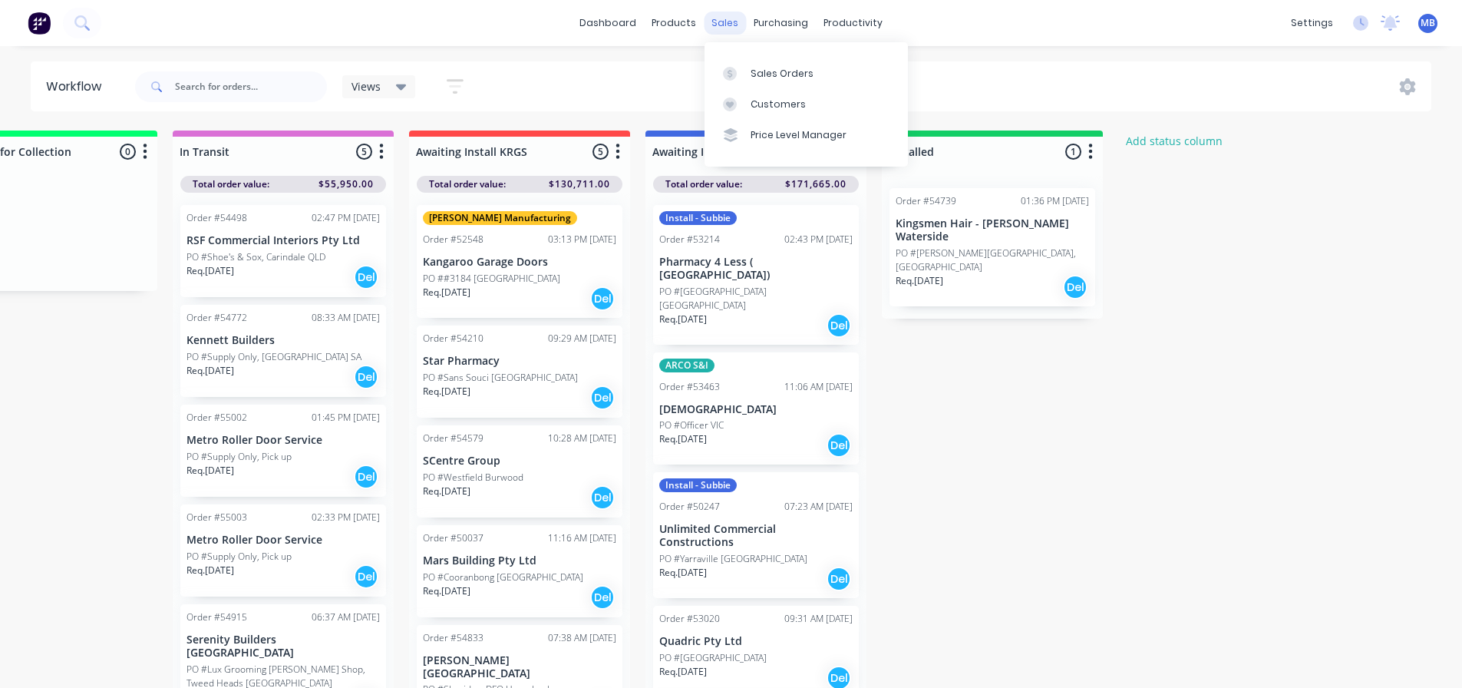
click at [720, 18] on div "sales" at bounding box center [725, 23] width 42 height 23
click at [769, 70] on div "Sales Orders" at bounding box center [782, 74] width 63 height 14
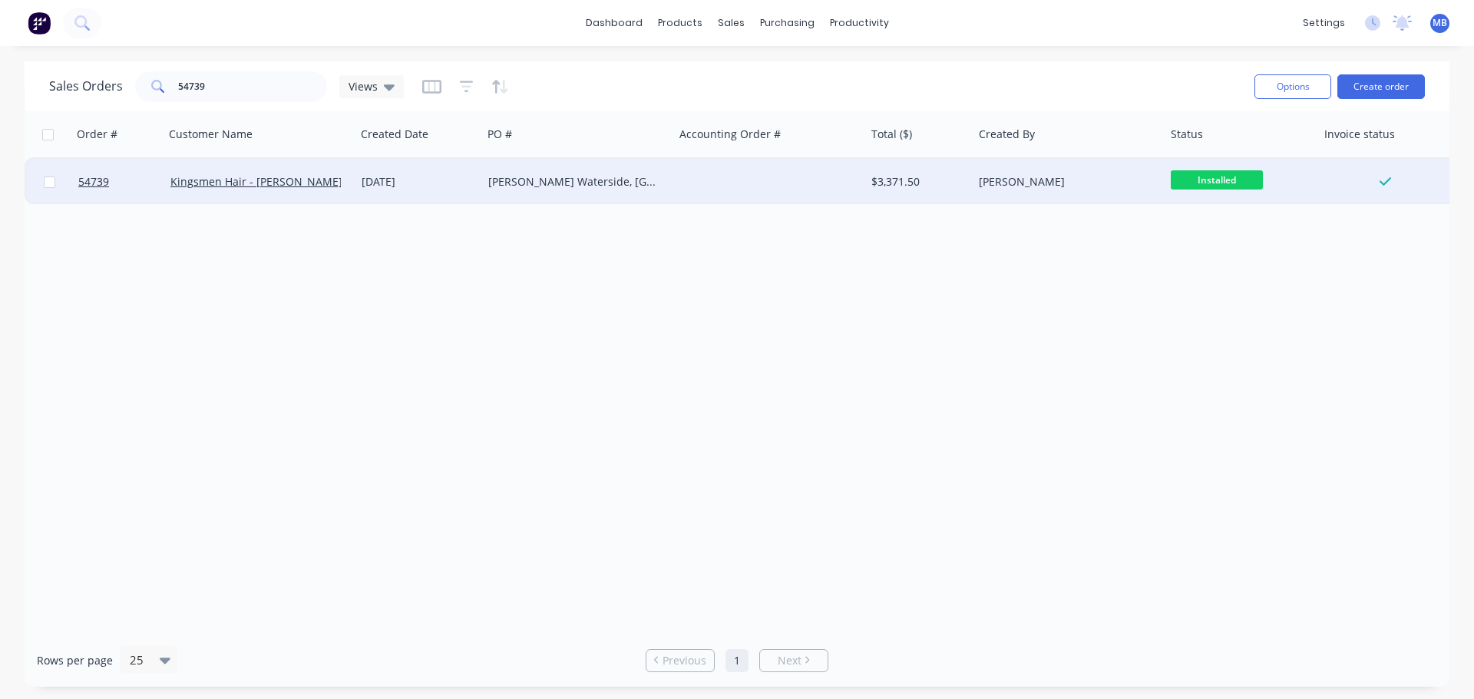
click at [1014, 183] on div "[PERSON_NAME]" at bounding box center [1064, 181] width 170 height 15
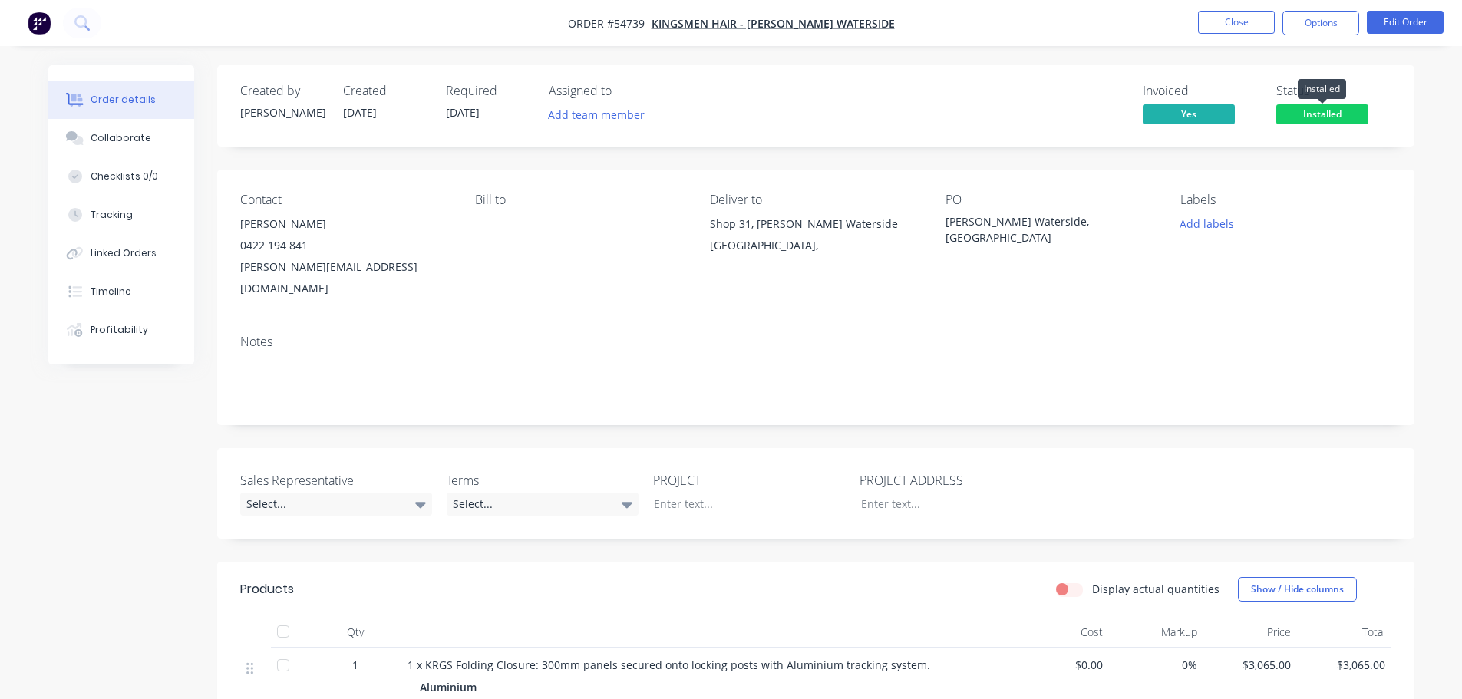
click at [1304, 116] on span "Installed" at bounding box center [1323, 113] width 92 height 19
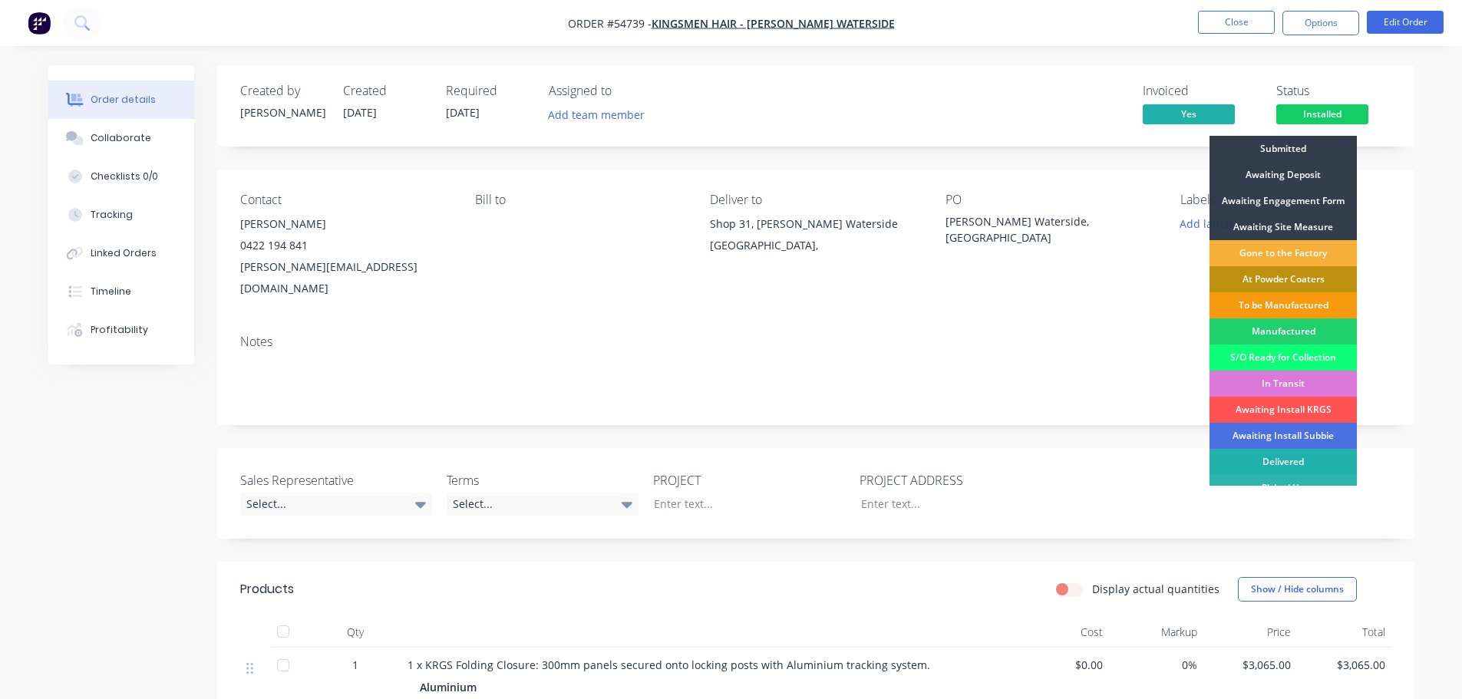
click at [1283, 458] on div "Delivered" at bounding box center [1283, 462] width 147 height 26
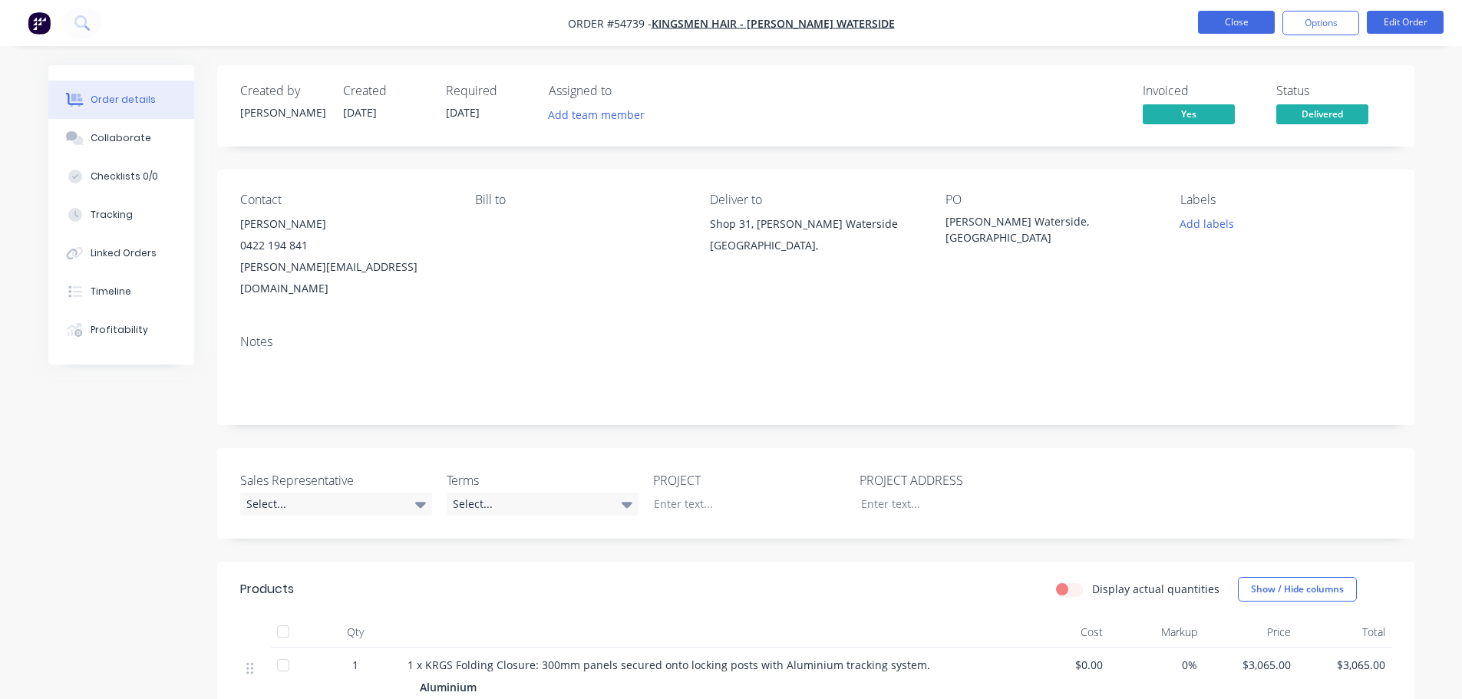
click at [1244, 15] on button "Close" at bounding box center [1236, 22] width 77 height 23
